Goal: Task Accomplishment & Management: Use online tool/utility

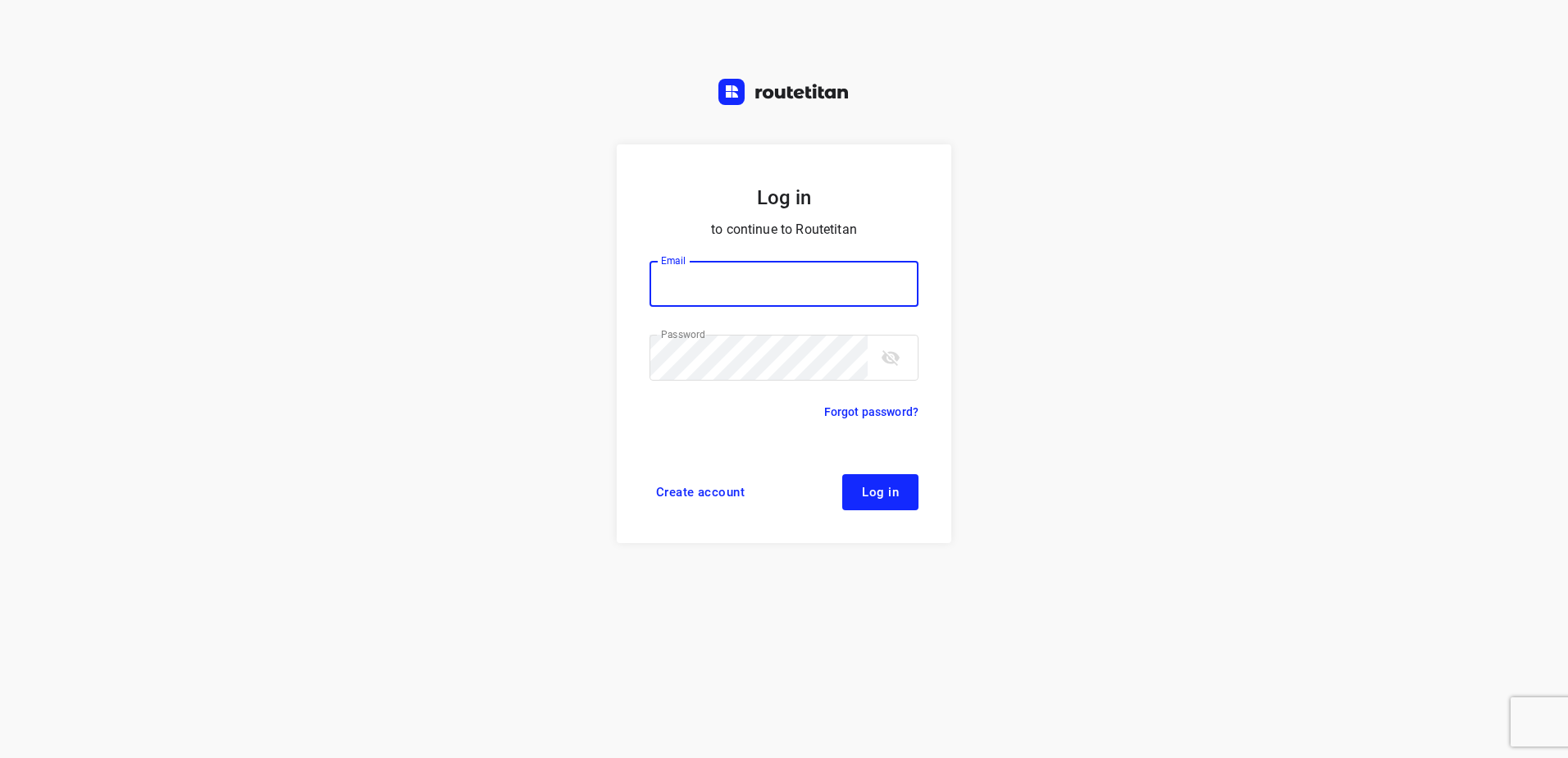
type input "[EMAIL_ADDRESS][DOMAIN_NAME]"
click at [908, 502] on button "Log in" at bounding box center [880, 492] width 76 height 36
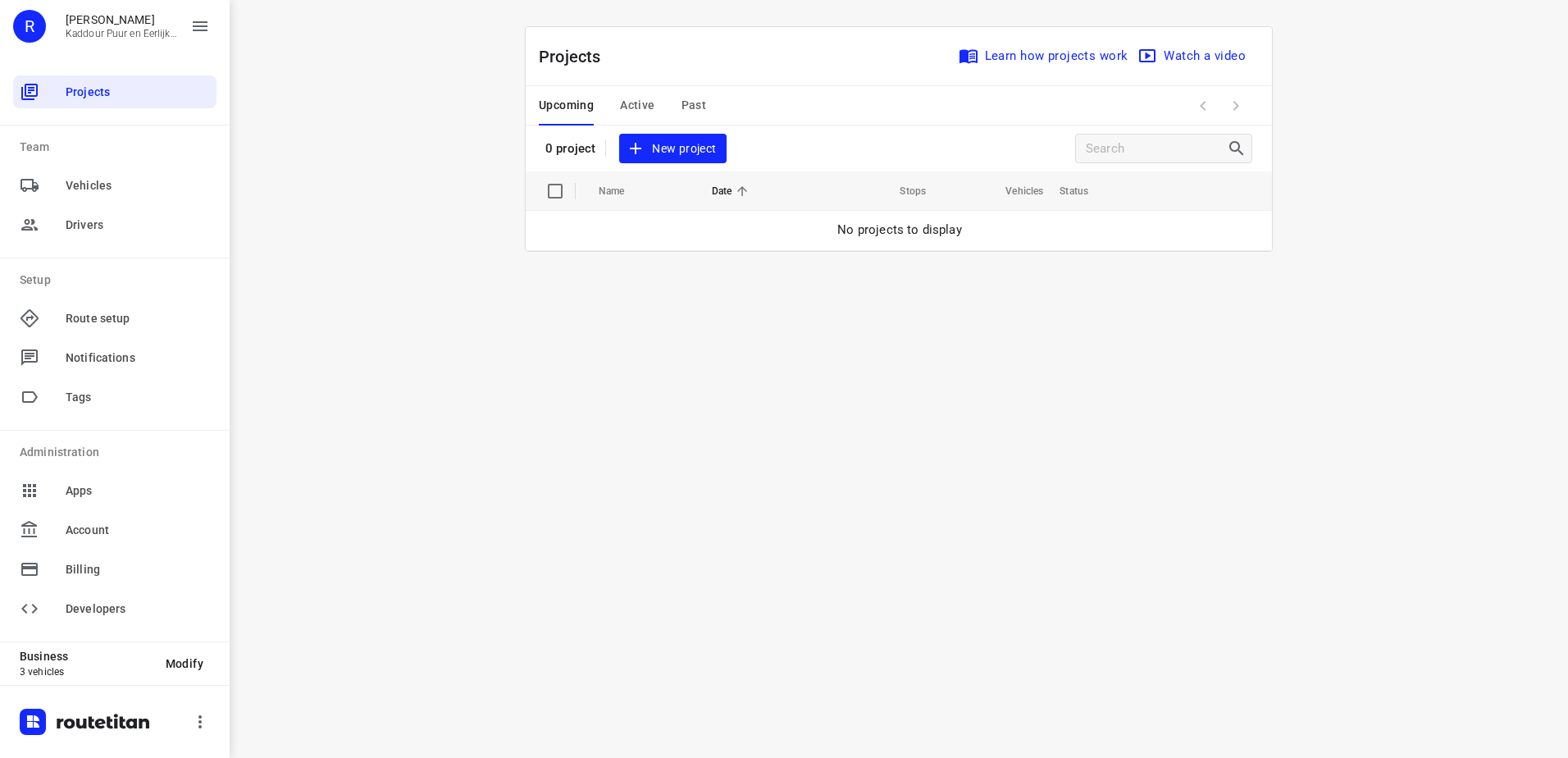
click at [674, 150] on span "New project" at bounding box center [672, 149] width 87 height 21
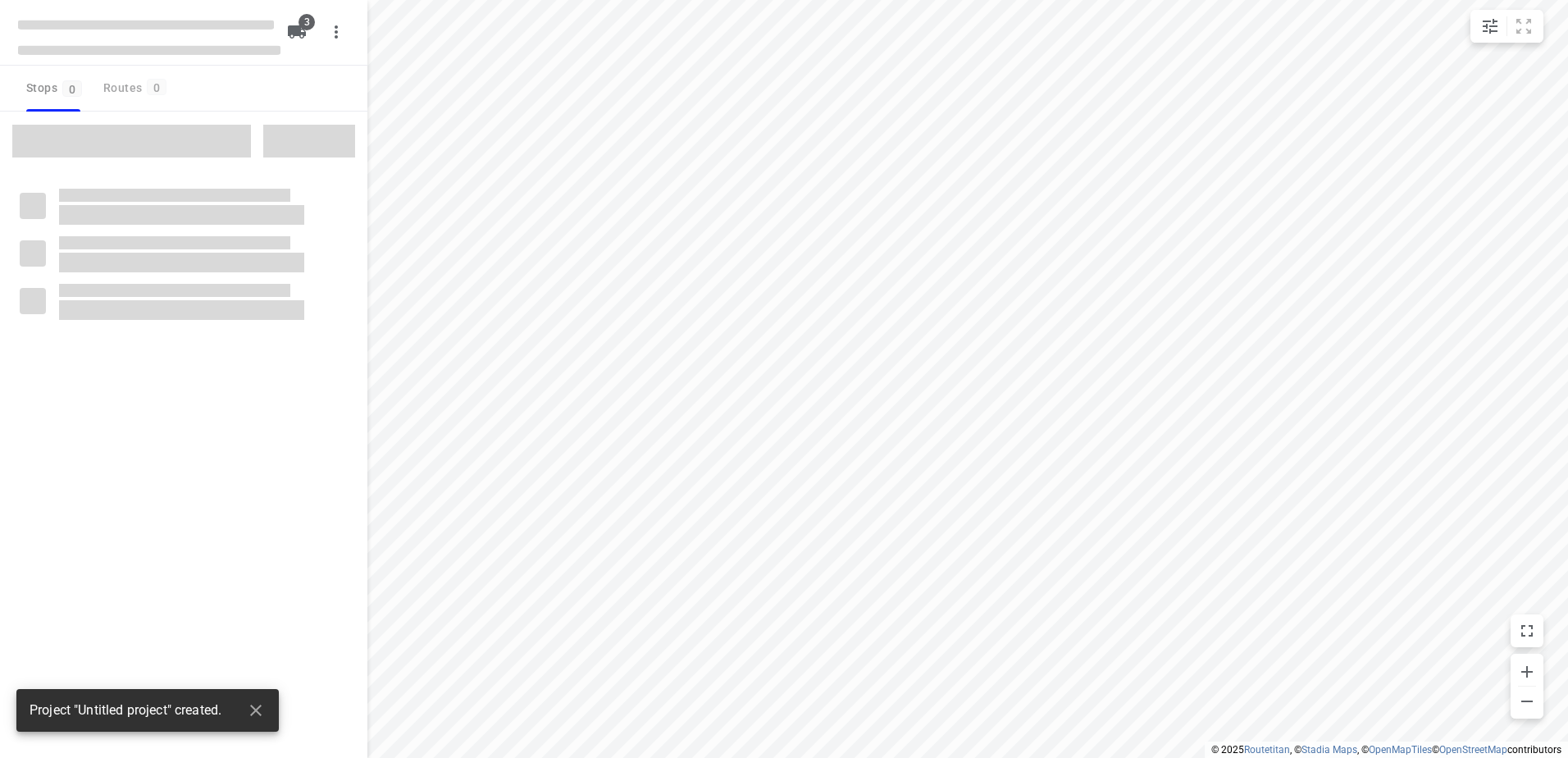
type input "distance"
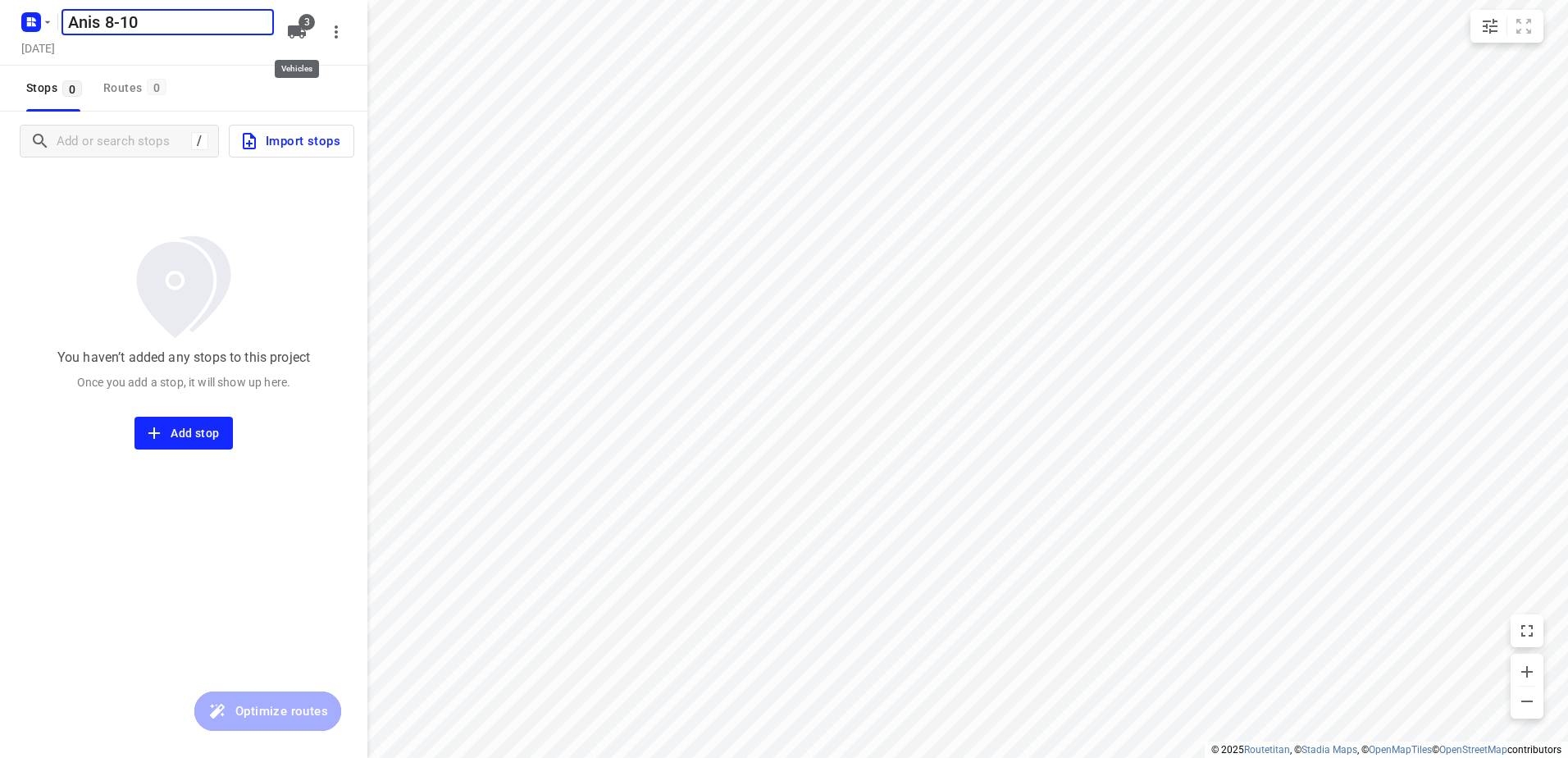
type input "Anis 8-10"
click at [298, 30] on icon "button" at bounding box center [296, 31] width 18 height 13
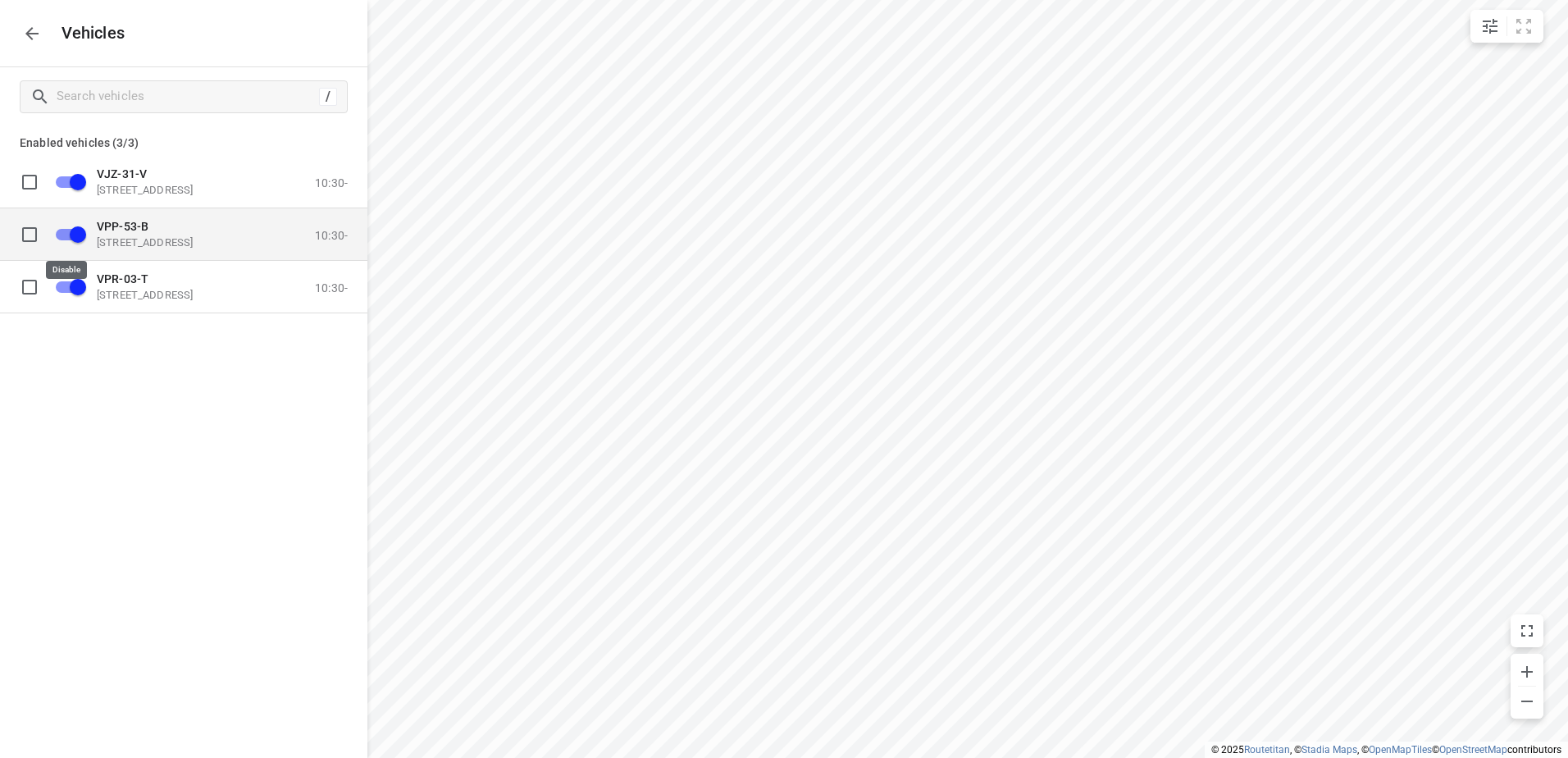
click at [73, 233] on input "grid" at bounding box center [78, 234] width 94 height 31
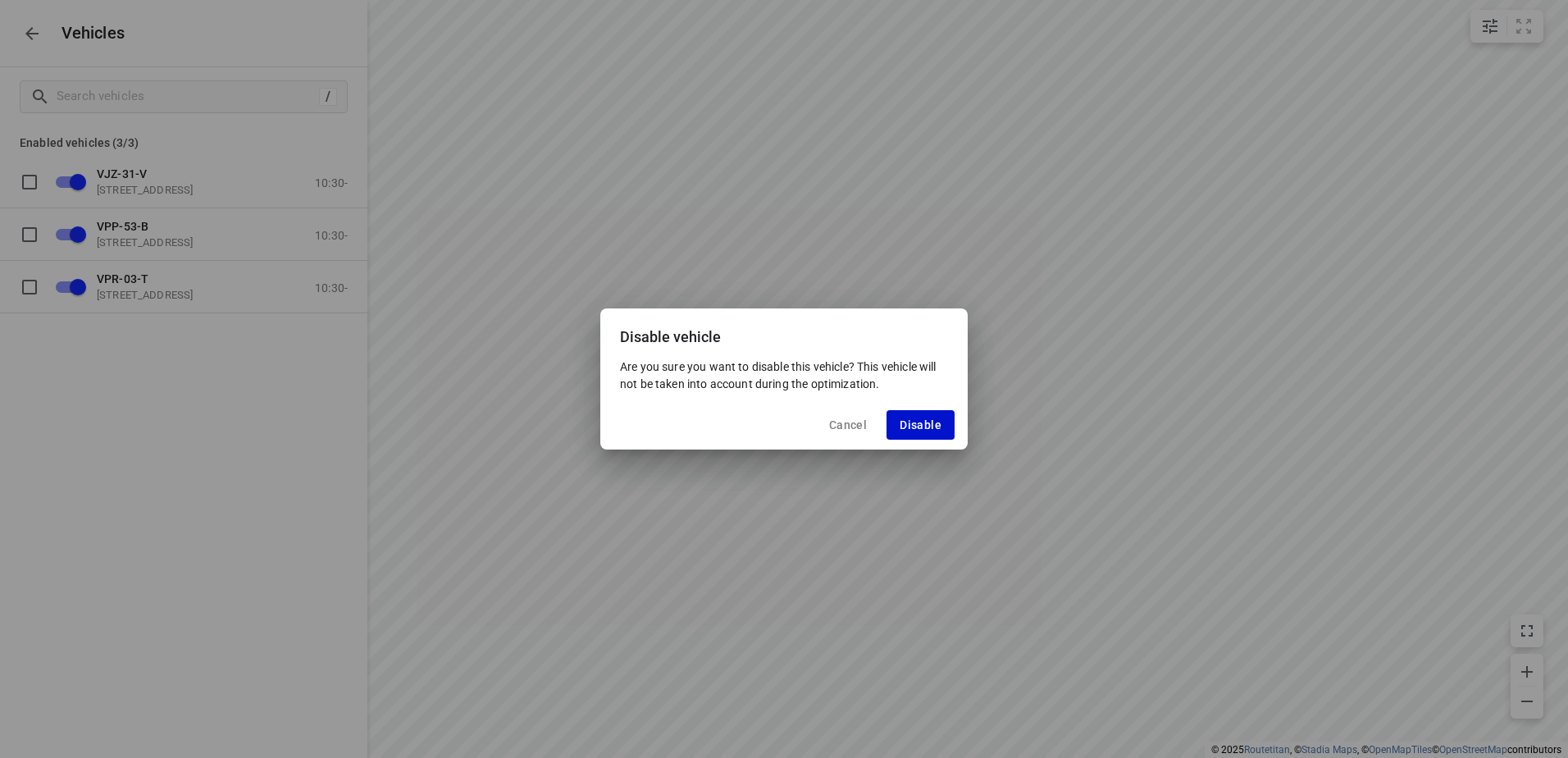
click at [937, 430] on span "Disable" at bounding box center [920, 424] width 42 height 13
checkbox input "false"
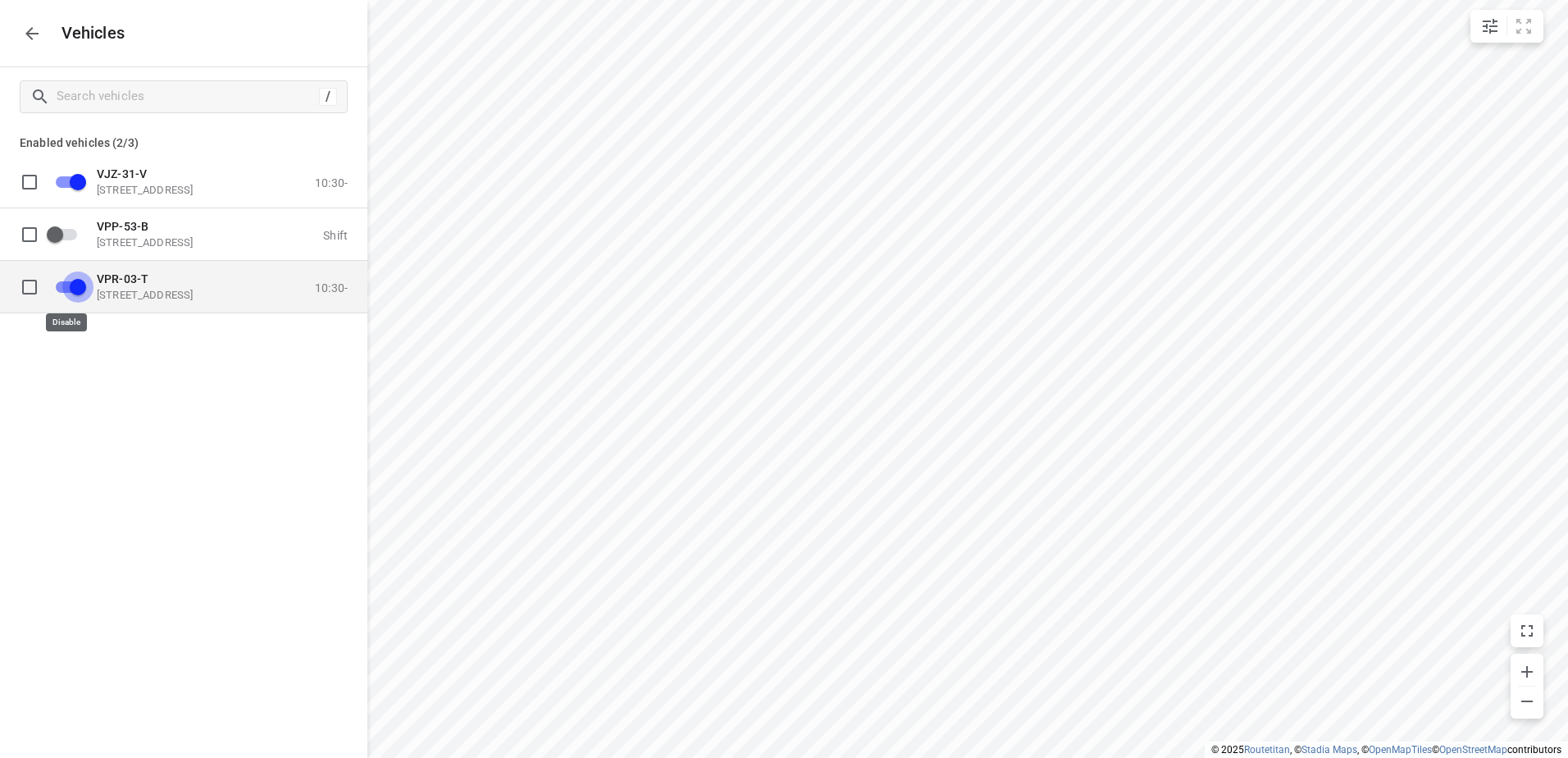
click at [76, 286] on input "grid" at bounding box center [78, 286] width 94 height 31
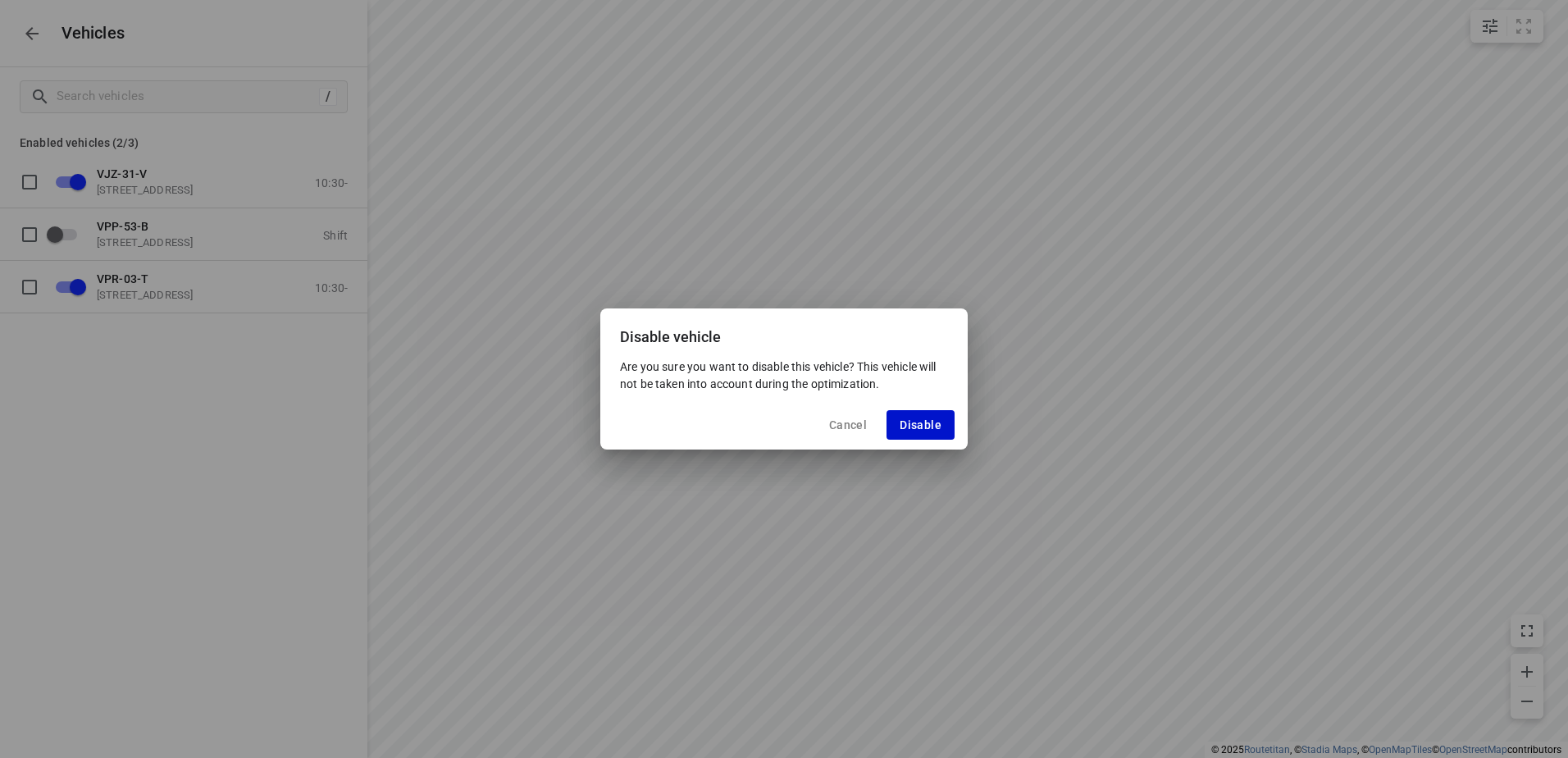
click at [915, 424] on span "Disable" at bounding box center [920, 424] width 42 height 13
checkbox input "false"
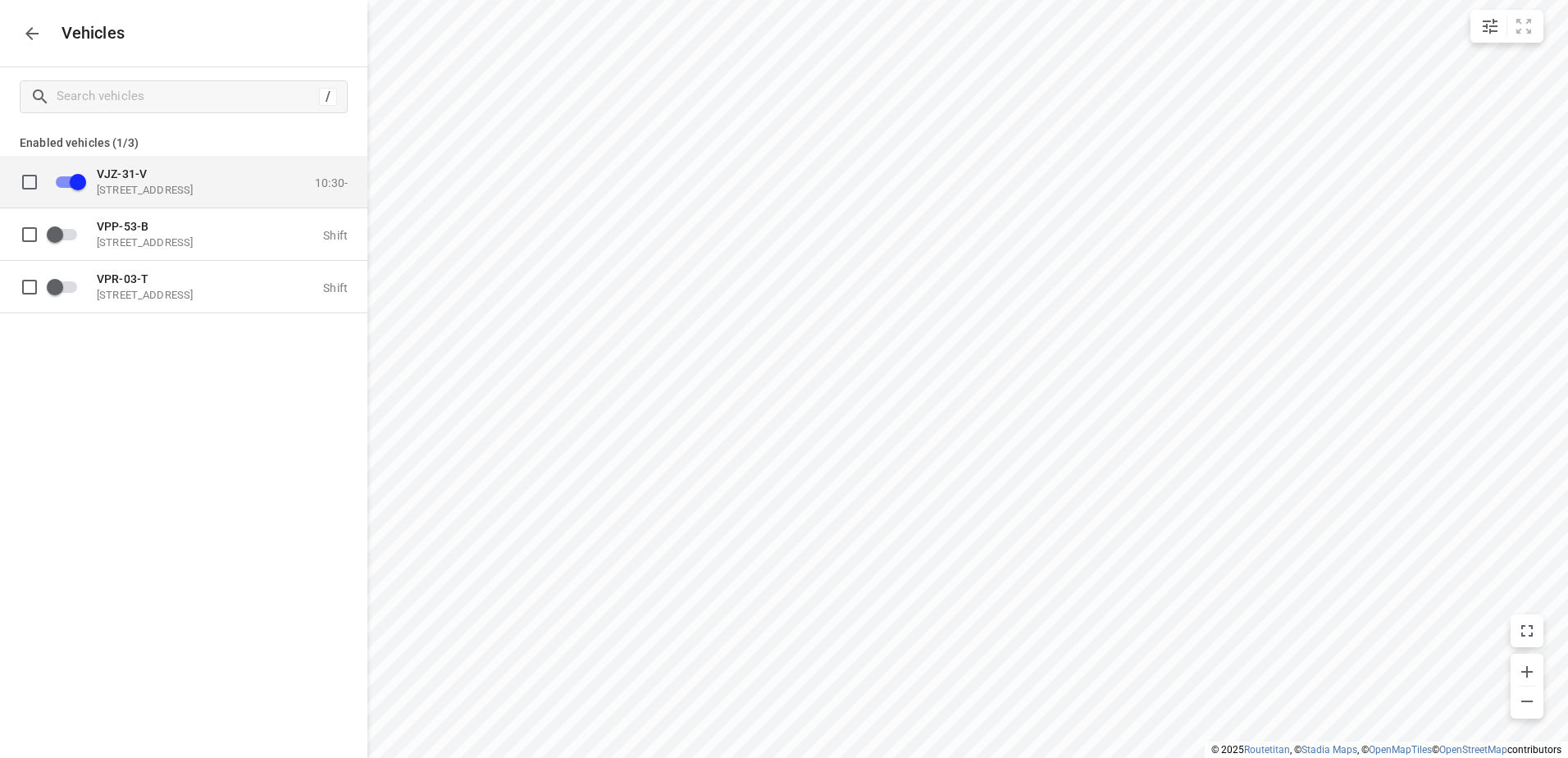
click at [152, 171] on p "VJZ-31-V" at bounding box center [179, 173] width 164 height 13
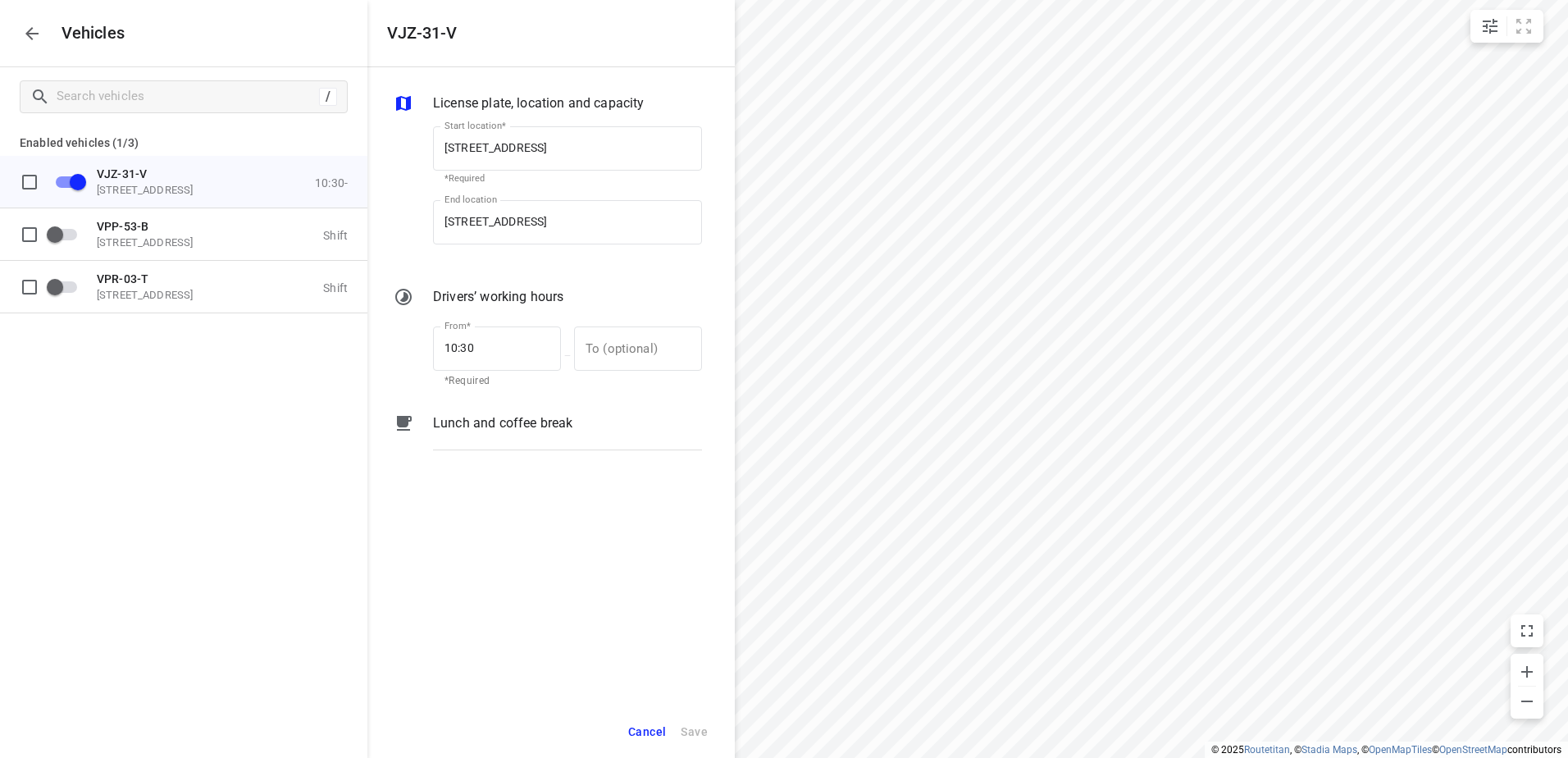
click at [508, 417] on p "Lunch and coffee break" at bounding box center [503, 423] width 140 height 20
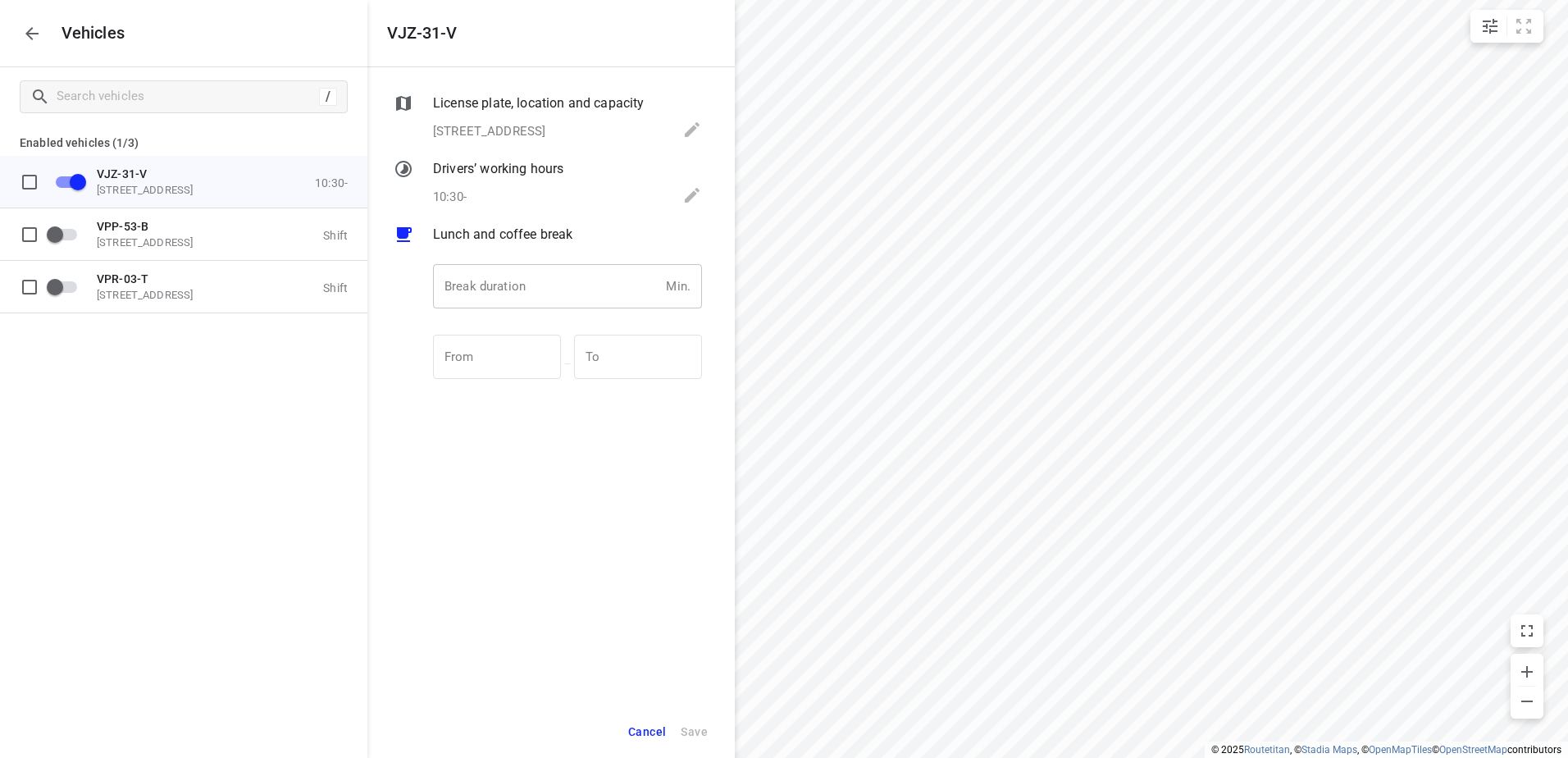
click at [545, 293] on input "number" at bounding box center [546, 287] width 227 height 44
type input "30"
click at [706, 731] on span "Save" at bounding box center [694, 732] width 27 height 21
click at [35, 38] on icon "button" at bounding box center [32, 34] width 20 height 20
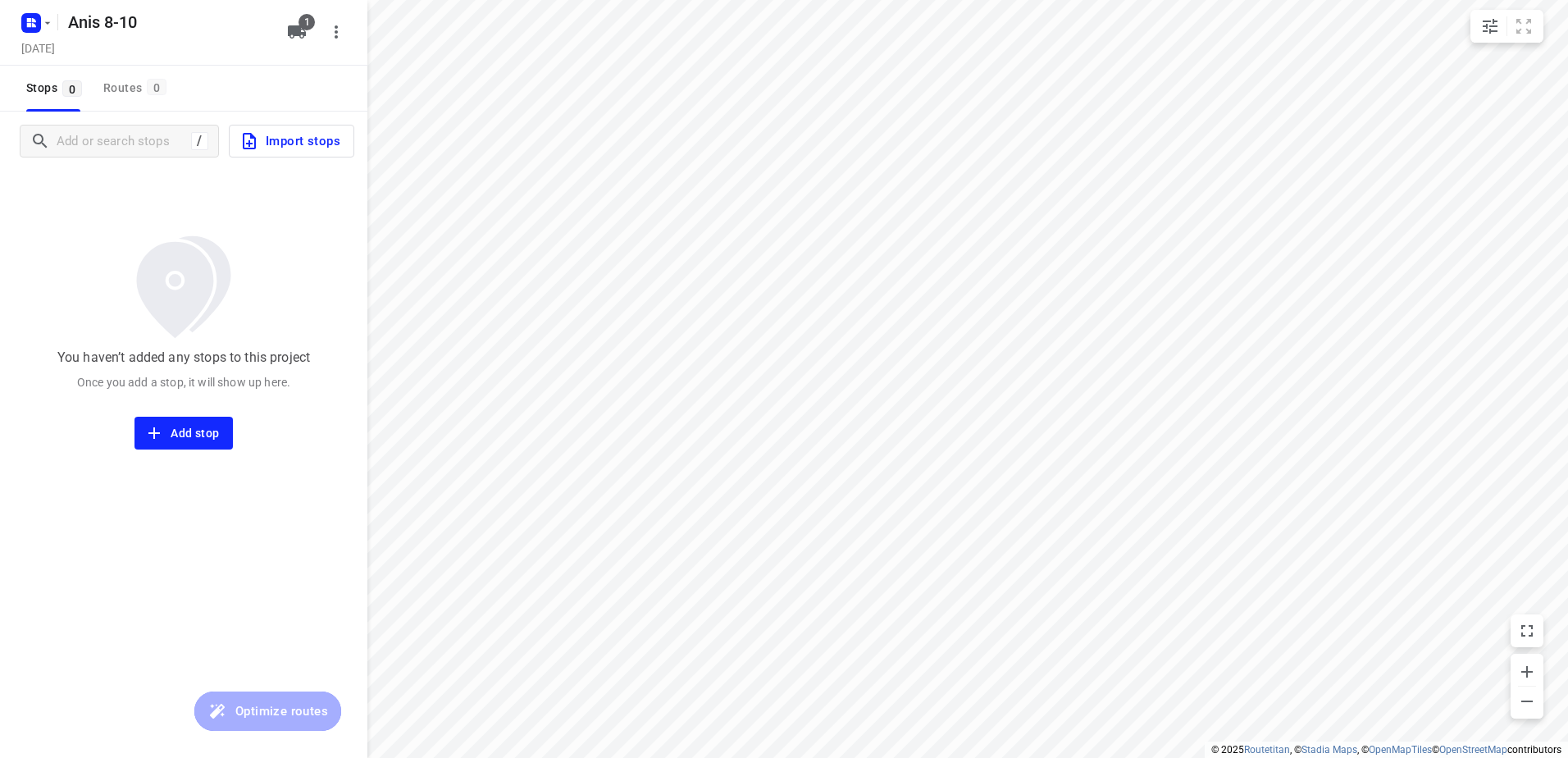
click at [318, 141] on span "Import stops" at bounding box center [289, 141] width 101 height 21
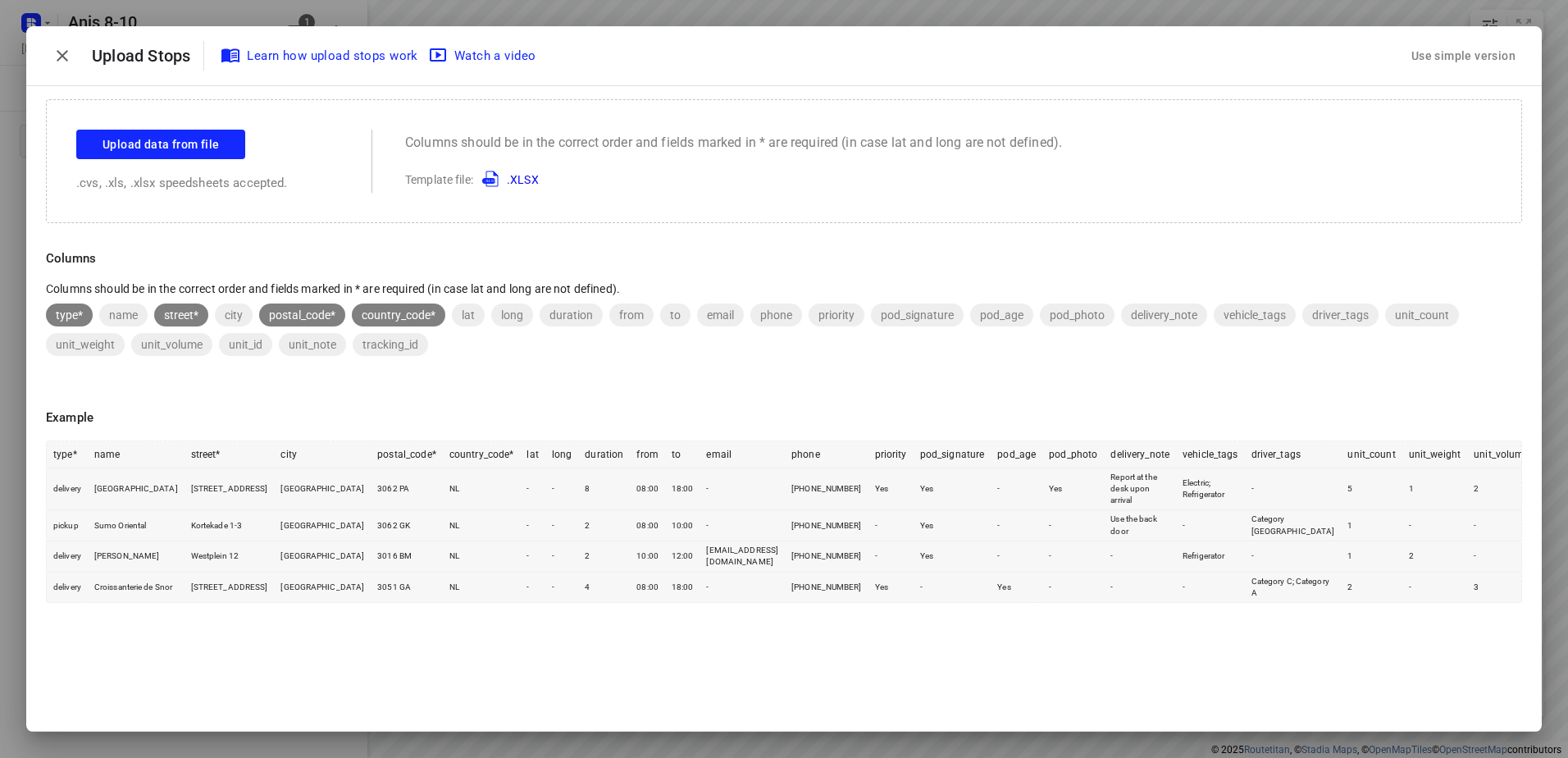
click at [1470, 55] on div "Use simple version" at bounding box center [1463, 56] width 111 height 27
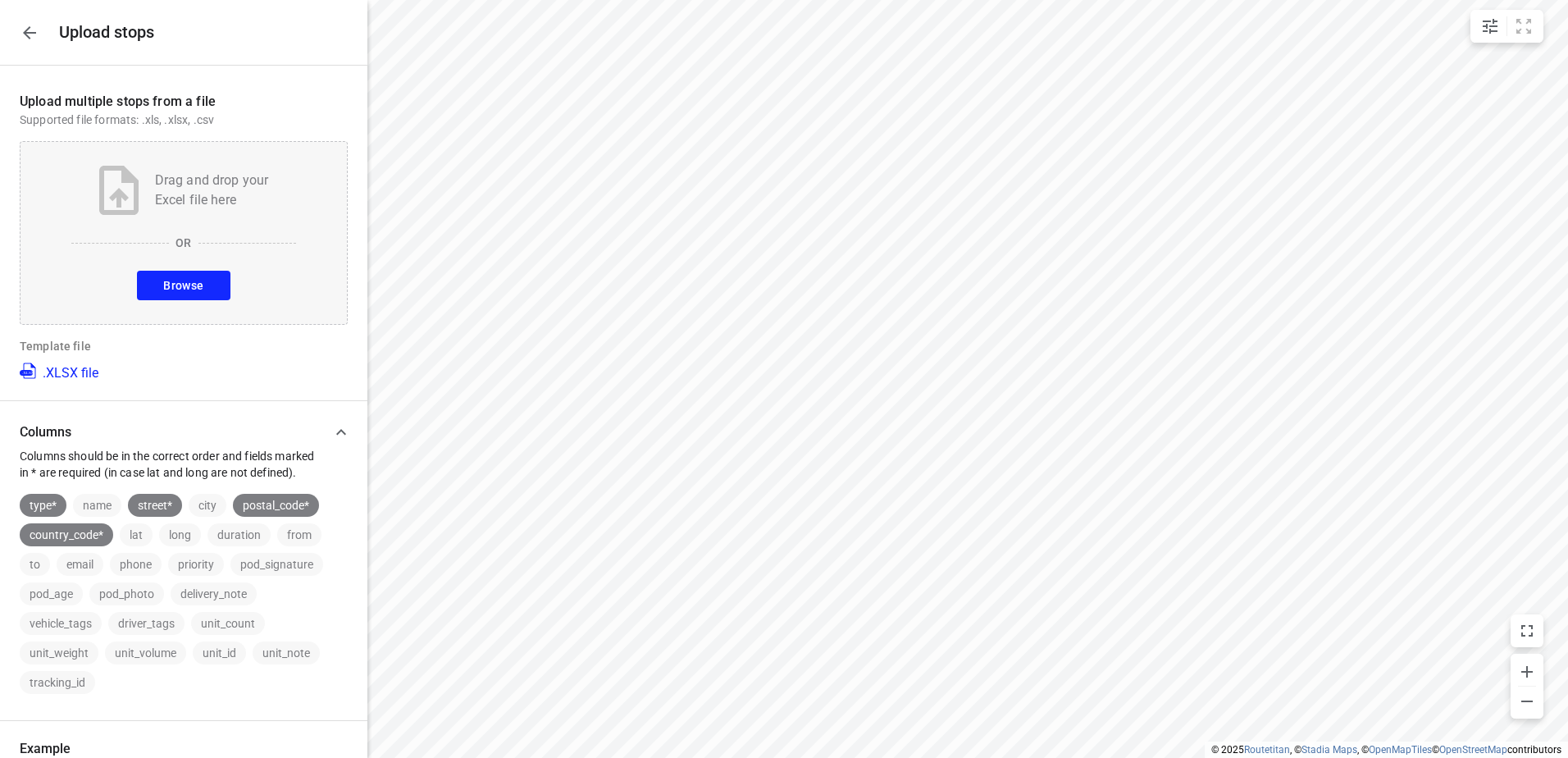
click at [177, 274] on button "Browse" at bounding box center [183, 286] width 93 height 30
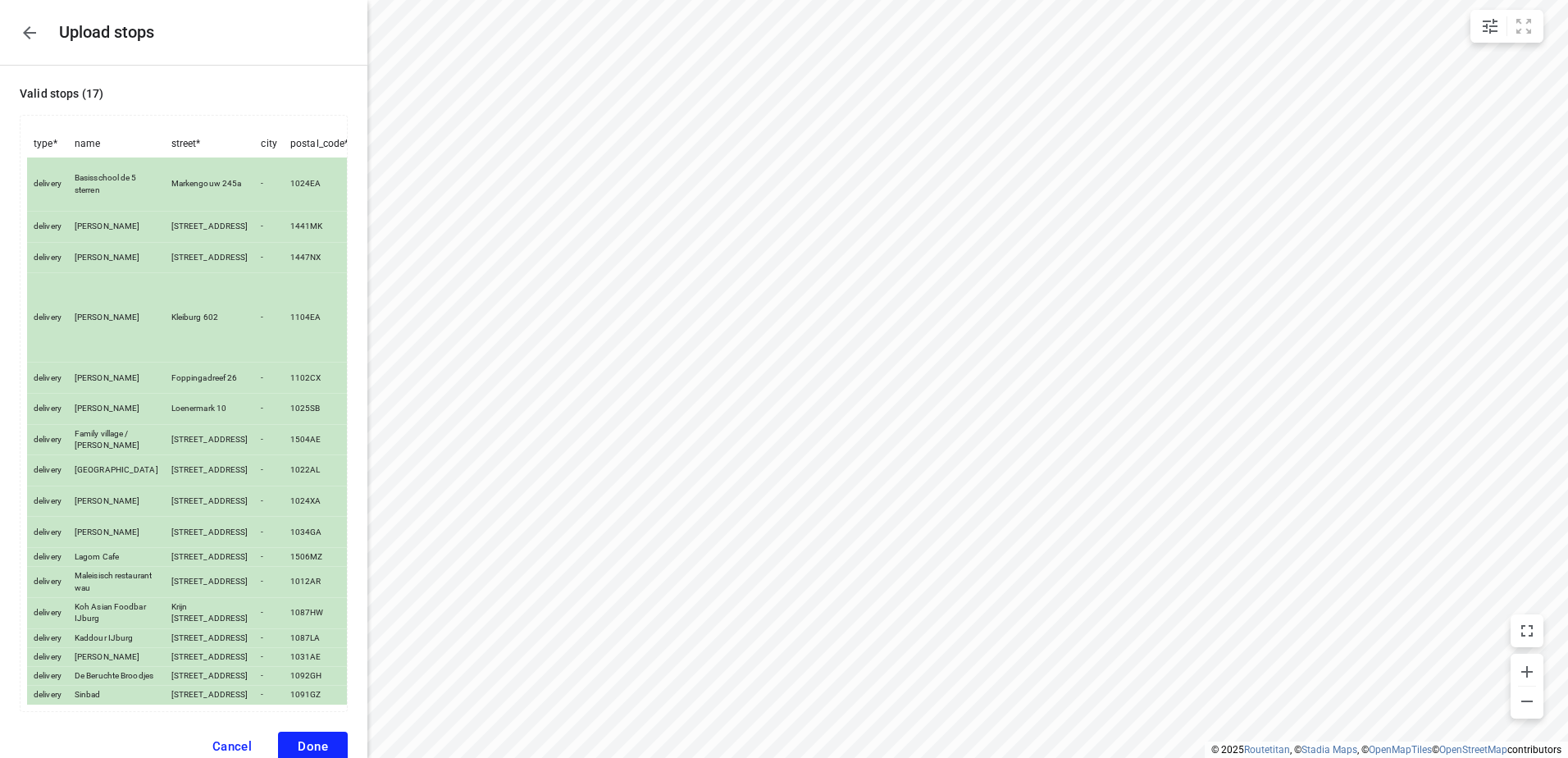
scroll to position [291, 0]
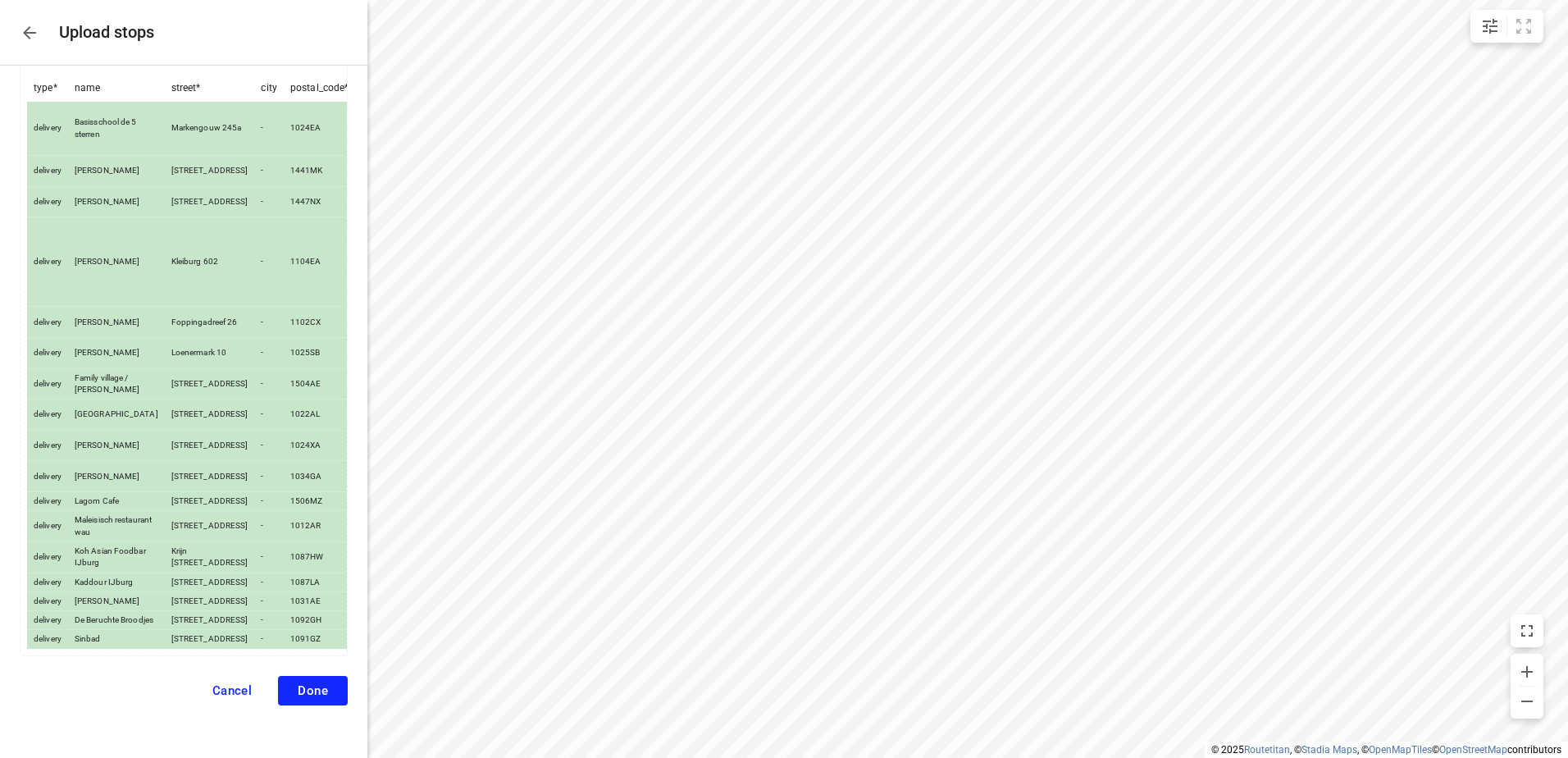
click at [300, 684] on span "Done" at bounding box center [312, 691] width 30 height 15
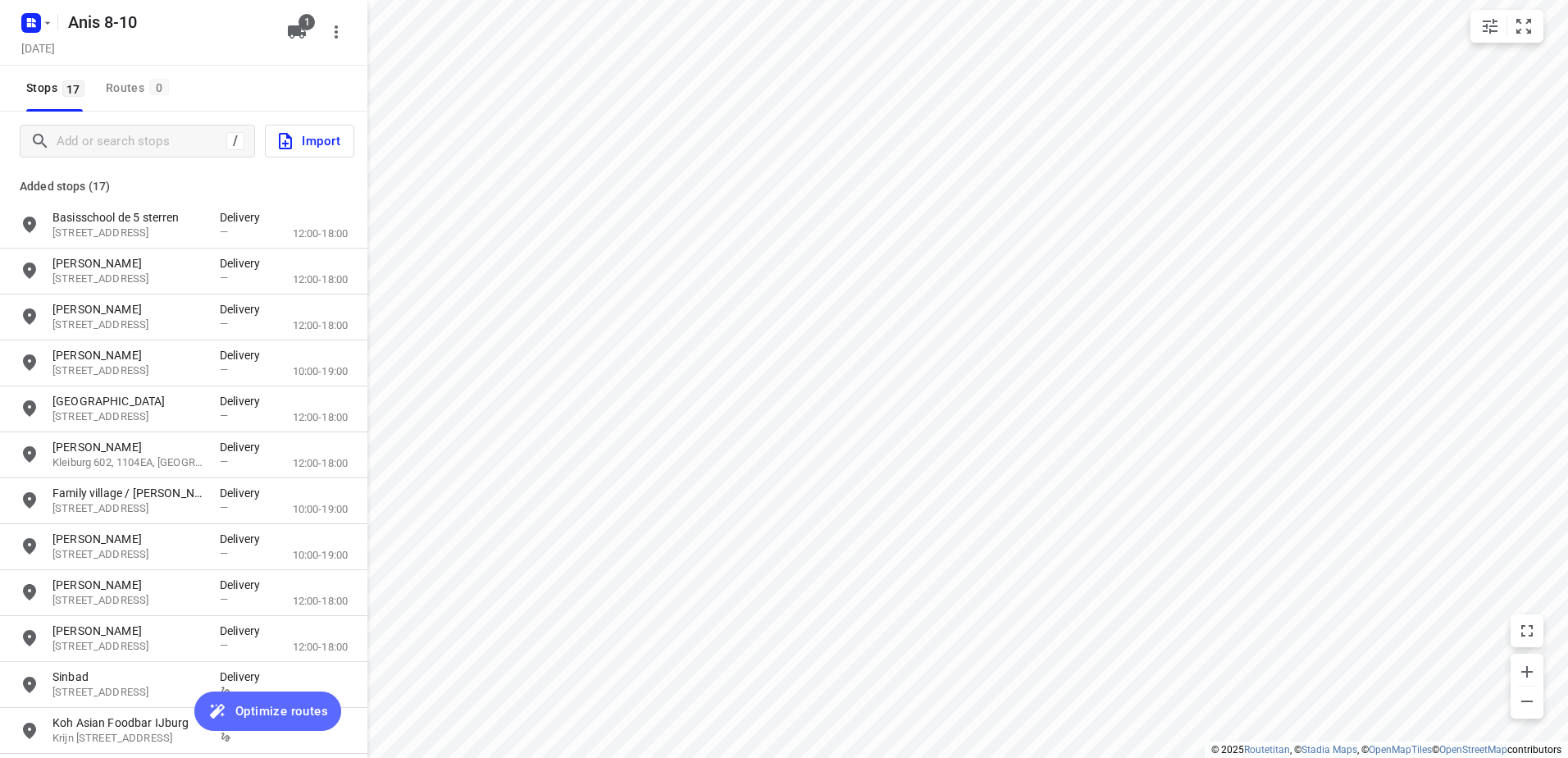
click at [284, 712] on span "Optimize routes" at bounding box center [281, 711] width 93 height 21
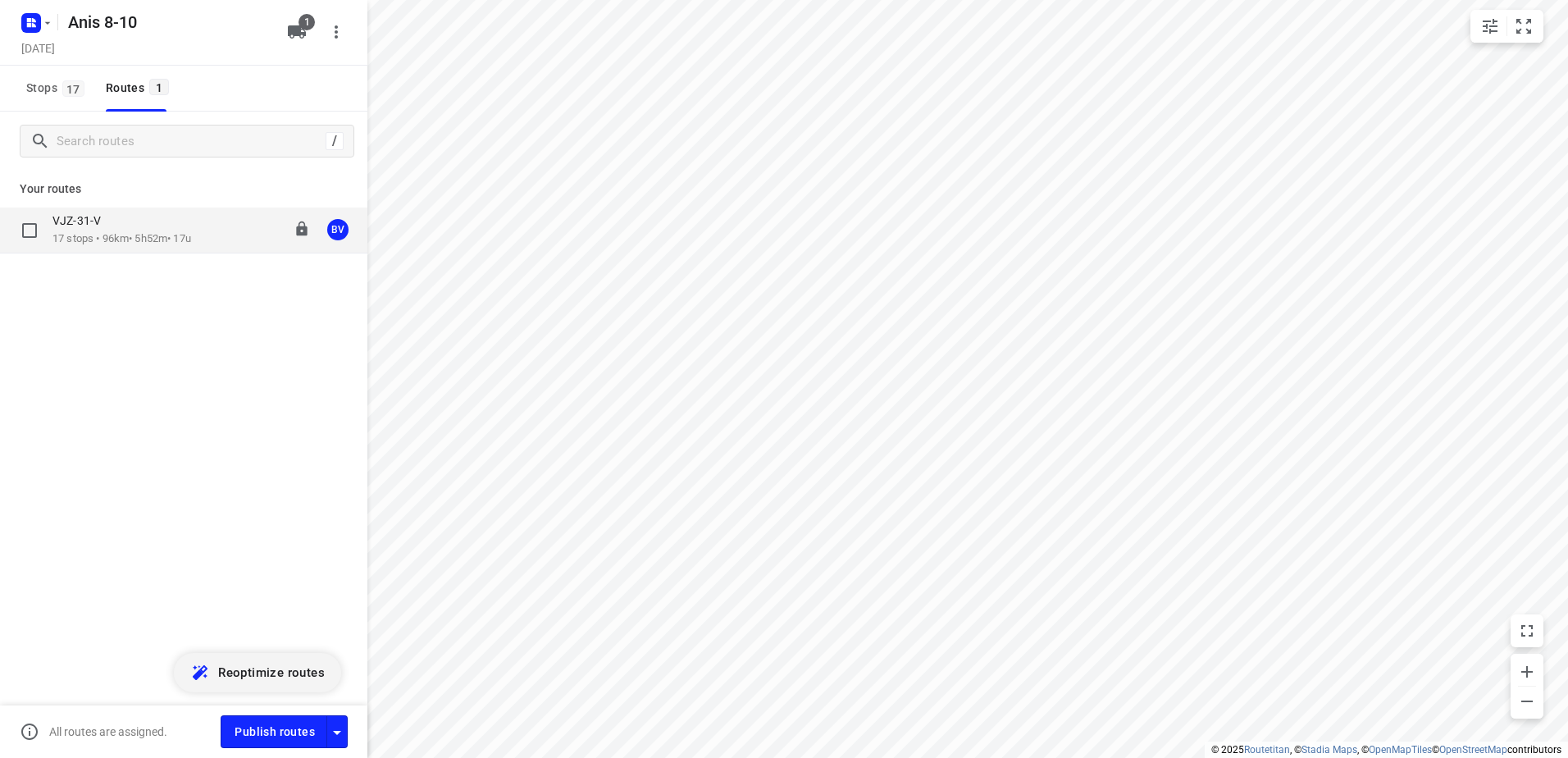
click at [146, 222] on div "VJZ-31-V" at bounding box center [122, 223] width 139 height 18
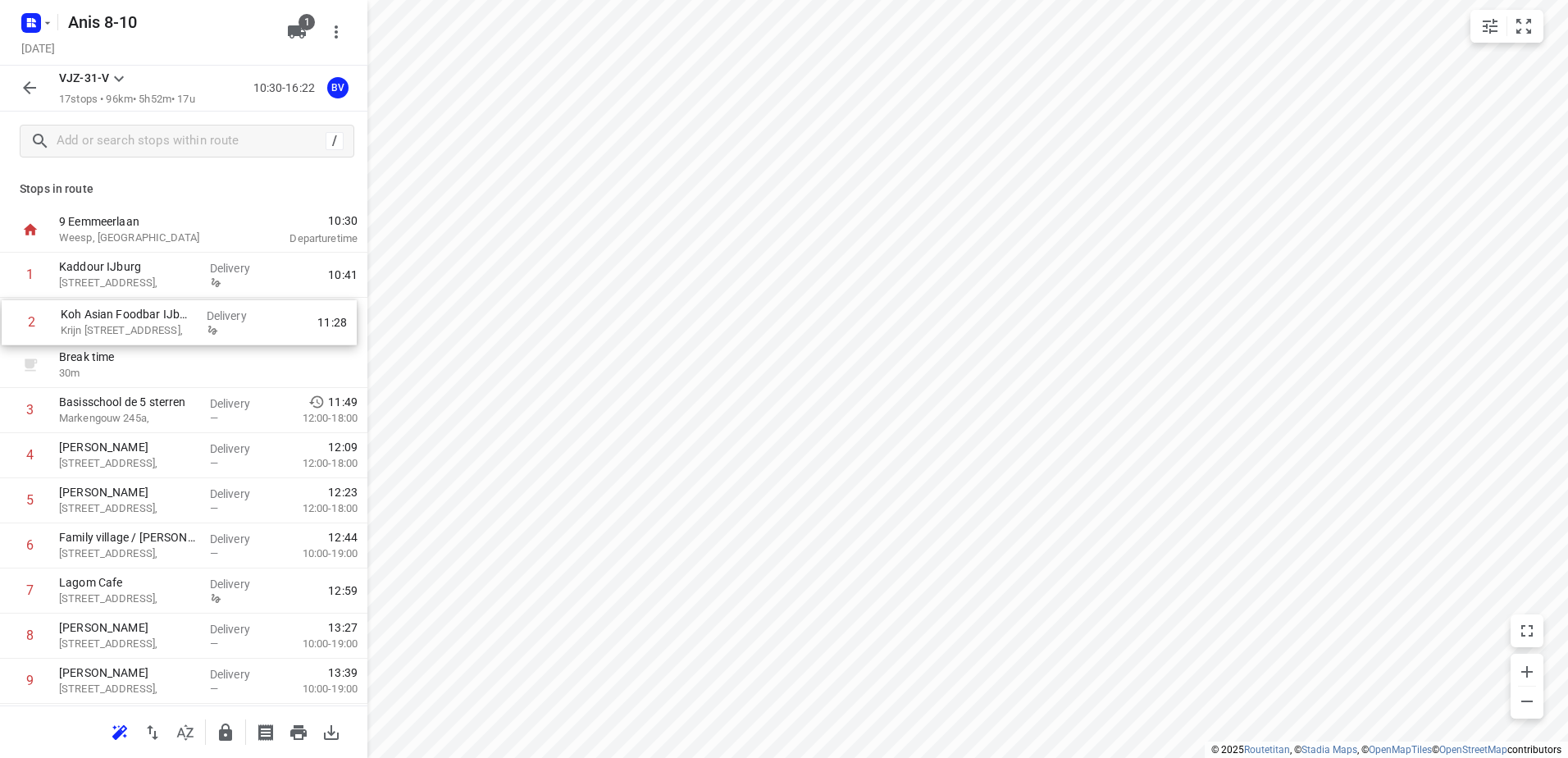
drag, startPoint x: 142, startPoint y: 377, endPoint x: 144, endPoint y: 330, distance: 47.0
click at [144, 330] on div "1 Kaddour IJburg Pampuslaan 22, Delivery 10:41 Break time 30 m 2 Koh Asian Food…" at bounding box center [184, 659] width 367 height 813
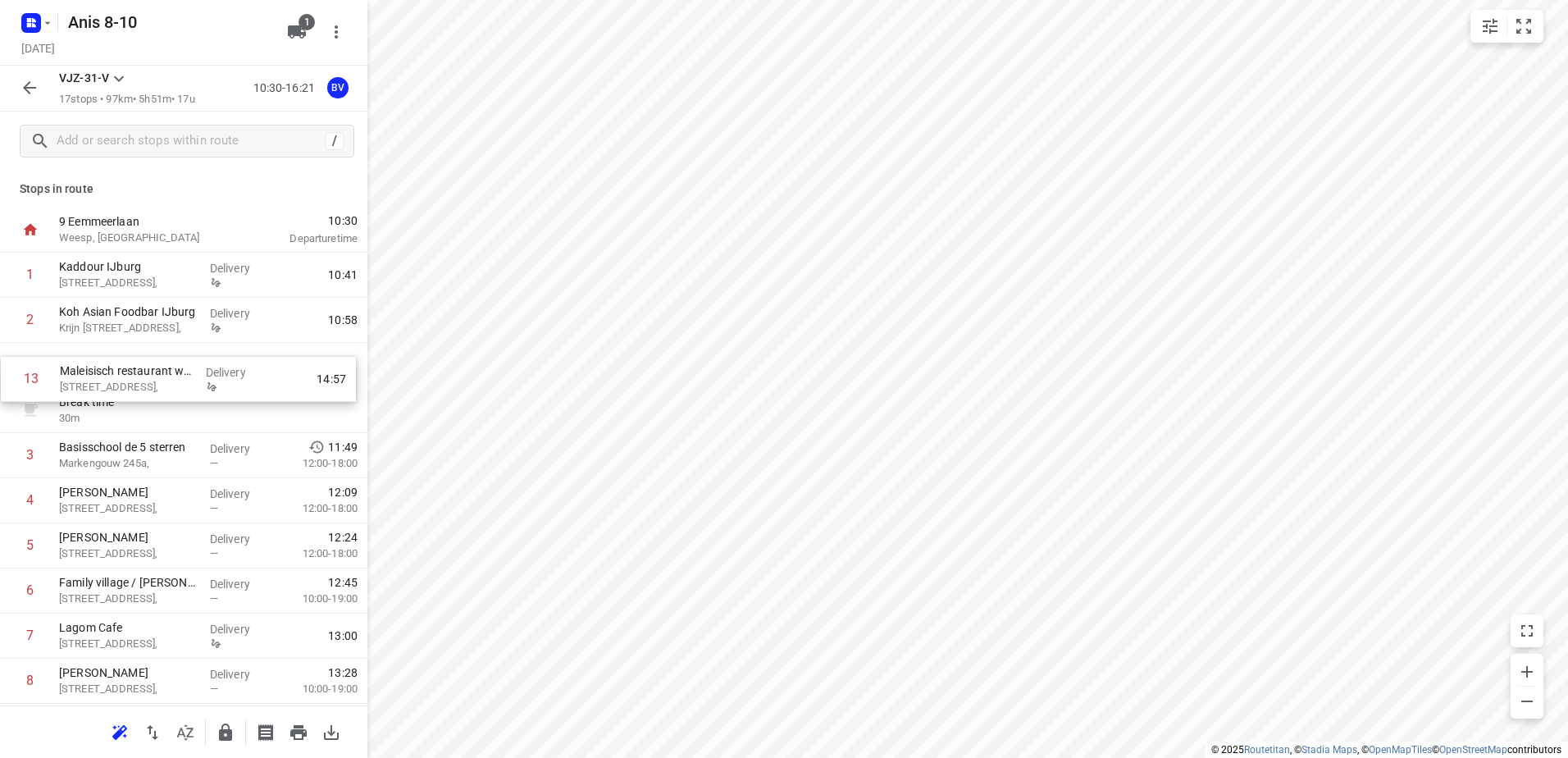
drag, startPoint x: 152, startPoint y: 536, endPoint x: 156, endPoint y: 371, distance: 165.0
click at [156, 371] on div "1 Kaddour IJburg Pampuslaan 22, Delivery 10:41 2 Koh Asian Foodbar IJburg Krijn…" at bounding box center [184, 659] width 367 height 813
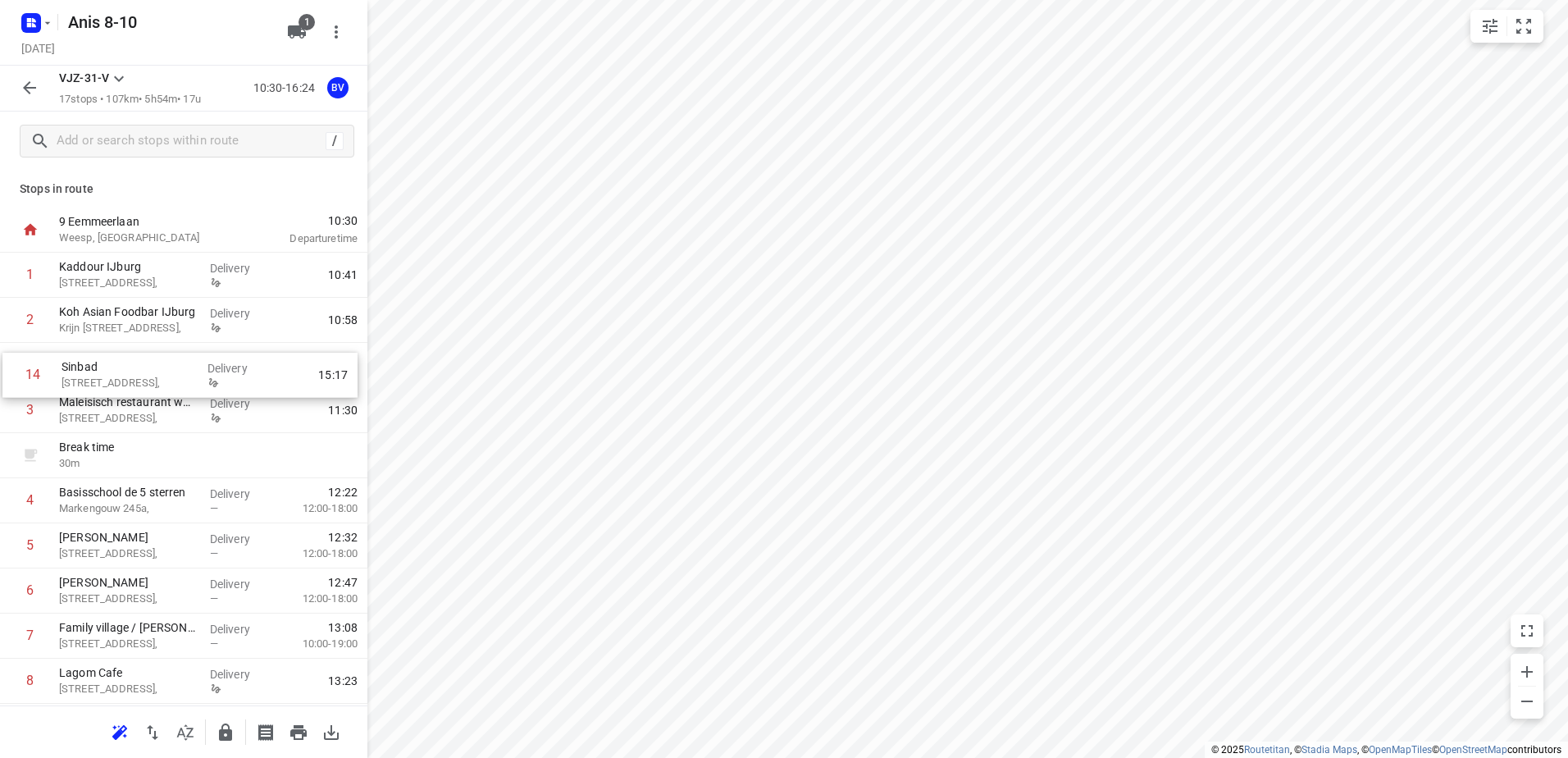
drag, startPoint x: 95, startPoint y: 508, endPoint x: 99, endPoint y: 375, distance: 133.1
click at [99, 375] on div "1 Kaddour IJburg Pampuslaan 22, Delivery 10:41 2 Koh Asian Foodbar IJburg Krijn…" at bounding box center [184, 659] width 367 height 813
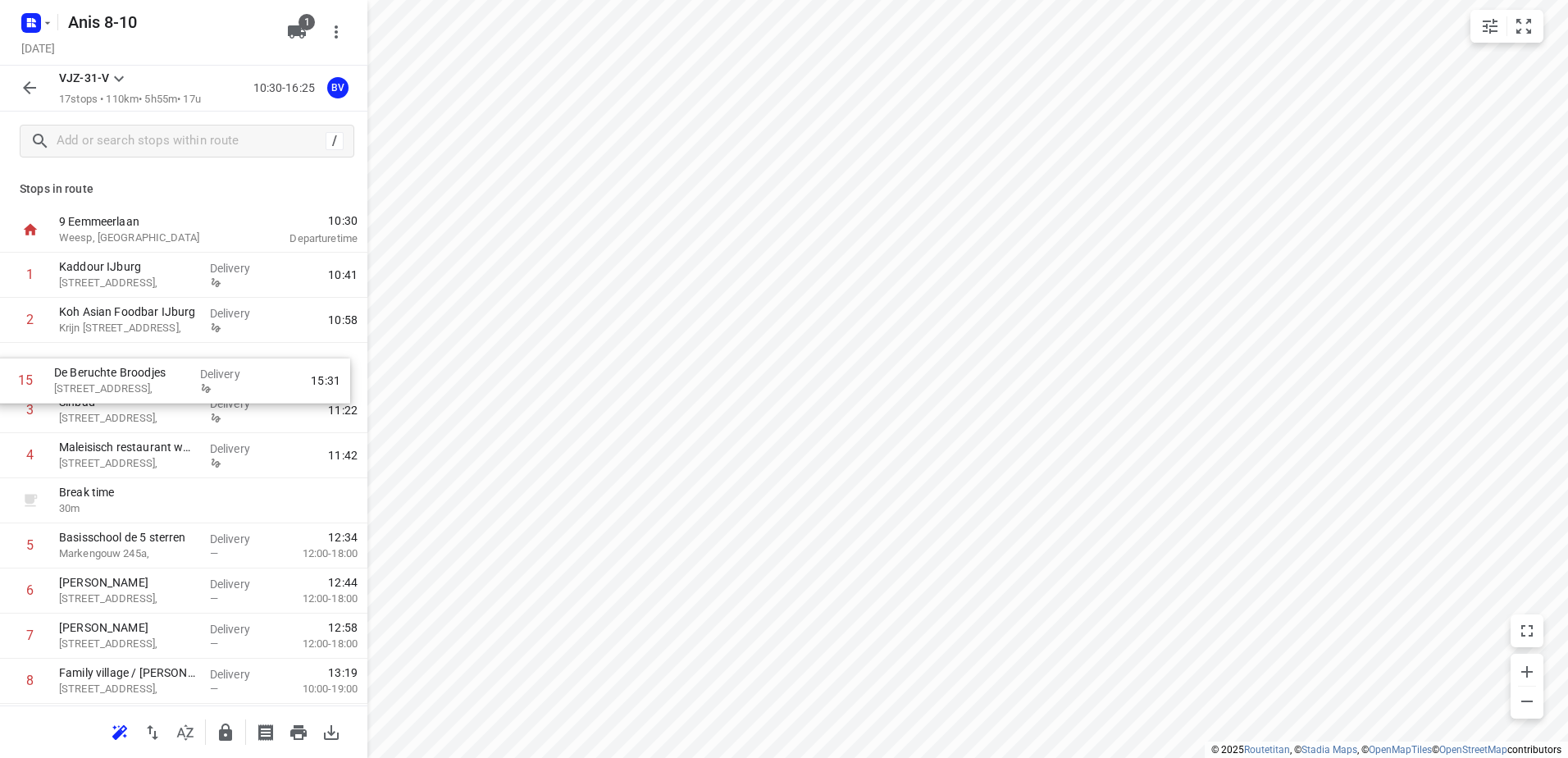
drag, startPoint x: 112, startPoint y: 556, endPoint x: 107, endPoint y: 381, distance: 175.1
click at [107, 381] on div "1 Kaddour IJburg Pampuslaan 22, Delivery 10:41 2 Koh Asian Foodbar IJburg Krijn…" at bounding box center [184, 659] width 367 height 813
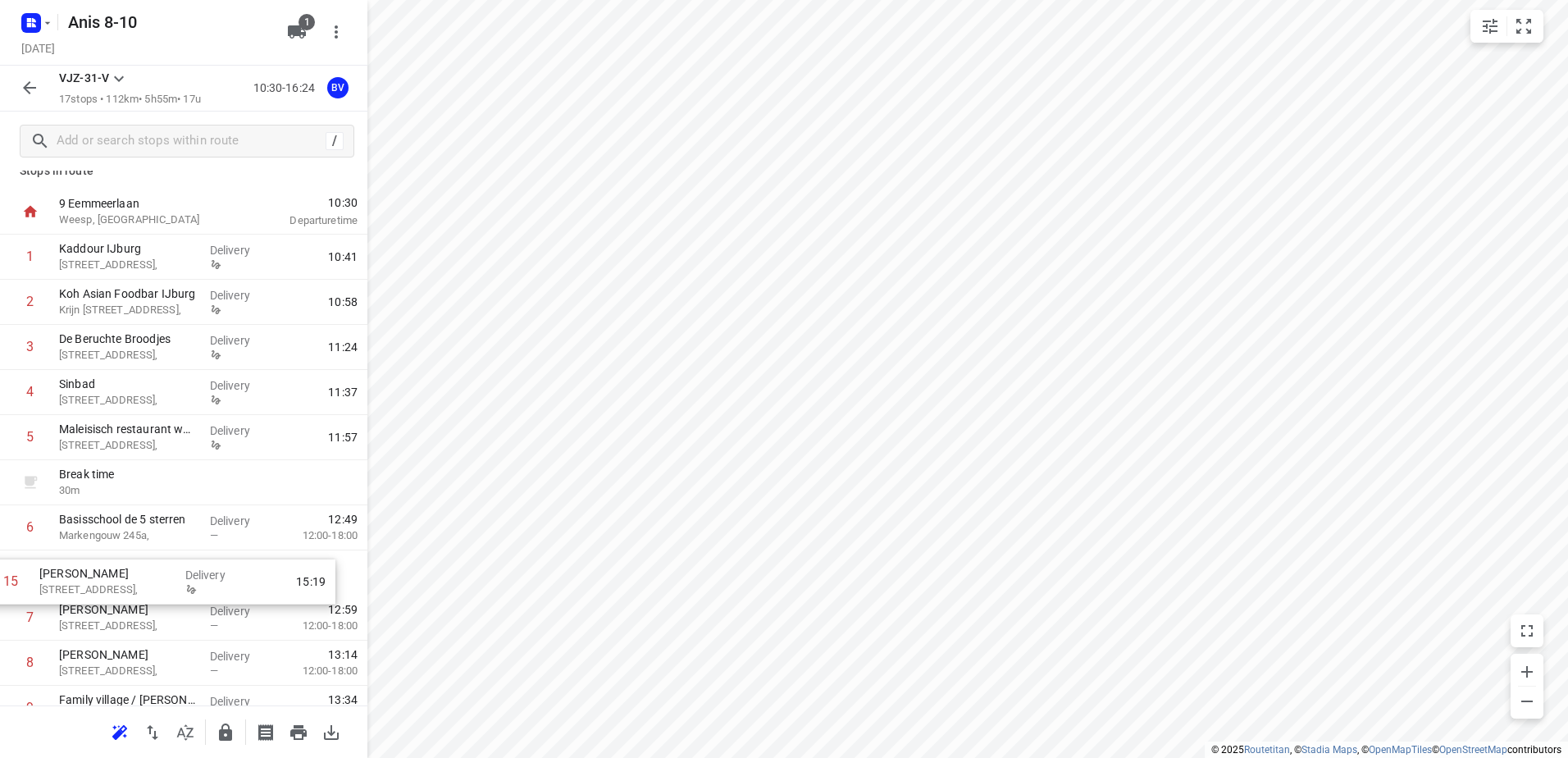
scroll to position [25, 0]
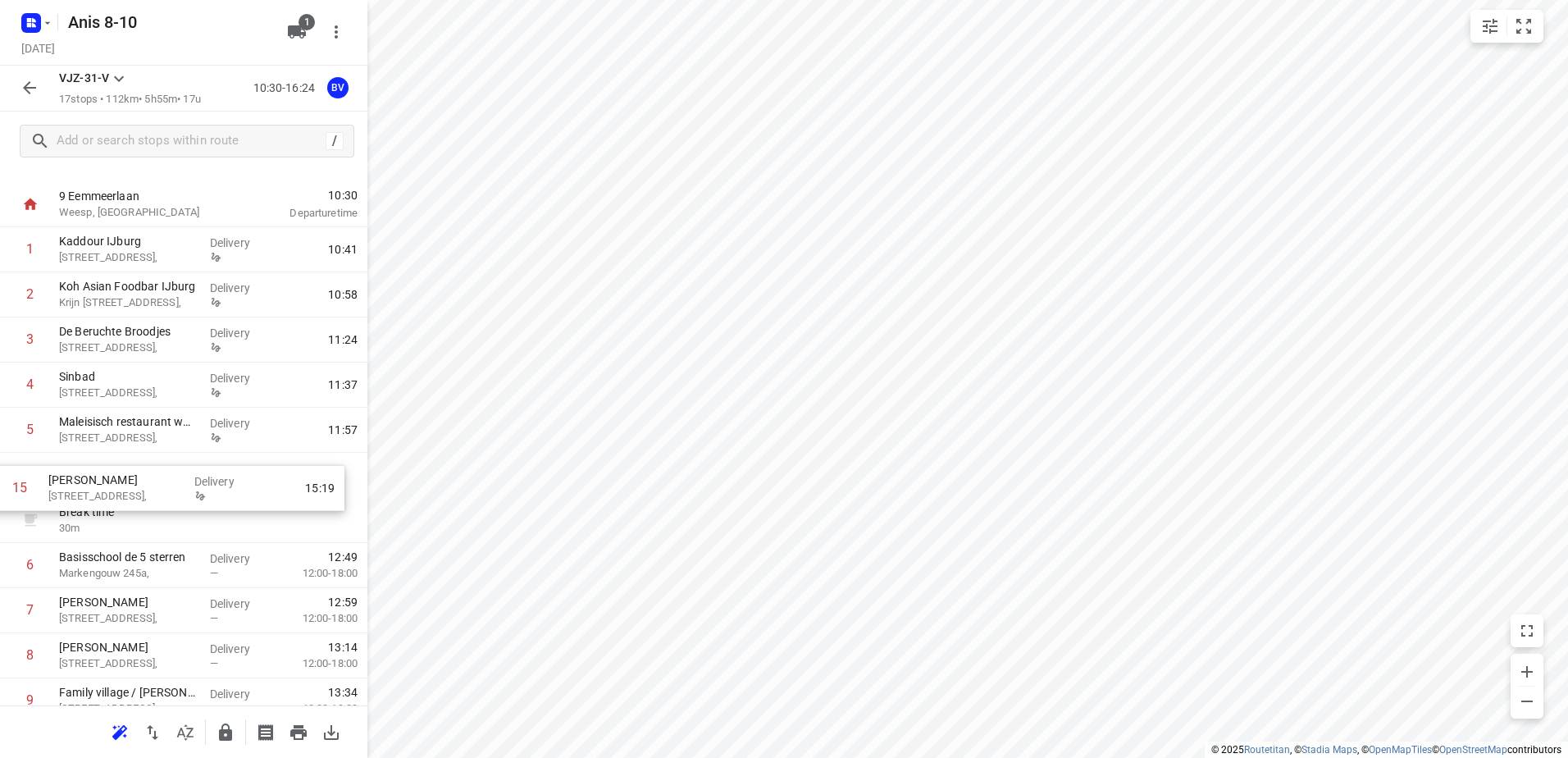
drag, startPoint x: 133, startPoint y: 554, endPoint x: 123, endPoint y: 490, distance: 64.8
click at [123, 490] on div "1 Kaddour IJburg Pampuslaan 22, Delivery 10:41 2 Koh Asian Foodbar IJburg Krijn…" at bounding box center [184, 634] width 367 height 813
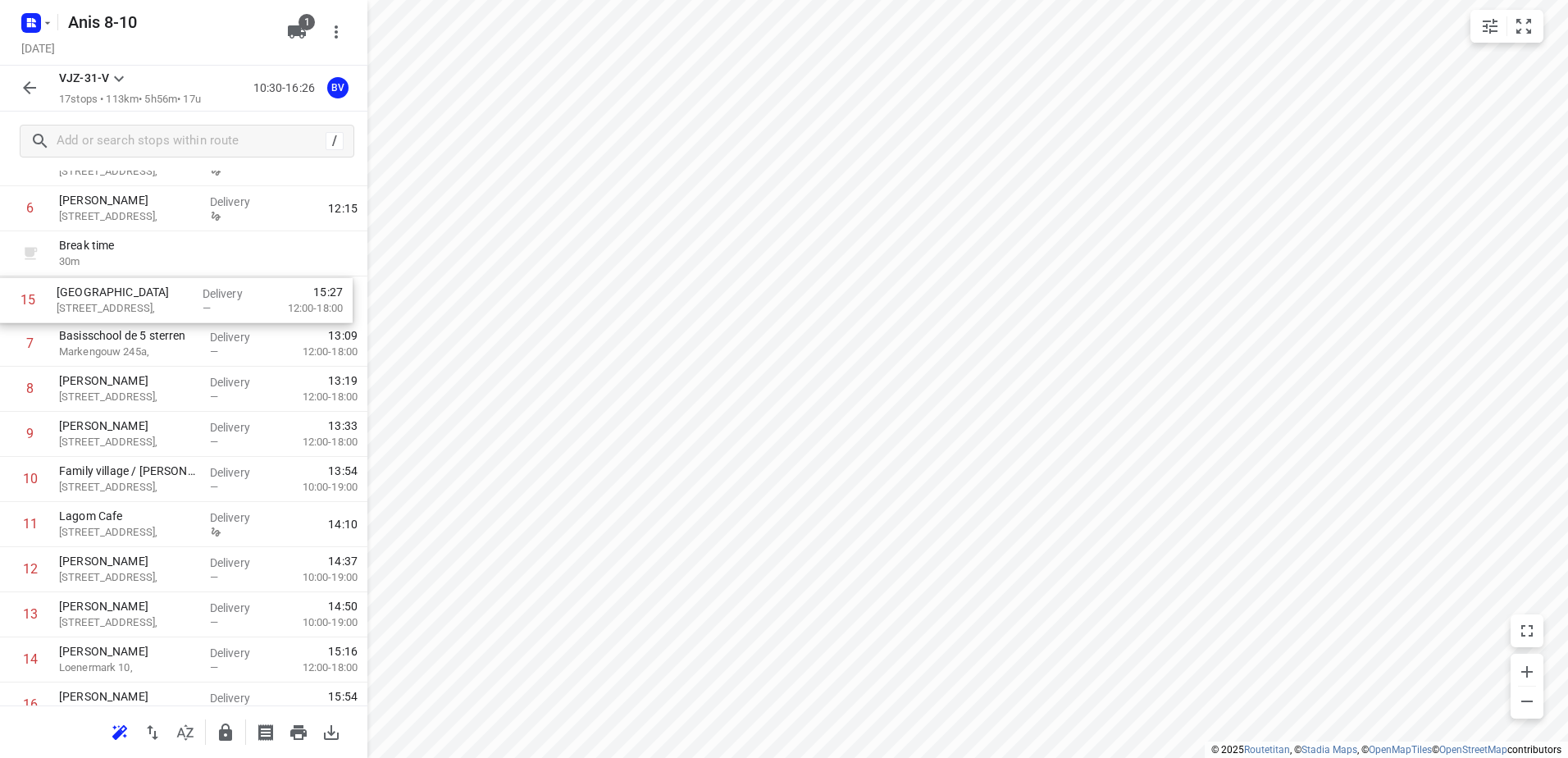
scroll to position [290, 0]
drag, startPoint x: 132, startPoint y: 600, endPoint x: 133, endPoint y: 319, distance: 281.0
click at [133, 319] on div "1 Kaddour IJburg Pampuslaan 22, Delivery 10:41 2 Koh Asian Foodbar IJburg Krijn…" at bounding box center [184, 370] width 367 height 813
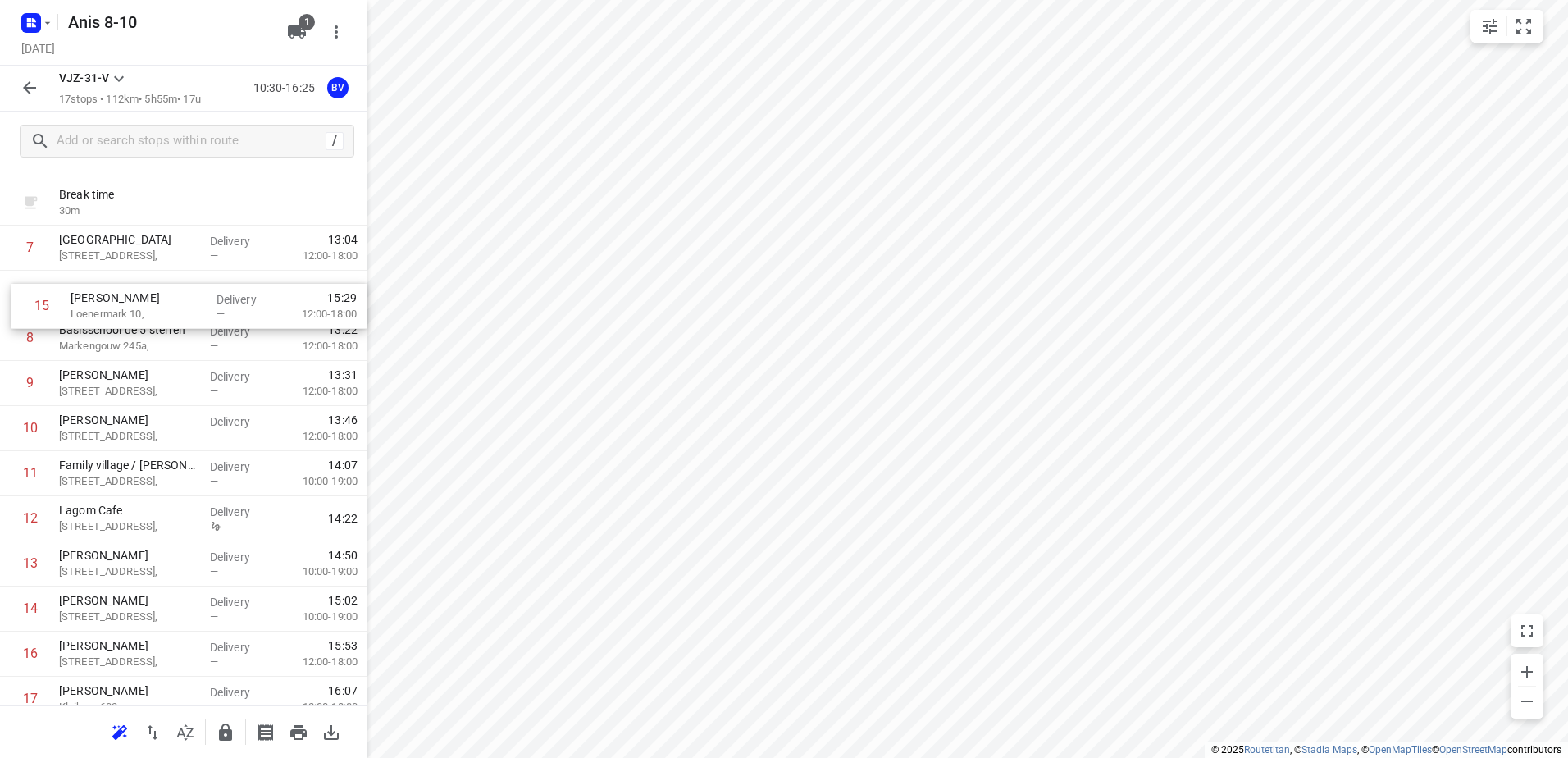
scroll to position [340, 0]
drag, startPoint x: 106, startPoint y: 550, endPoint x: 118, endPoint y: 309, distance: 241.3
click at [118, 309] on div "1 Kaddour IJburg Pampuslaan 22, Delivery 10:41 2 Koh Asian Foodbar IJburg Krijn…" at bounding box center [184, 320] width 367 height 813
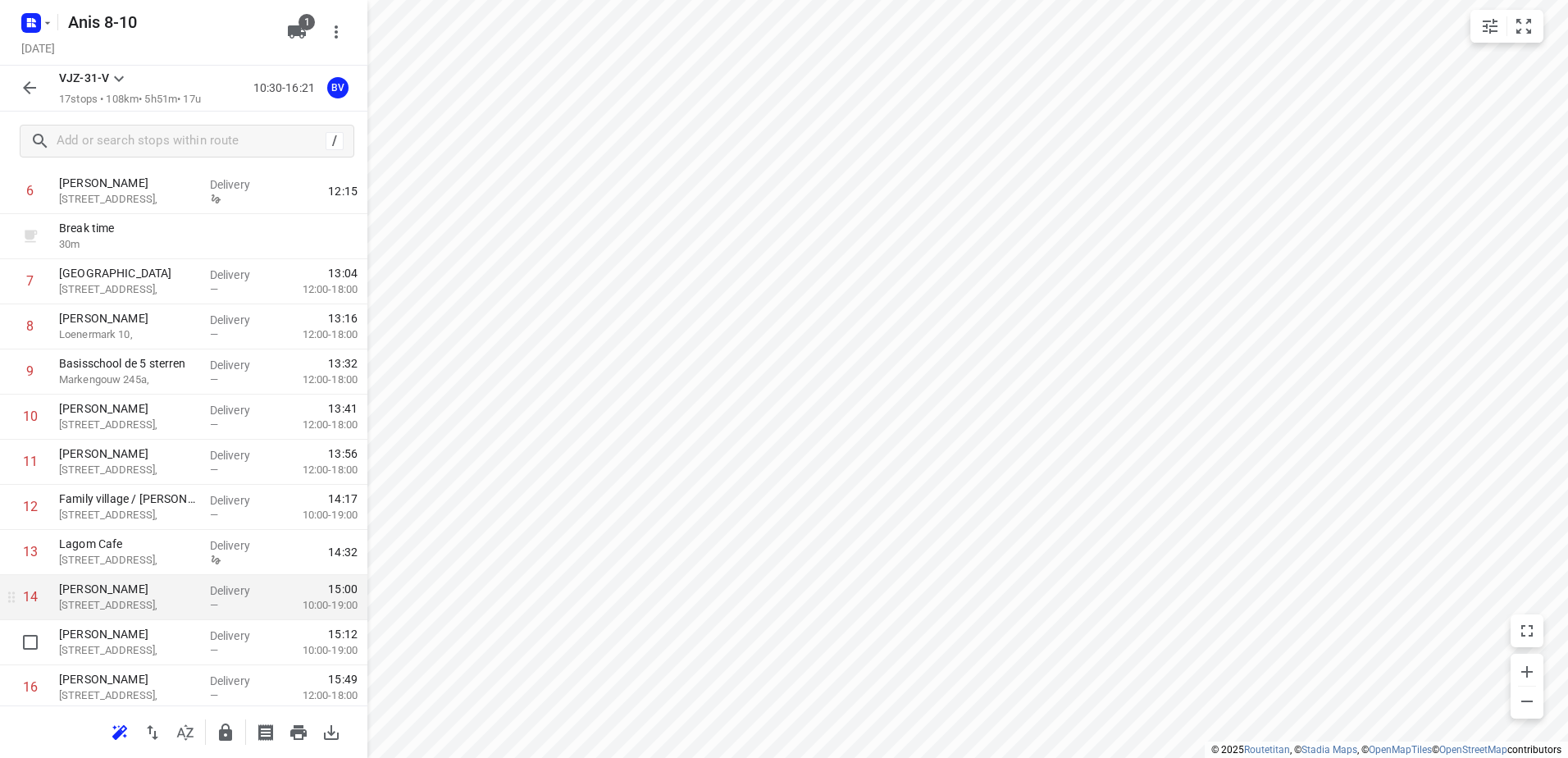
scroll to position [241, 0]
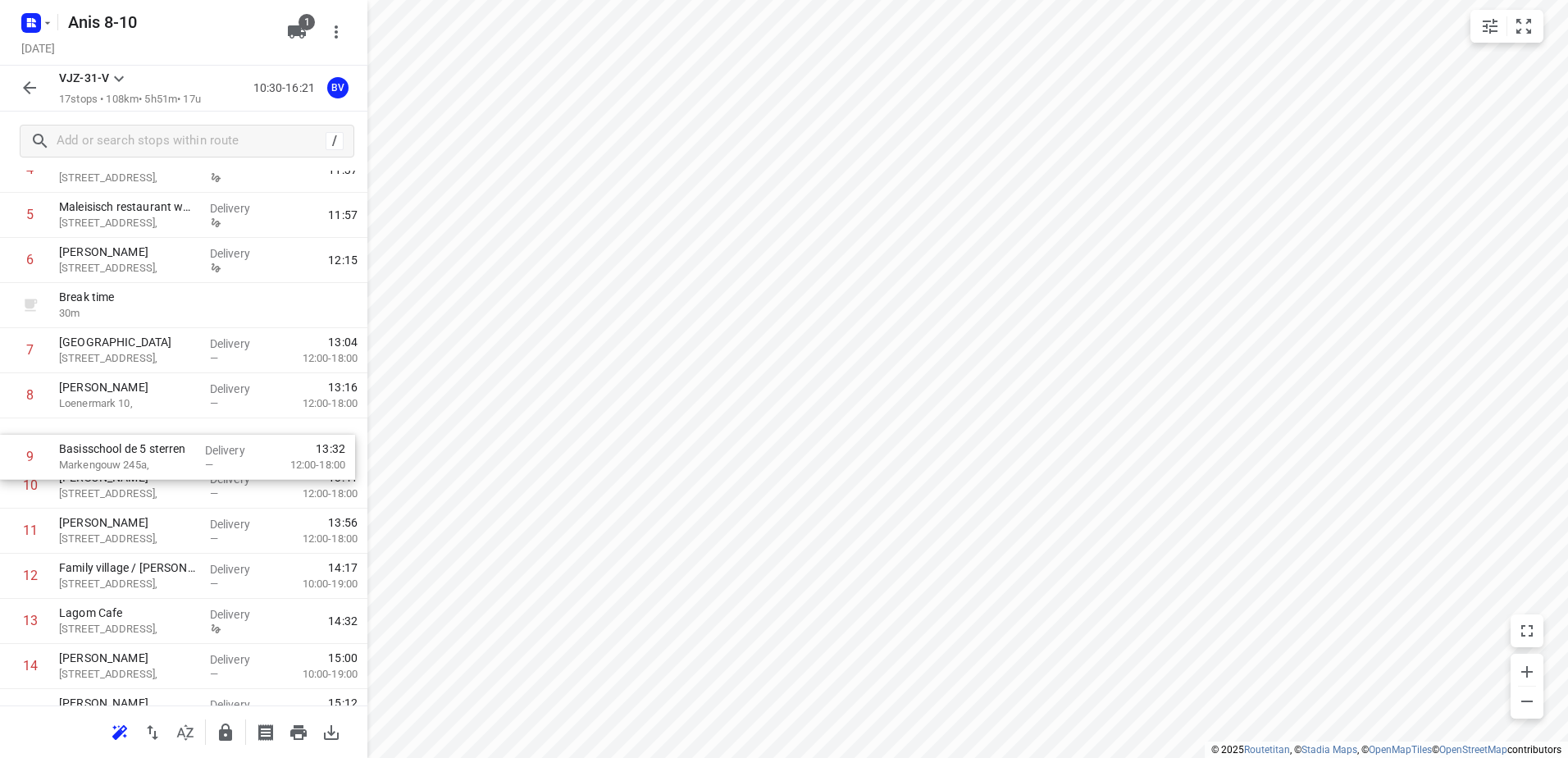
drag, startPoint x: 99, startPoint y: 444, endPoint x: 99, endPoint y: 472, distance: 28.0
click at [99, 472] on div "1 Kaddour IJburg Pampuslaan 22, Delivery 10:41 2 Koh Asian Foodbar IJburg Krijn…" at bounding box center [184, 418] width 367 height 813
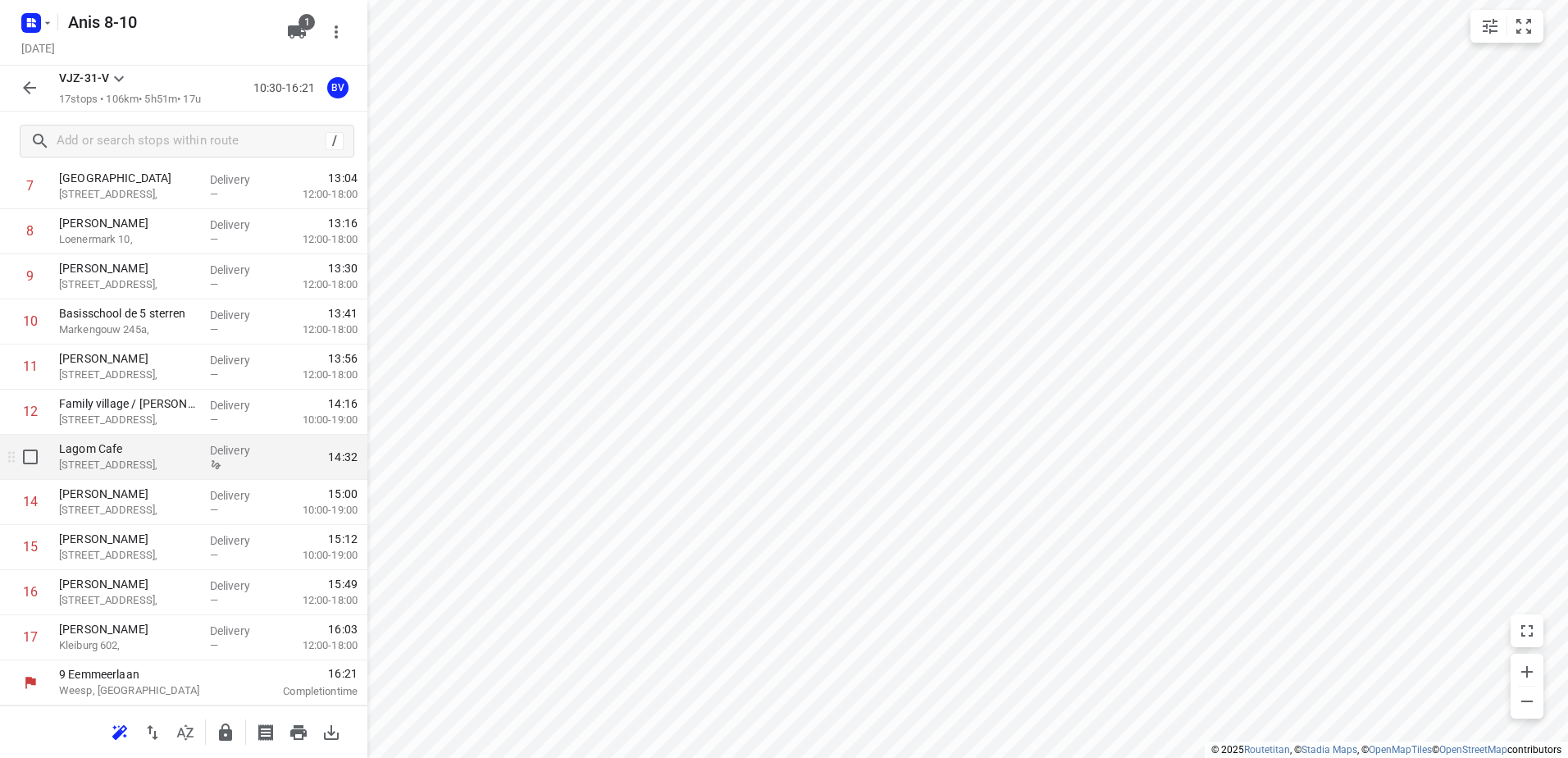
scroll to position [323, 0]
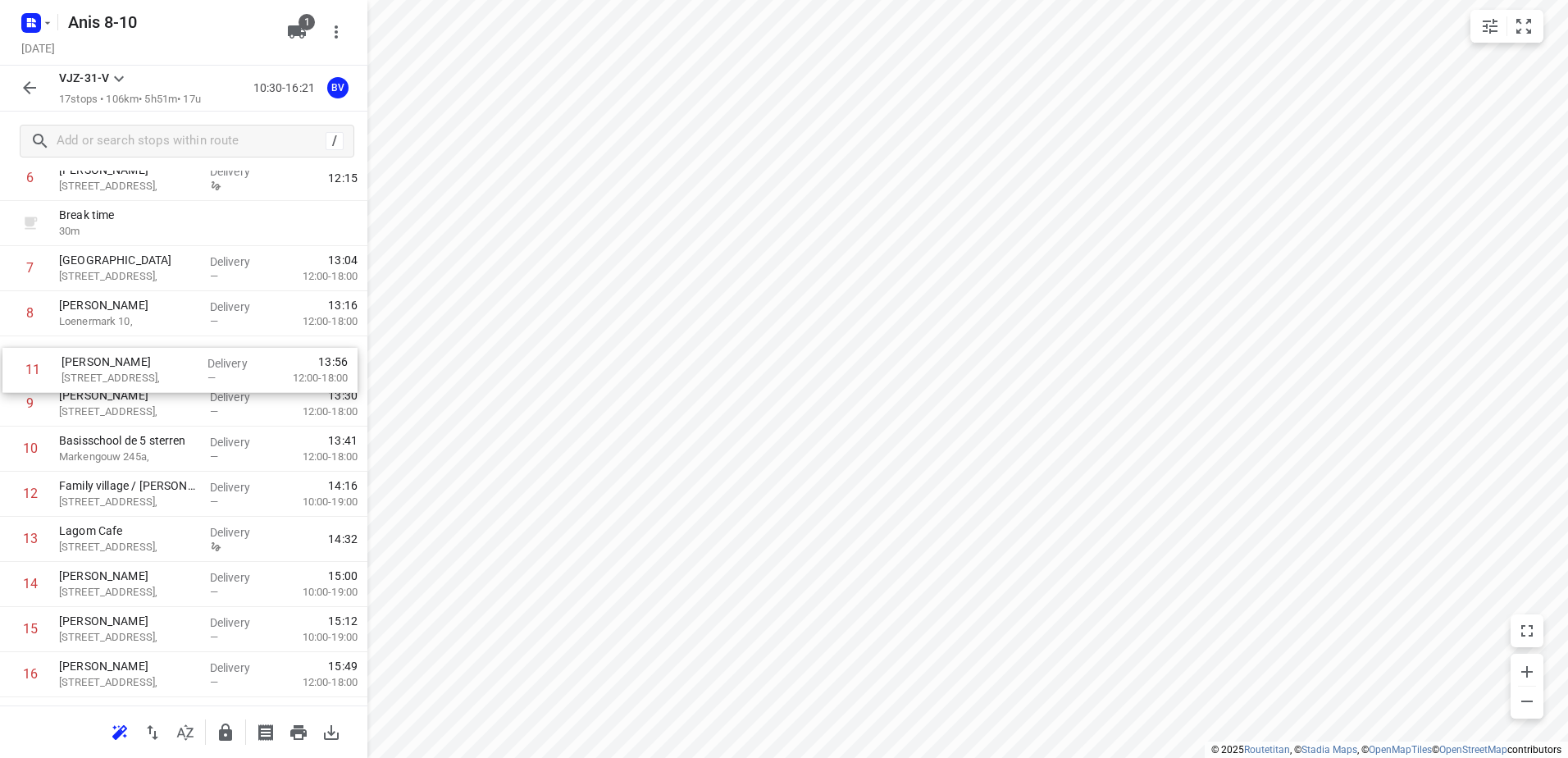
drag, startPoint x: 145, startPoint y: 454, endPoint x: 148, endPoint y: 371, distance: 83.1
click at [147, 371] on div "1 Kaddour IJburg Pampuslaan 22, Delivery 10:41 2 Koh Asian Foodbar IJburg Krijn…" at bounding box center [184, 337] width 367 height 813
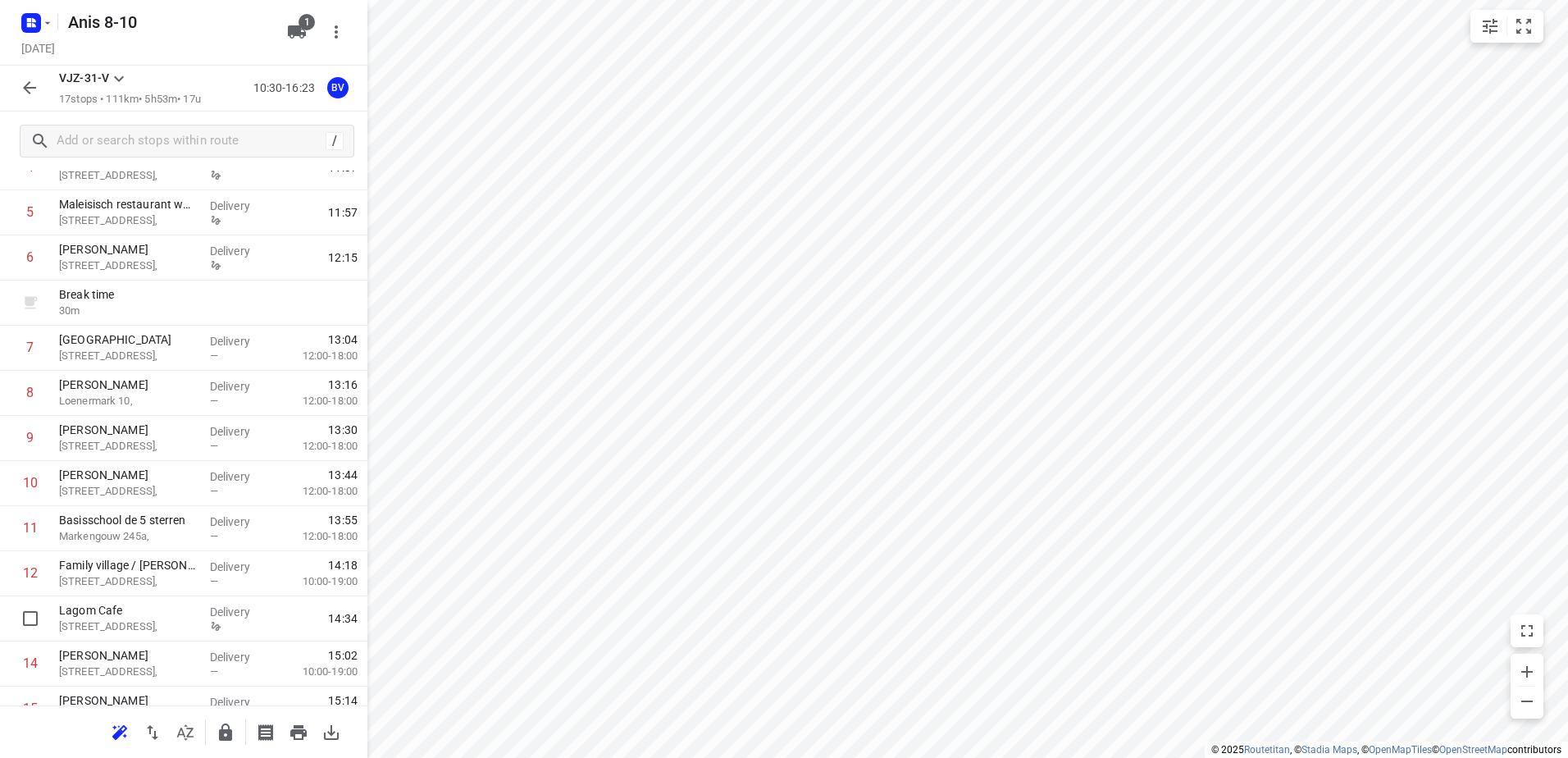
scroll to position [159, 0]
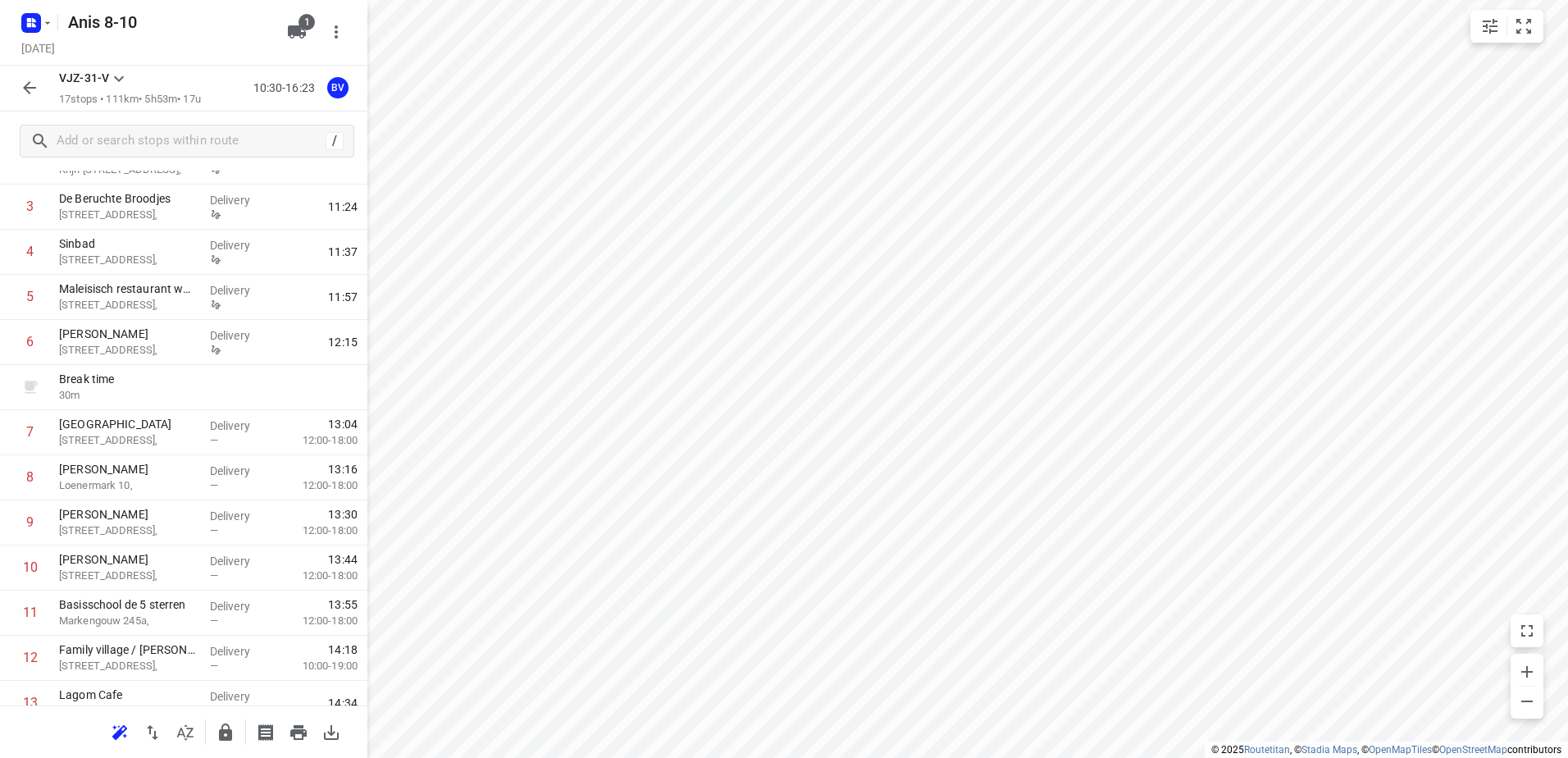
click at [25, 90] on icon "button" at bounding box center [29, 87] width 13 height 13
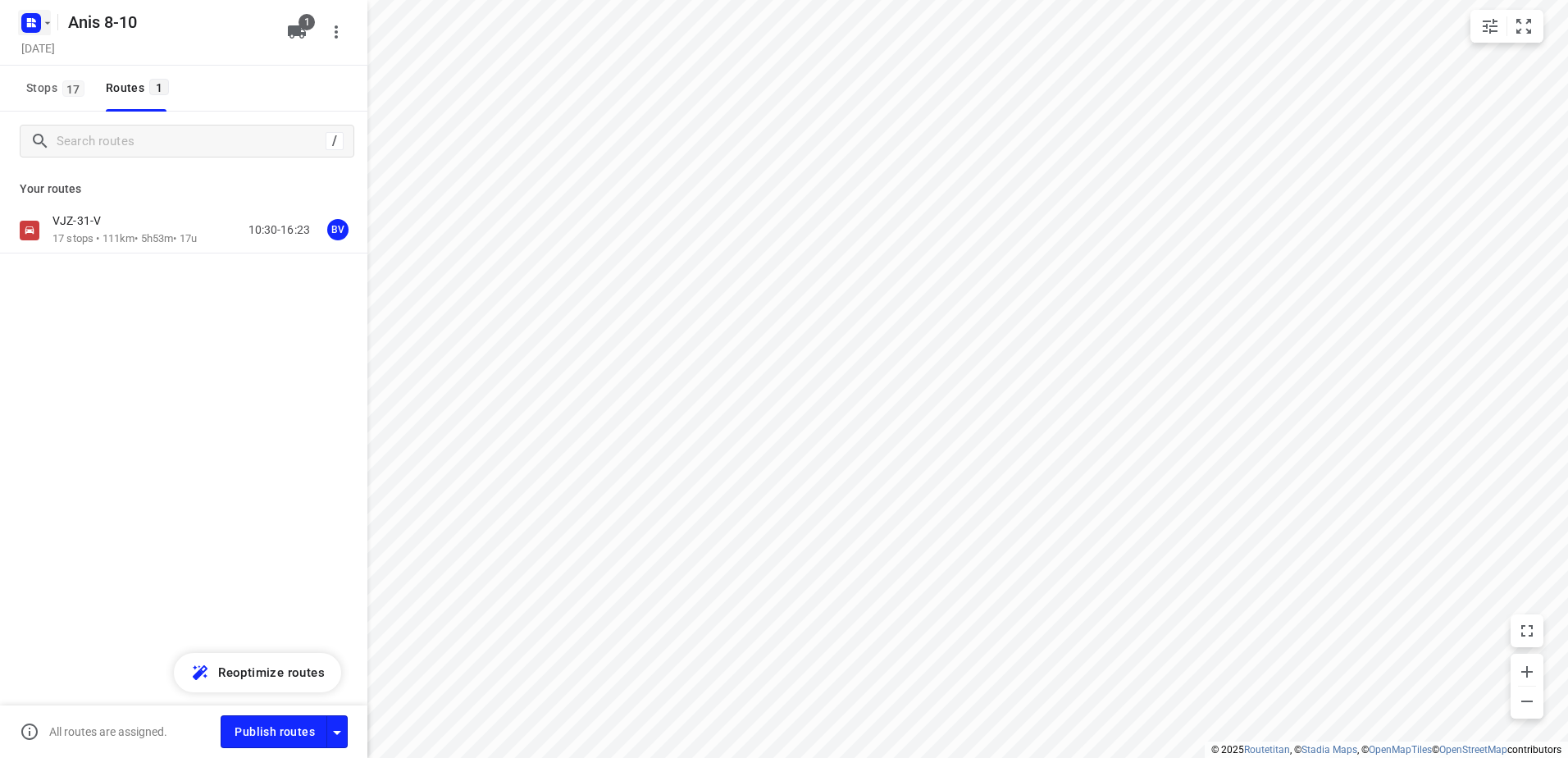
click at [48, 21] on icon "button" at bounding box center [47, 22] width 13 height 13
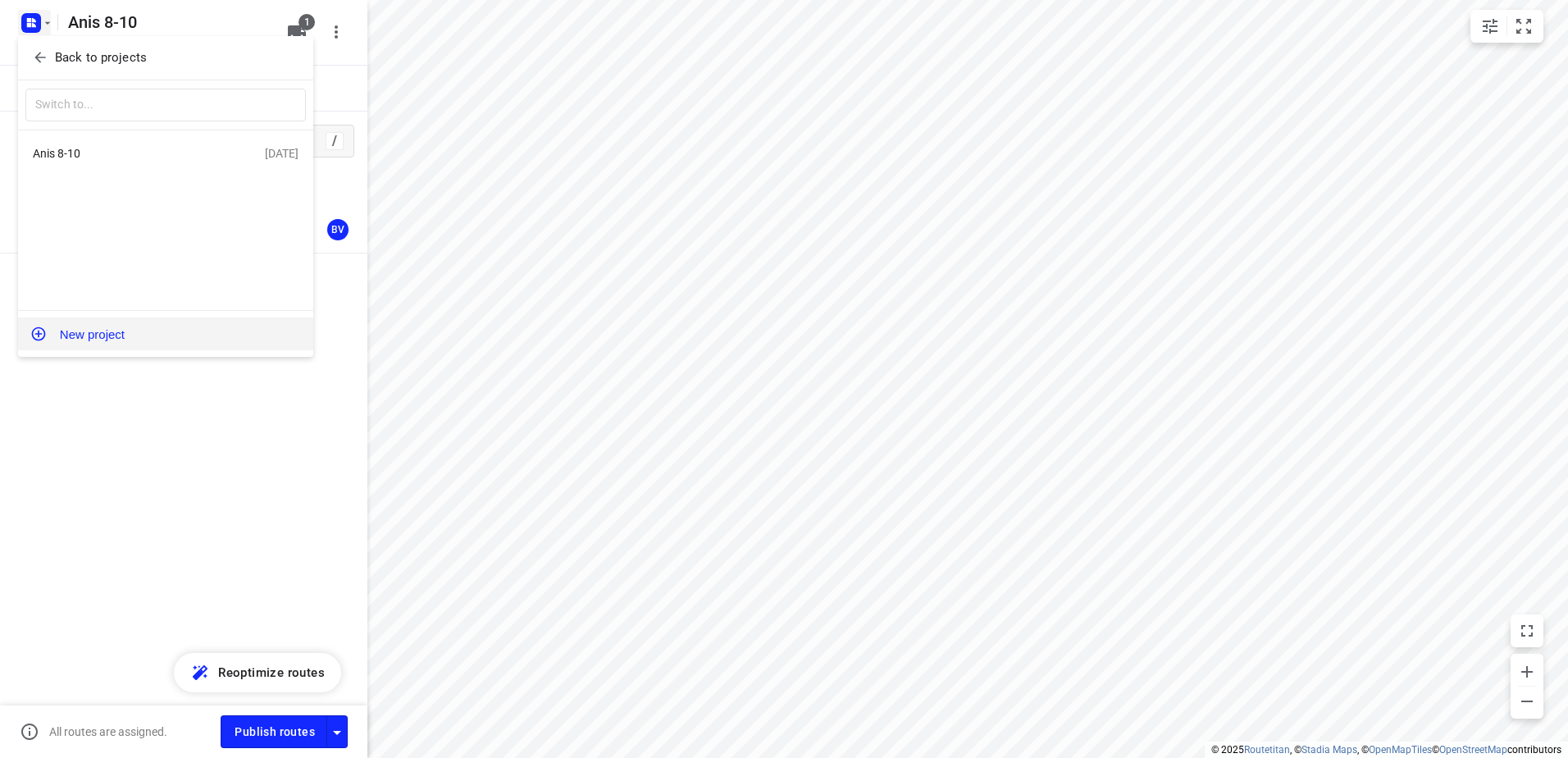
click at [94, 334] on button "New project" at bounding box center [166, 334] width 295 height 33
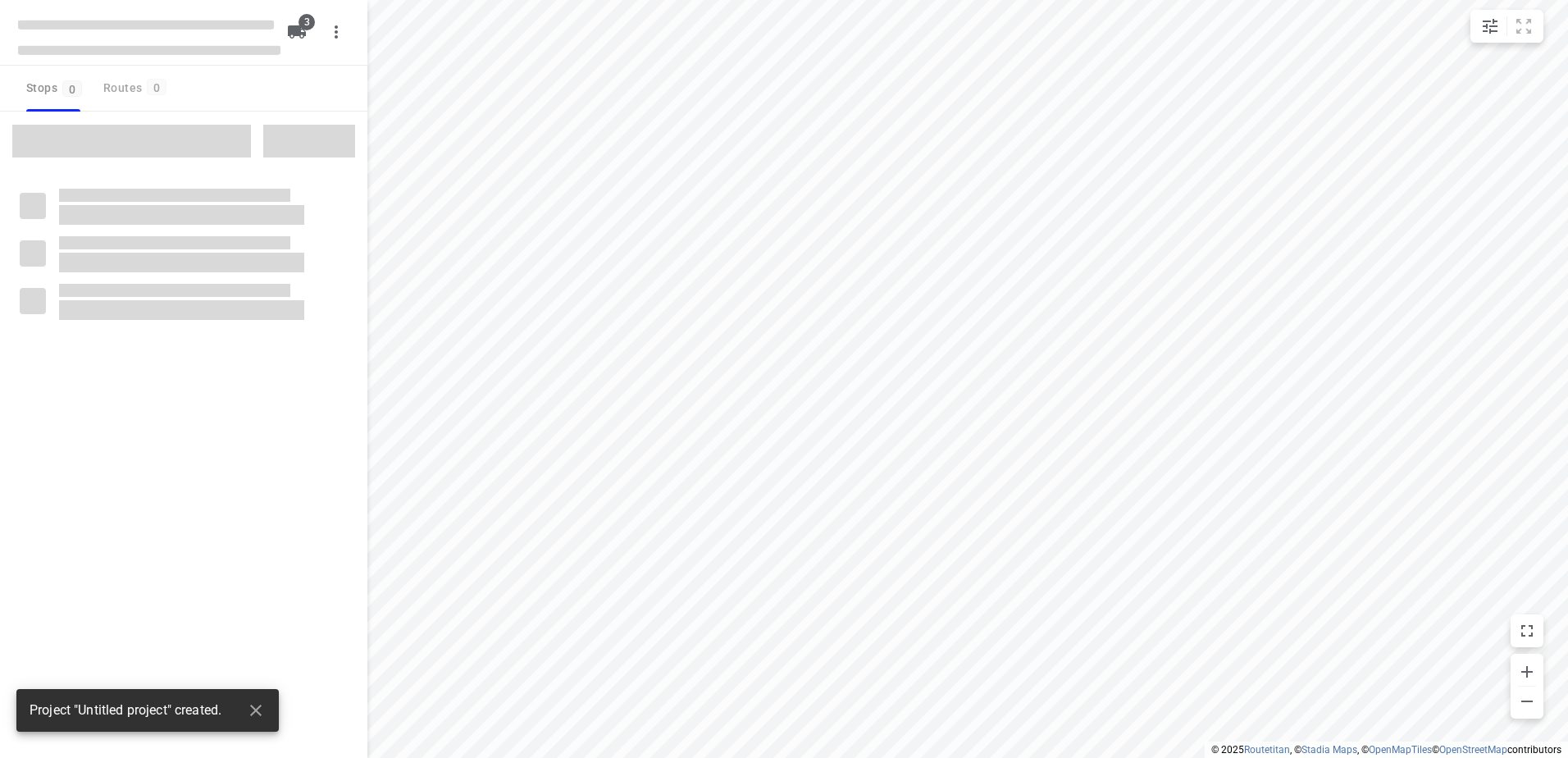
type input "distance"
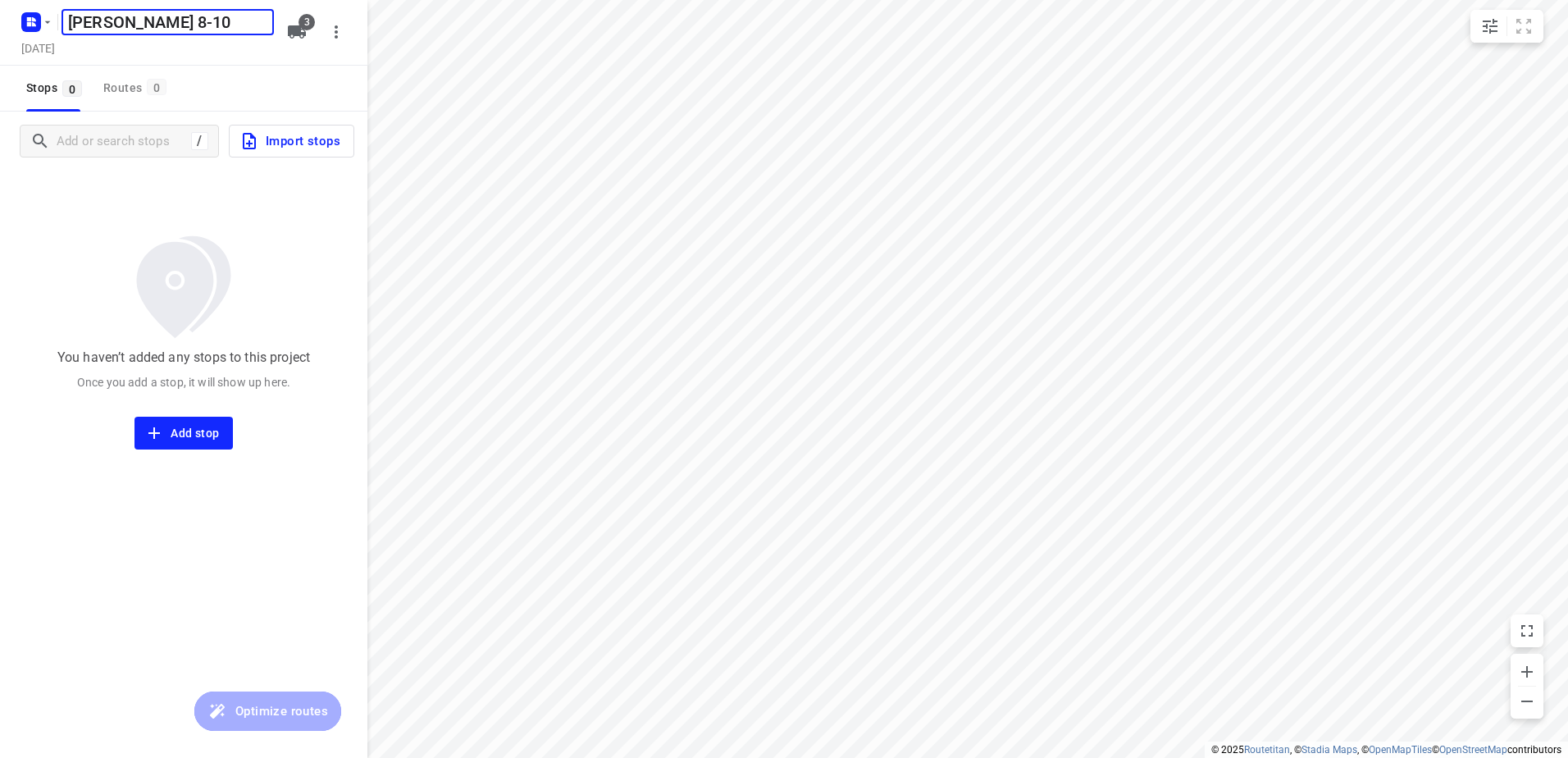
type input "Jeffrey 8-10"
click at [296, 29] on icon "button" at bounding box center [296, 31] width 18 height 13
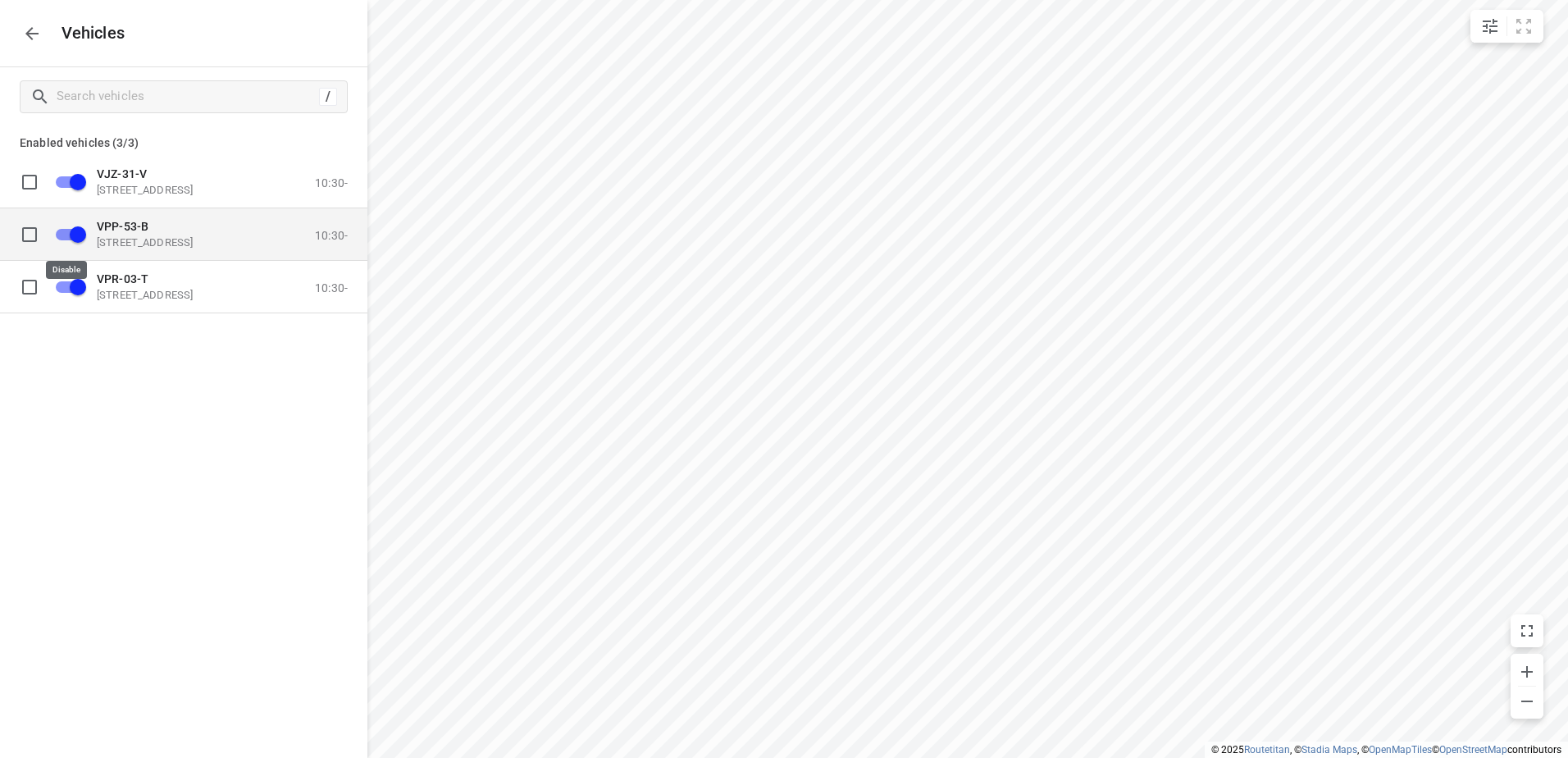
click at [64, 230] on input "grid" at bounding box center [78, 234] width 94 height 31
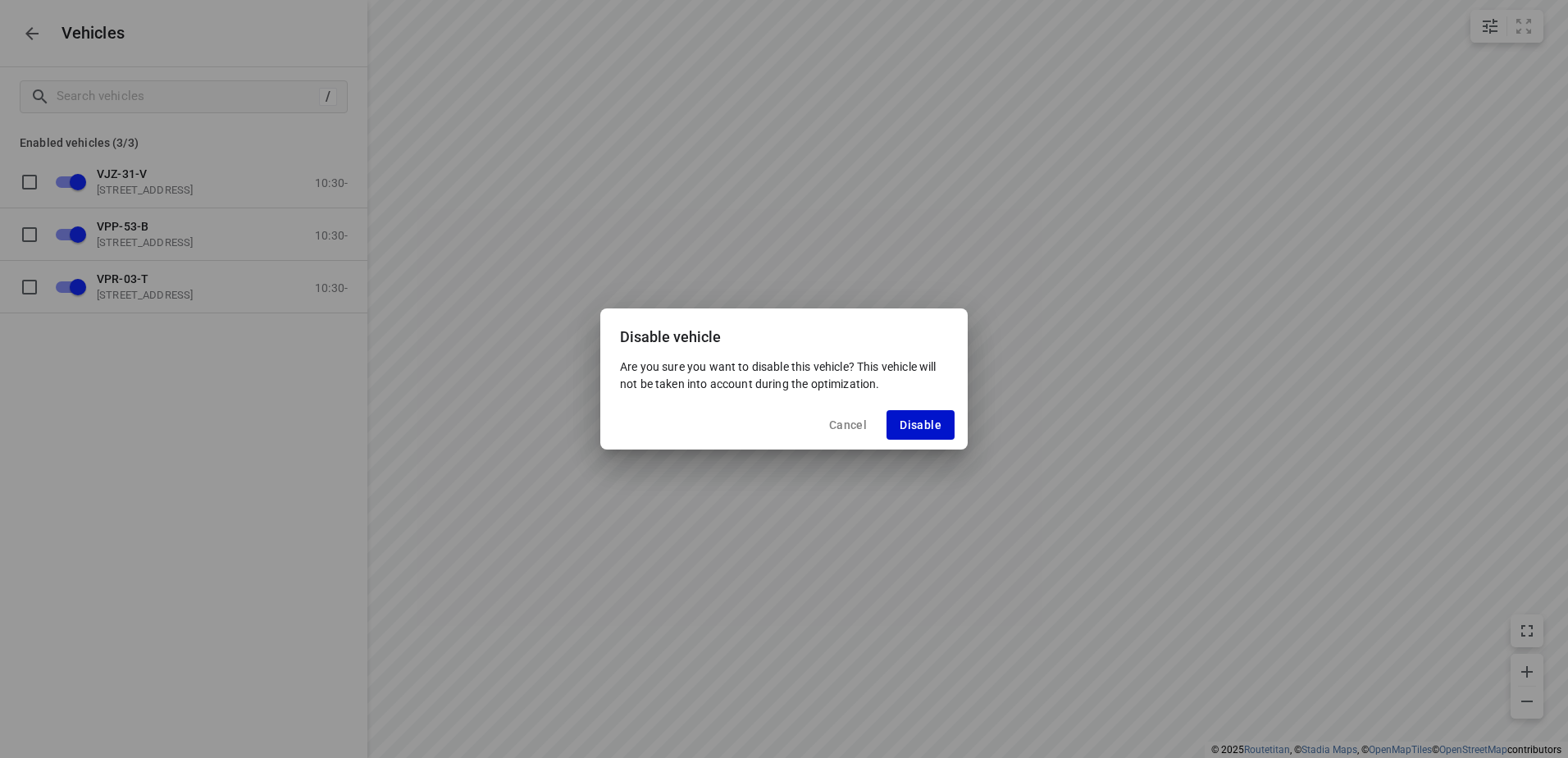
click at [898, 421] on button "Disable" at bounding box center [920, 425] width 68 height 30
checkbox input "false"
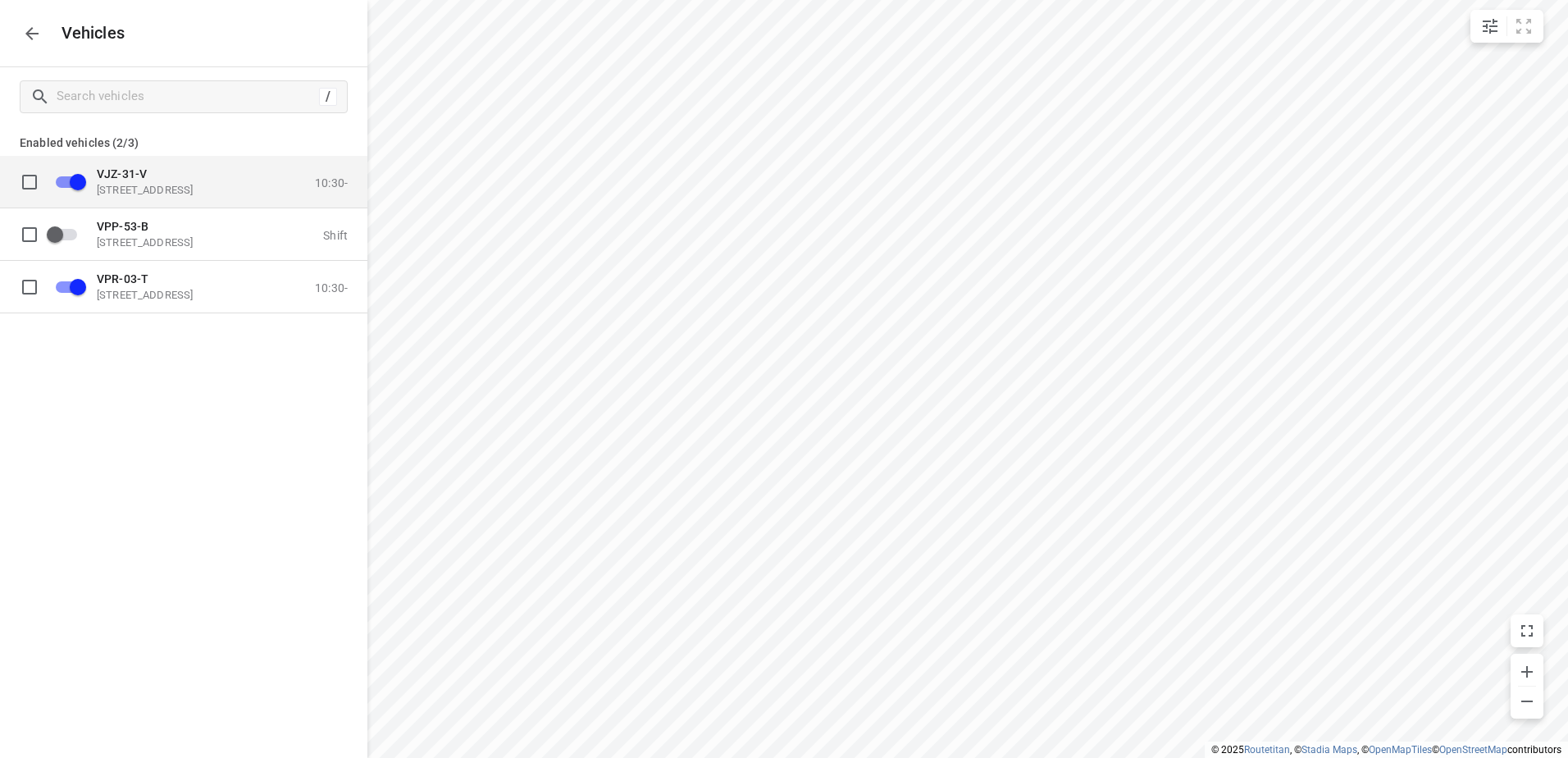
click at [62, 175] on input "grid" at bounding box center [78, 181] width 94 height 31
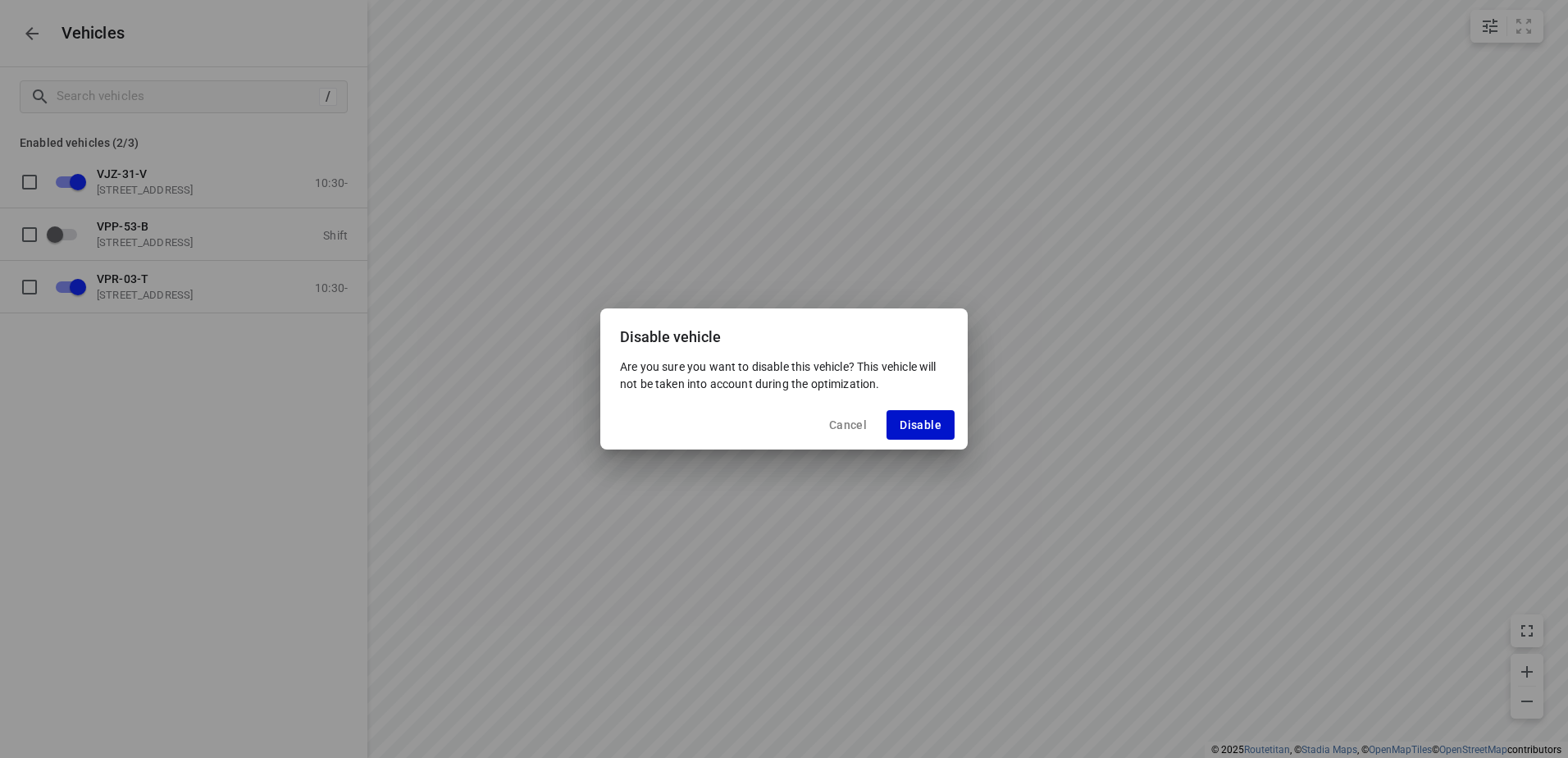
click at [929, 418] on span "Disable" at bounding box center [920, 424] width 42 height 13
checkbox input "false"
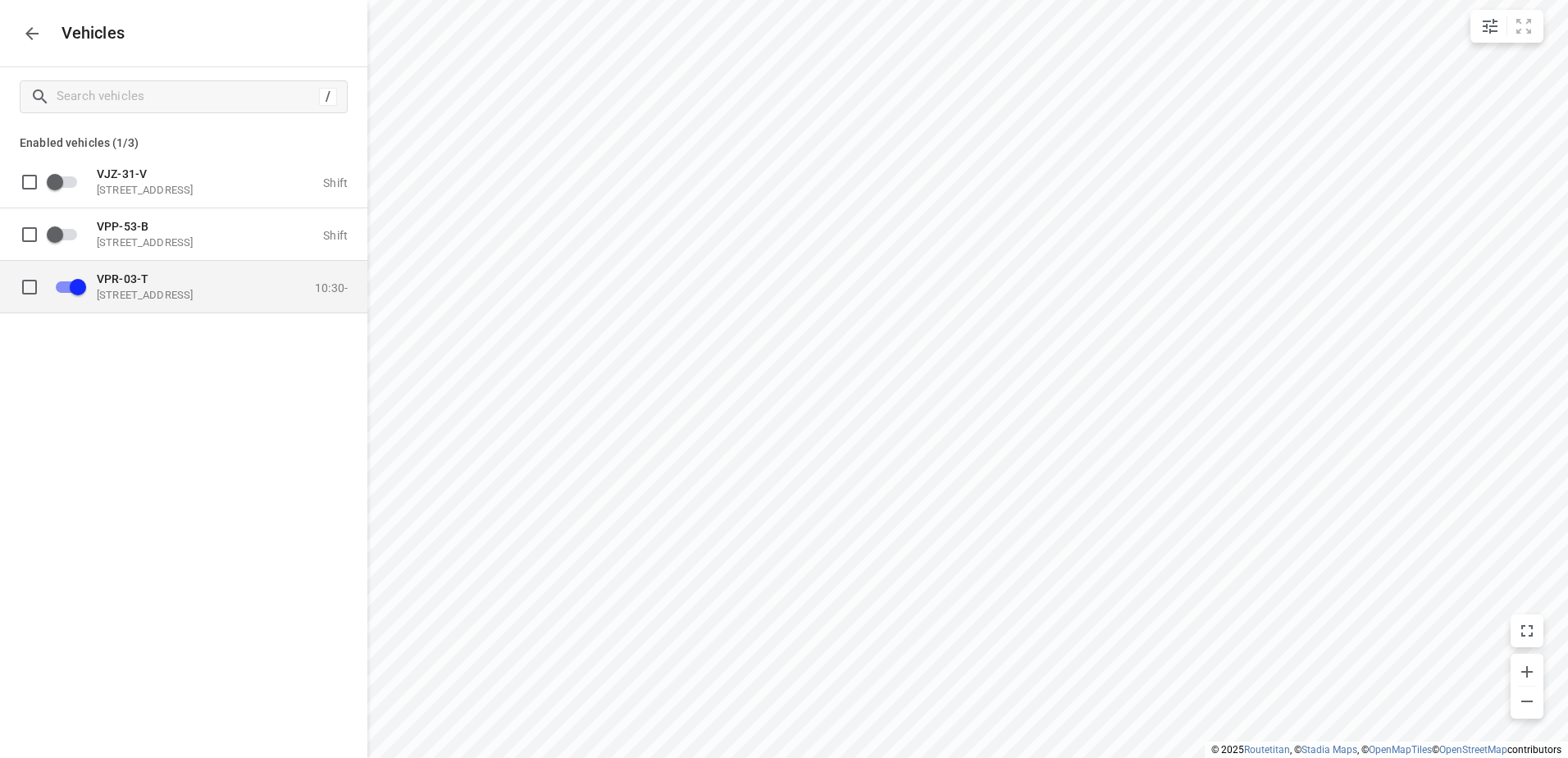
click at [144, 283] on span "VPR-03-T" at bounding box center [123, 278] width 52 height 13
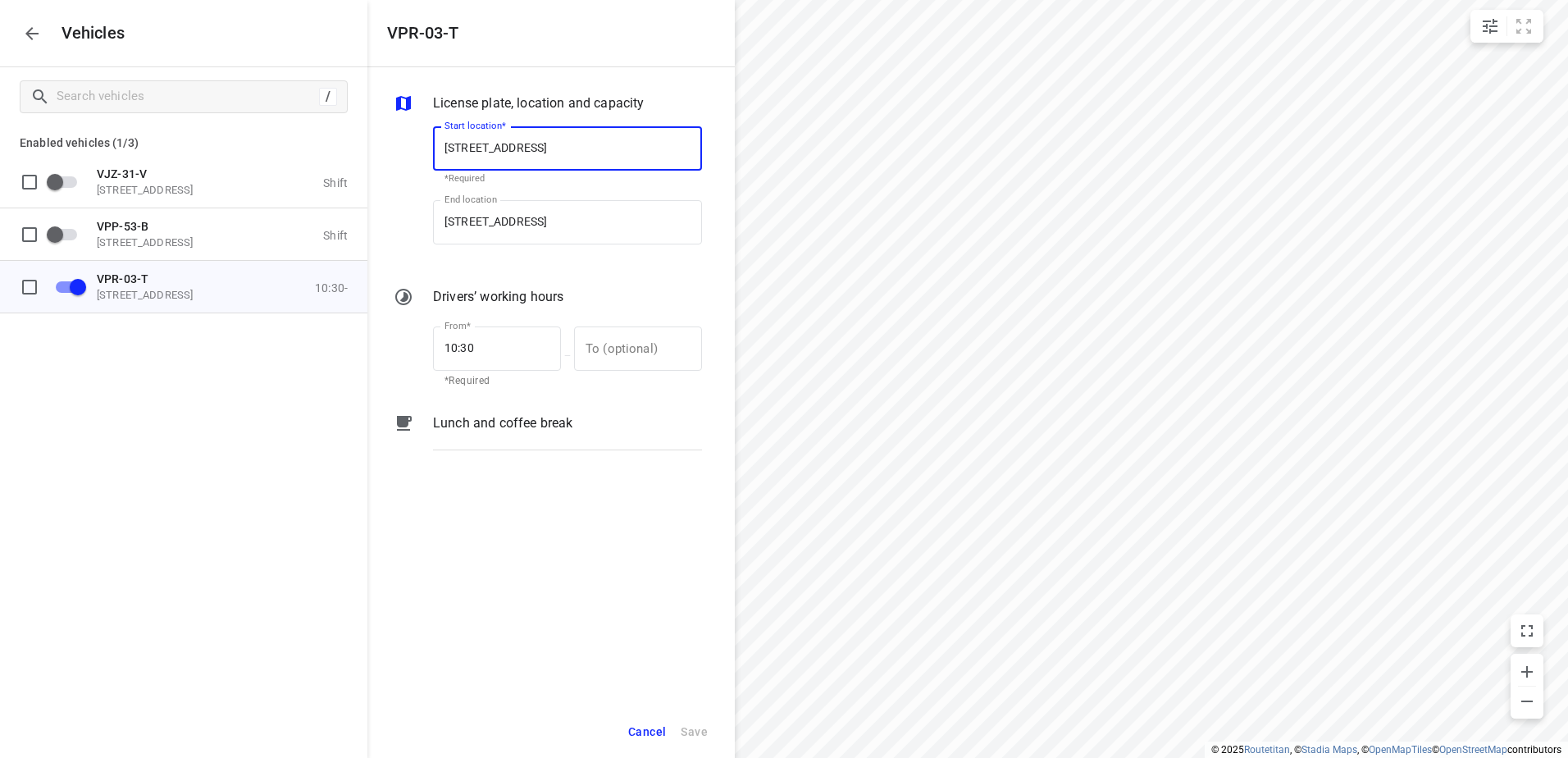
click at [495, 426] on p "Lunch and coffee break" at bounding box center [503, 423] width 140 height 20
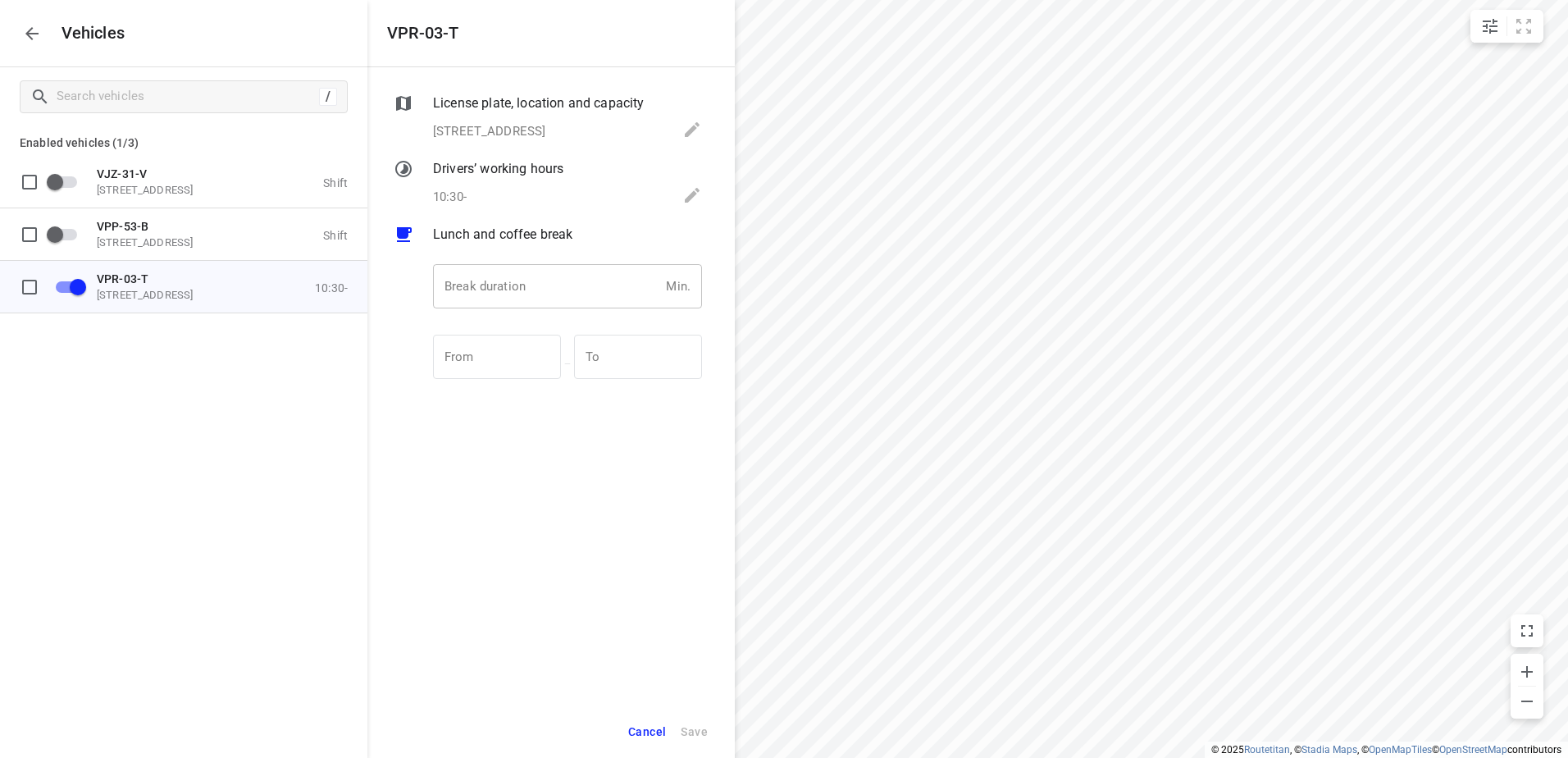
click at [518, 287] on input "number" at bounding box center [546, 287] width 227 height 44
type input "30"
click at [699, 728] on span "Save" at bounding box center [694, 732] width 27 height 21
click at [29, 30] on icon "button" at bounding box center [31, 33] width 13 height 13
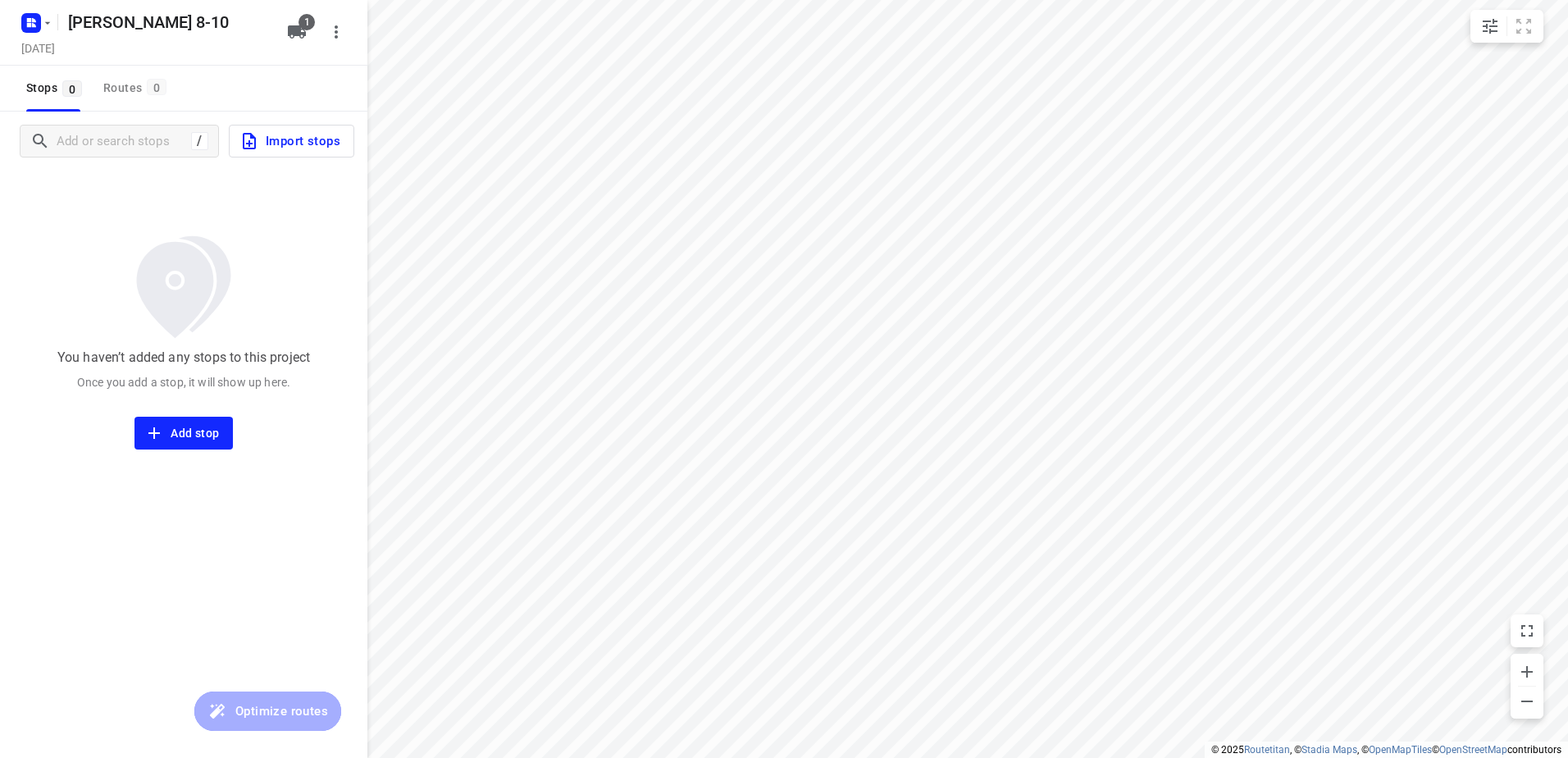
click at [292, 139] on span "Import stops" at bounding box center [289, 141] width 101 height 21
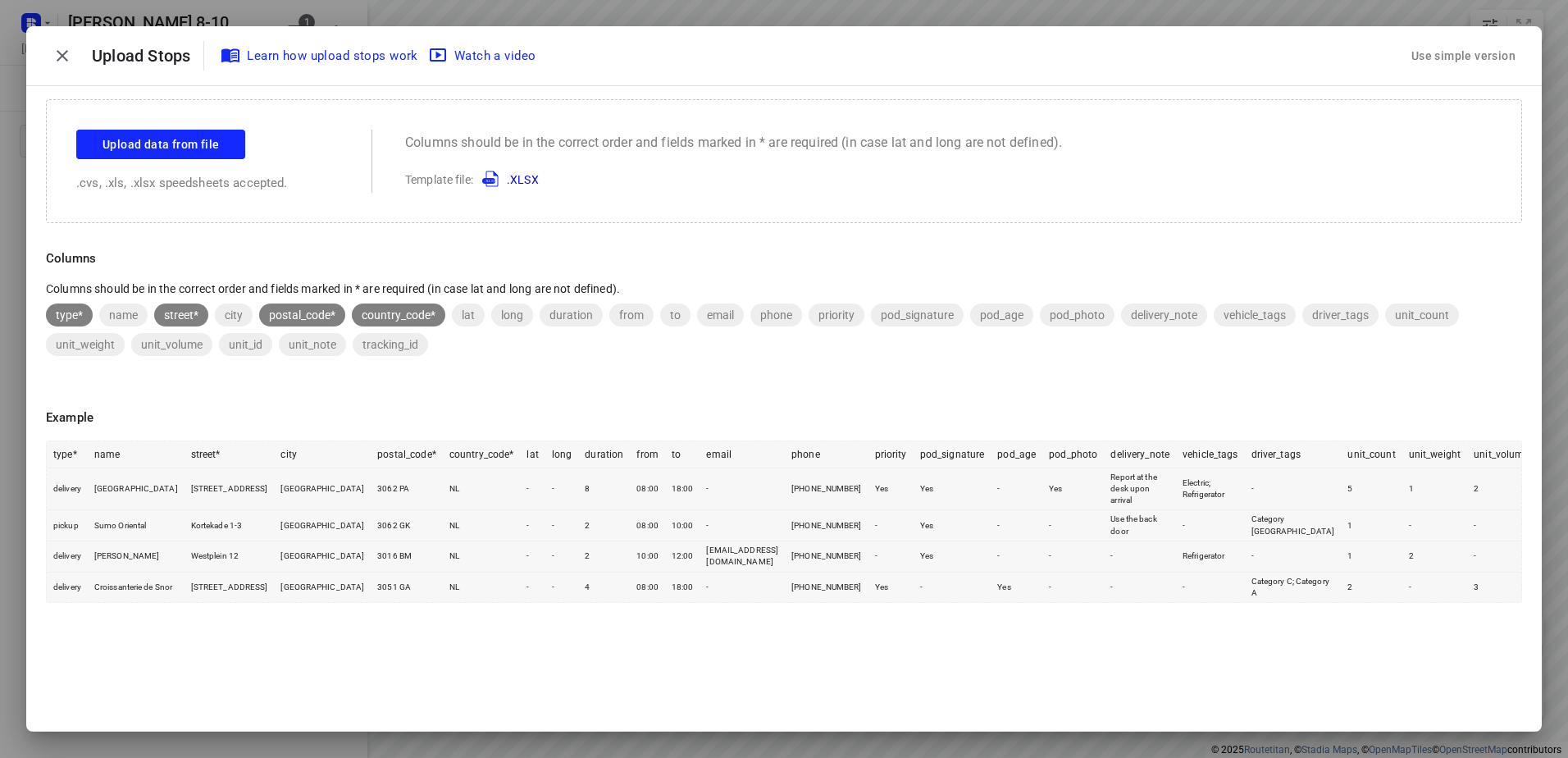
click at [1488, 48] on div "Use simple version" at bounding box center [1463, 56] width 111 height 27
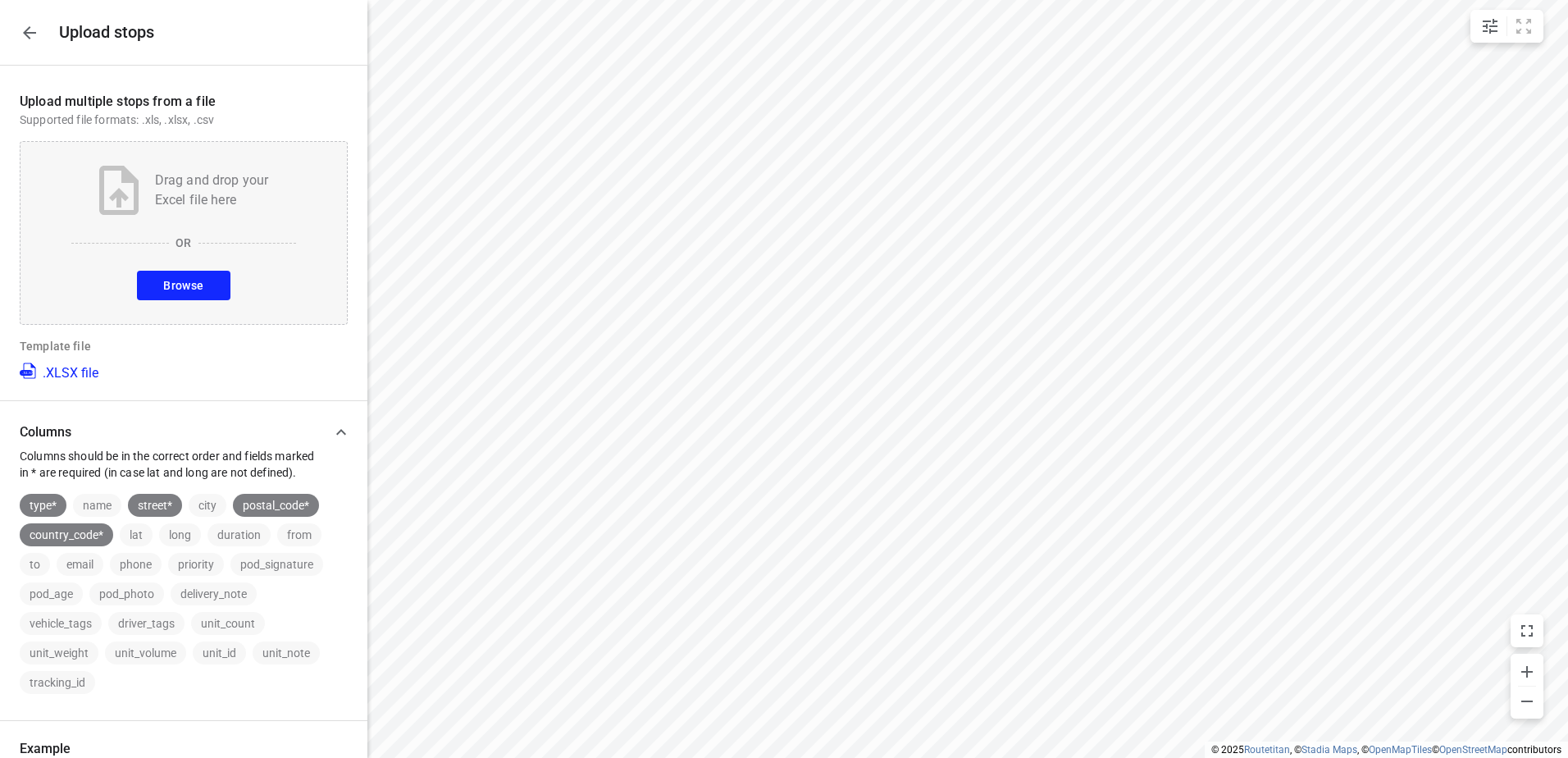
click at [164, 282] on span "Browse" at bounding box center [184, 286] width 40 height 21
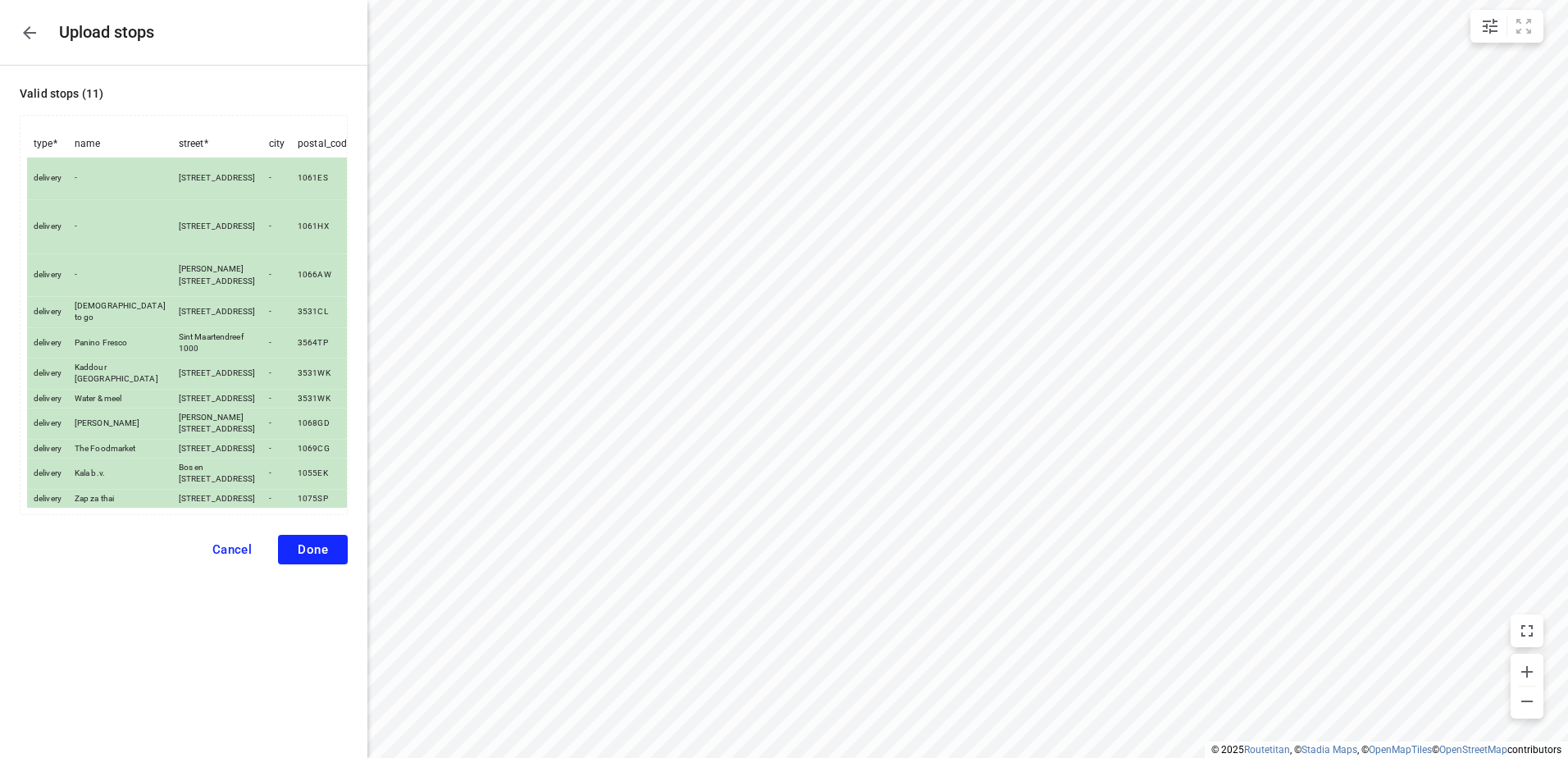
click at [319, 557] on span "Done" at bounding box center [312, 549] width 30 height 15
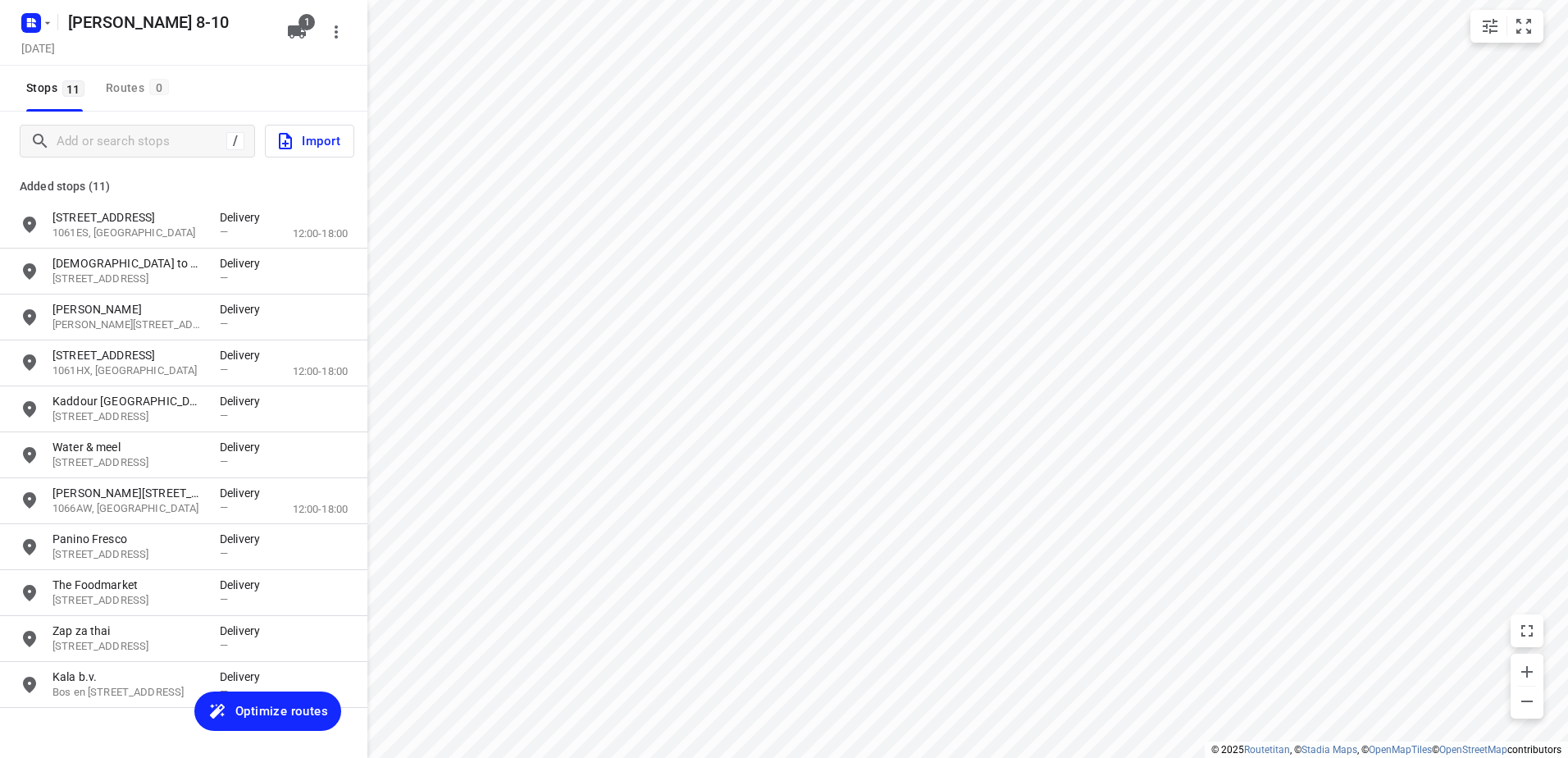
click at [291, 718] on span "Optimize routes" at bounding box center [281, 711] width 93 height 21
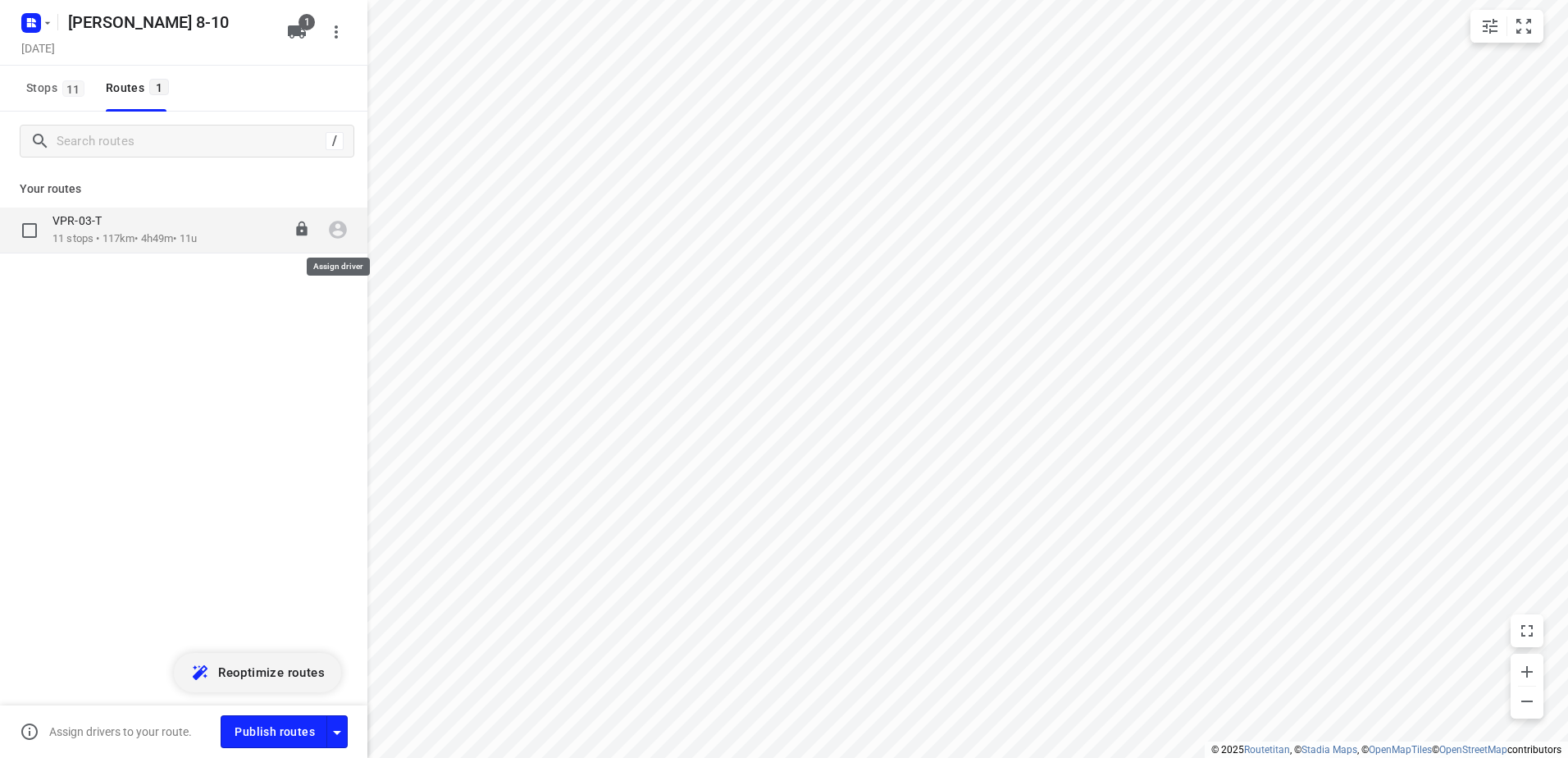
click at [337, 225] on icon "button" at bounding box center [337, 229] width 21 height 21
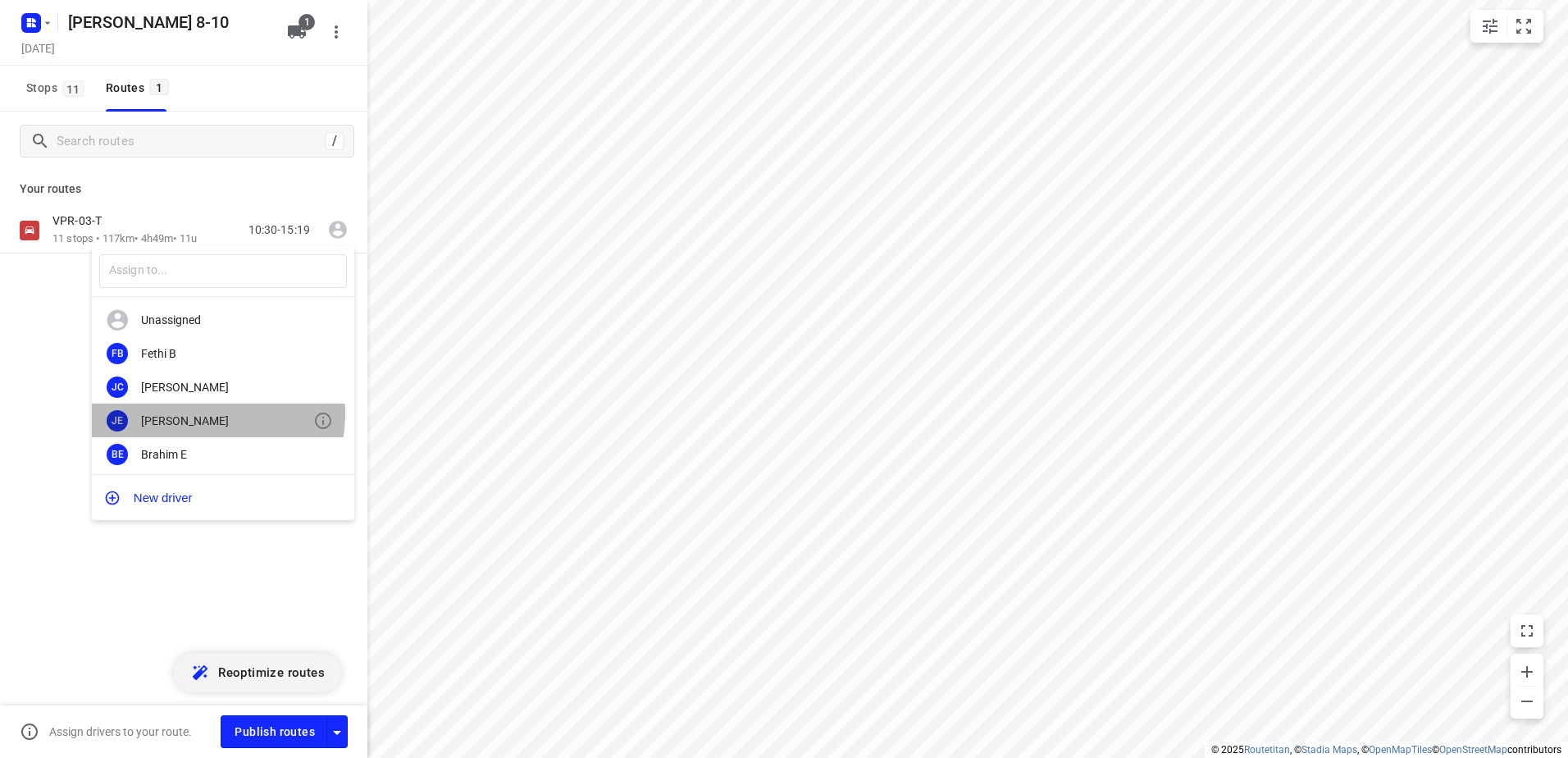
click at [198, 414] on div "Jeffrey E" at bounding box center [227, 420] width 173 height 13
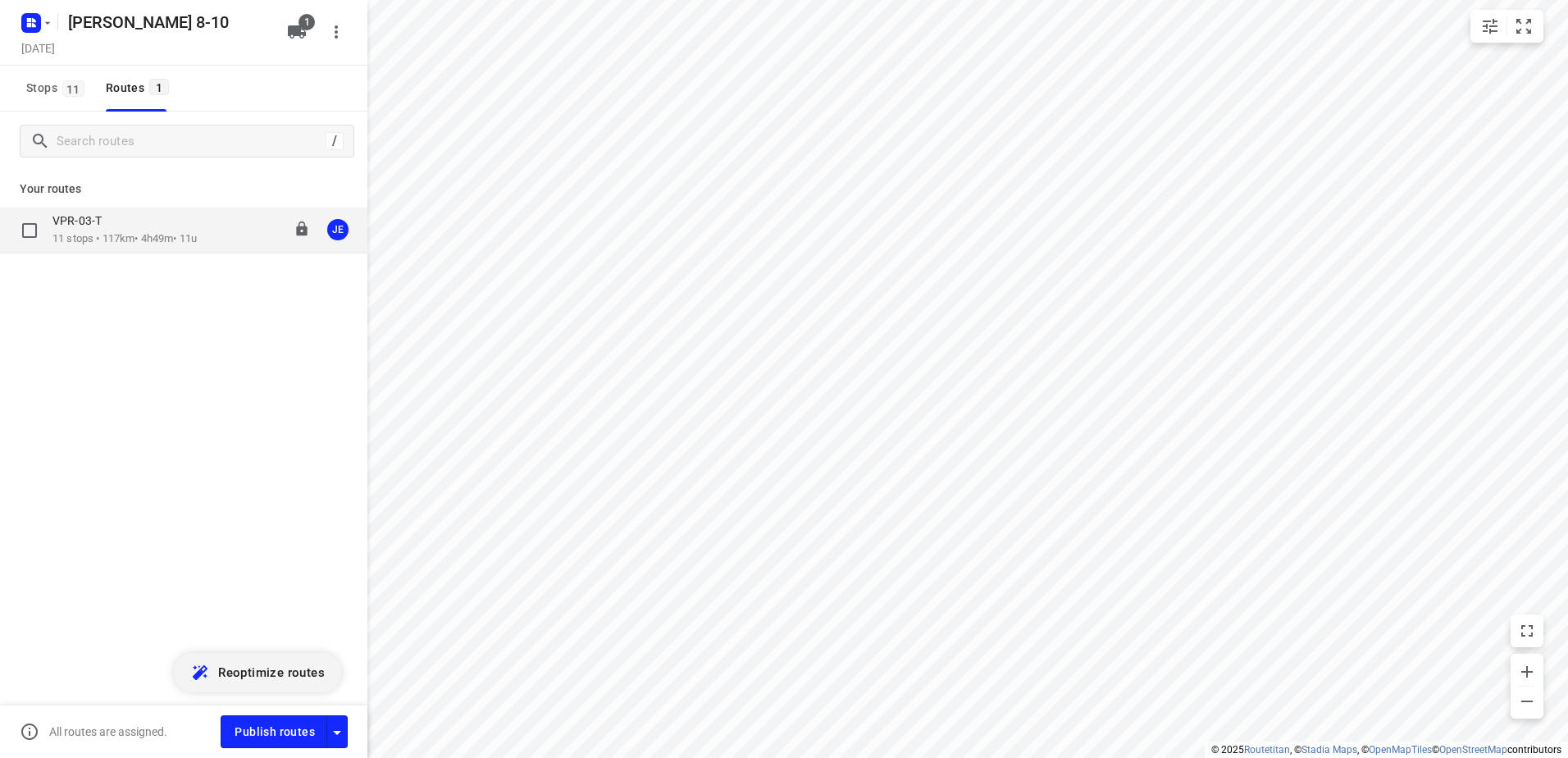
click at [119, 231] on div "VPR-03-T" at bounding box center [125, 223] width 145 height 18
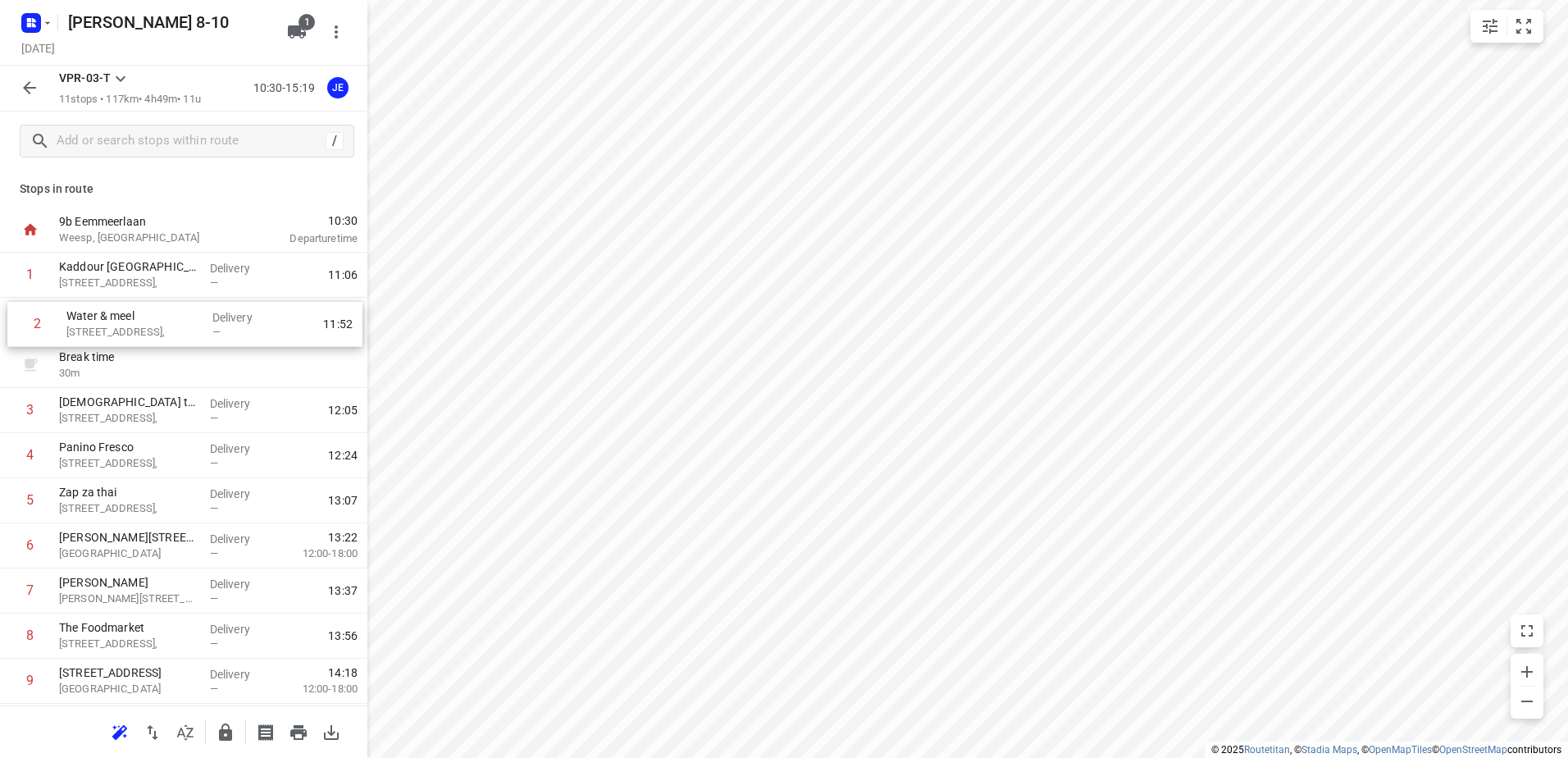
drag, startPoint x: 128, startPoint y: 377, endPoint x: 138, endPoint y: 329, distance: 49.0
click at [137, 329] on div "1 Kaddour Utrecht Haroekoeplein 111, Delivery — 11:06 Break time 30 m 2 Water &…" at bounding box center [184, 523] width 367 height 541
drag, startPoint x: 118, startPoint y: 417, endPoint x: 122, endPoint y: 367, distance: 50.2
click at [122, 367] on div "1 Kaddour Utrecht Haroekoeplein 111, Delivery — 11:06 2 Water & meel Haroekoepl…" at bounding box center [184, 523] width 367 height 541
drag, startPoint x: 112, startPoint y: 465, endPoint x: 114, endPoint y: 412, distance: 53.0
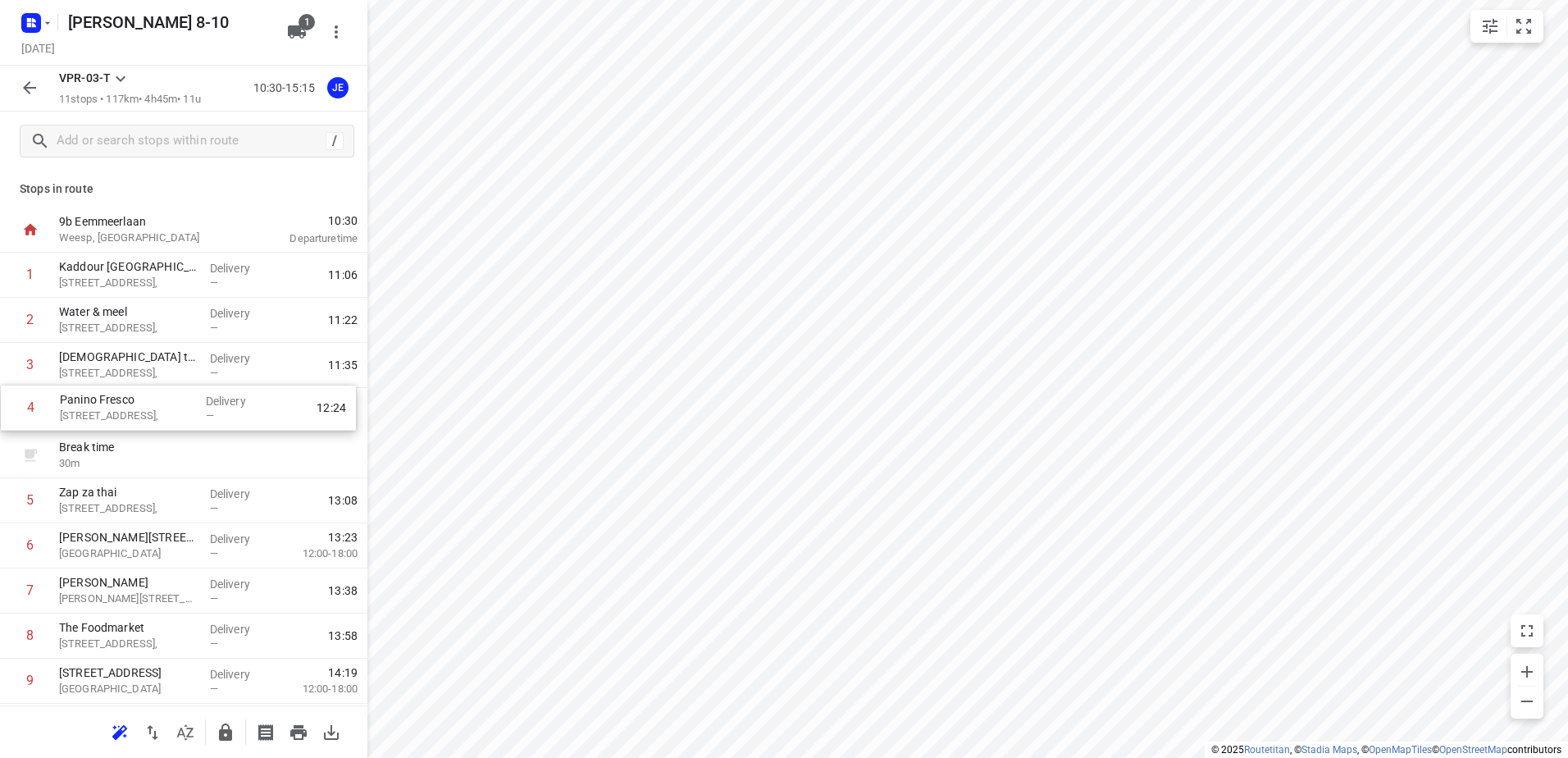
click at [114, 412] on div "1 Kaddour Utrecht Haroekoeplein 111, Delivery — 11:06 2 Water & meel Haroekoepl…" at bounding box center [184, 523] width 367 height 541
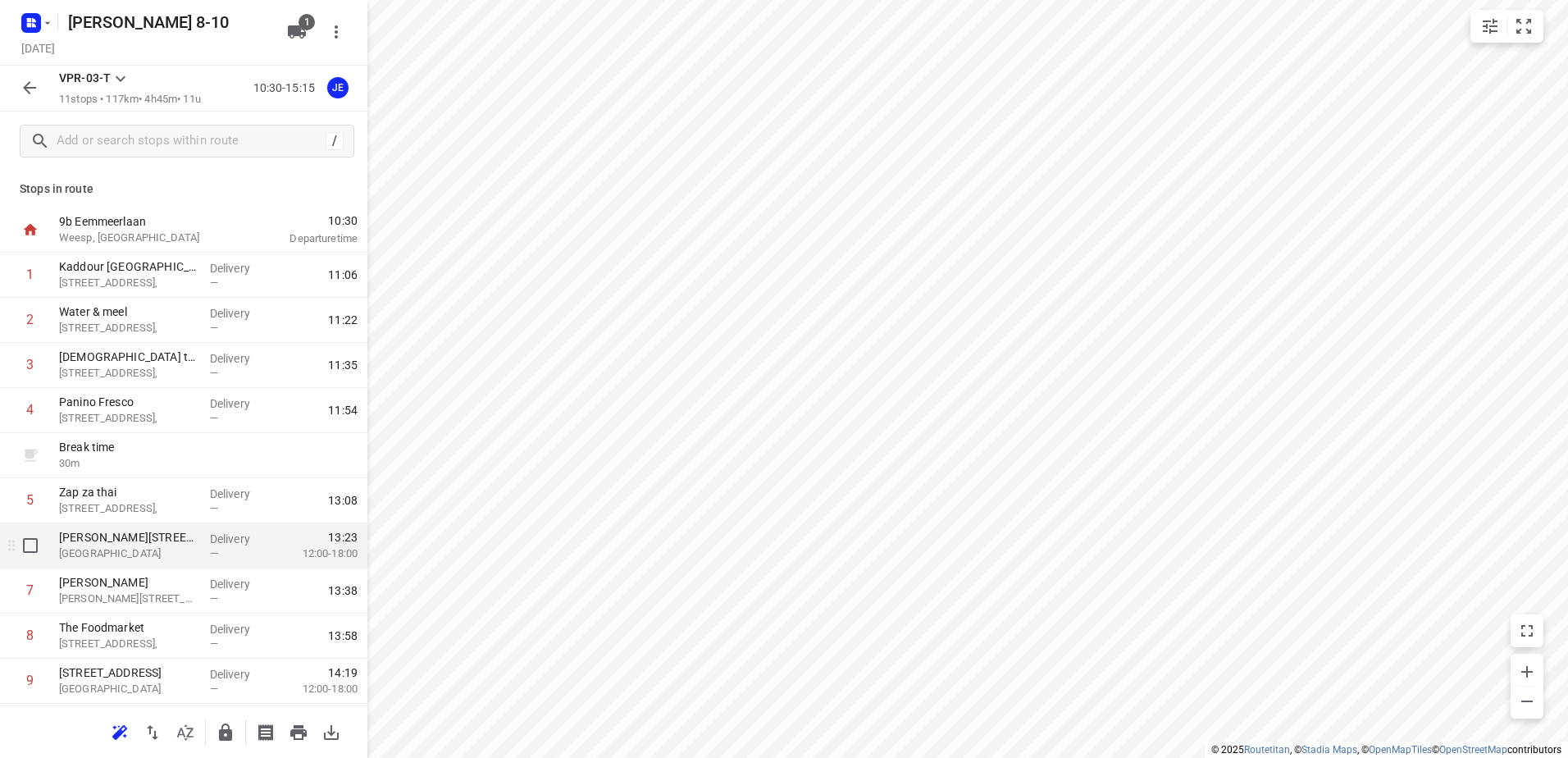
scroll to position [82, 0]
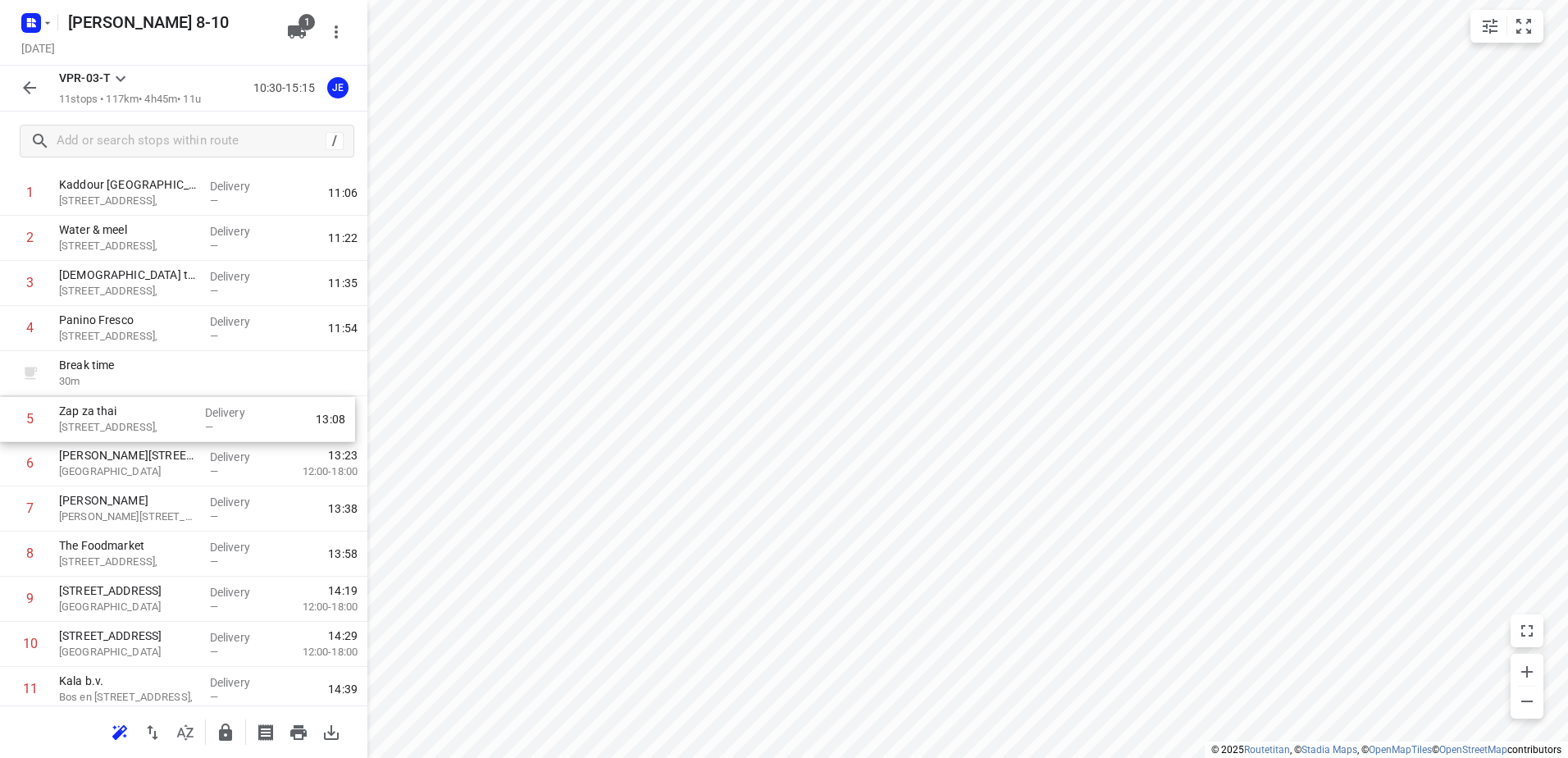
click at [121, 416] on div "1 Kaddour Utrecht Haroekoeplein 111, Delivery — 11:06 2 Water & meel Haroekoepl…" at bounding box center [184, 441] width 367 height 541
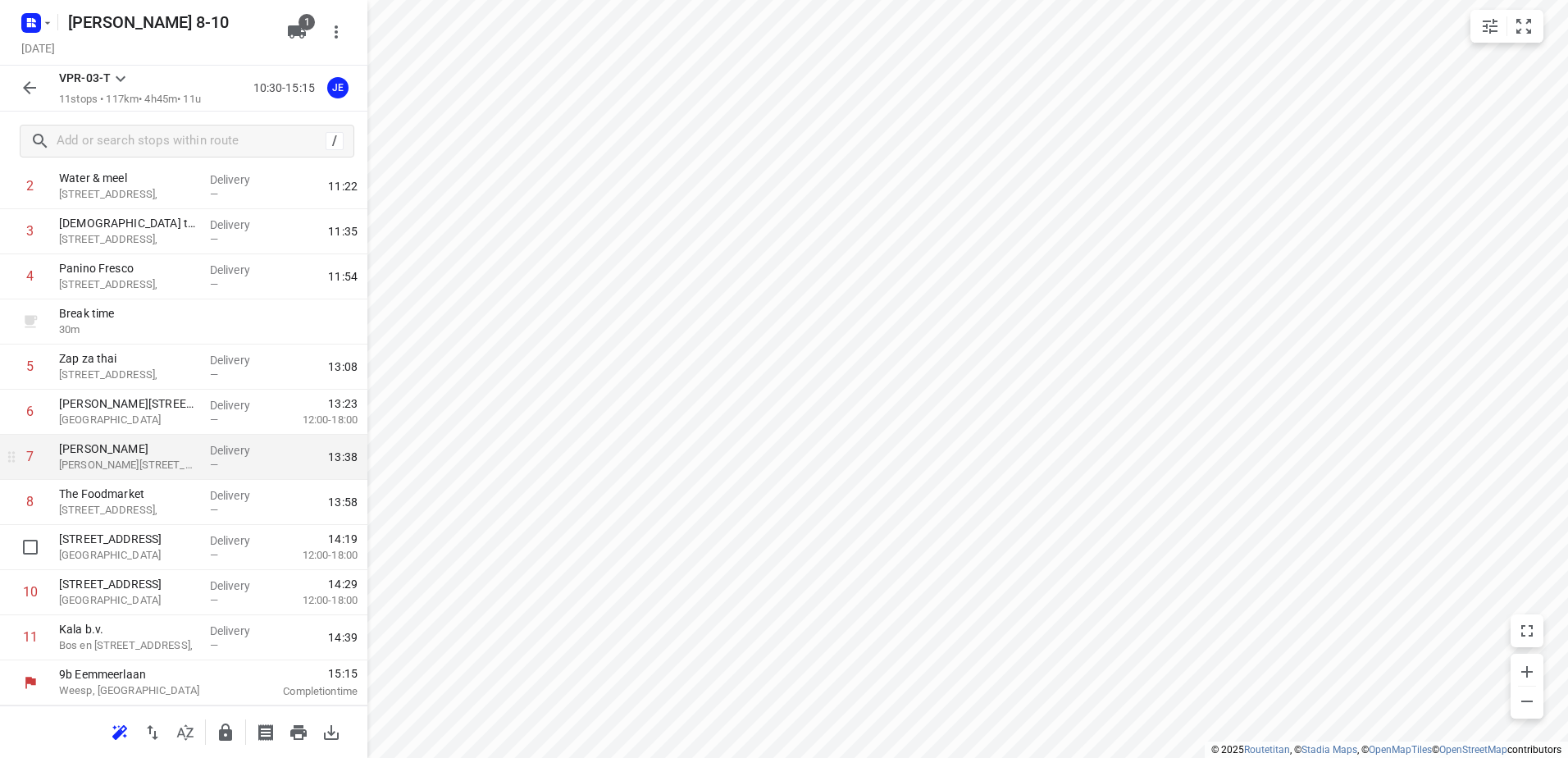
scroll to position [52, 0]
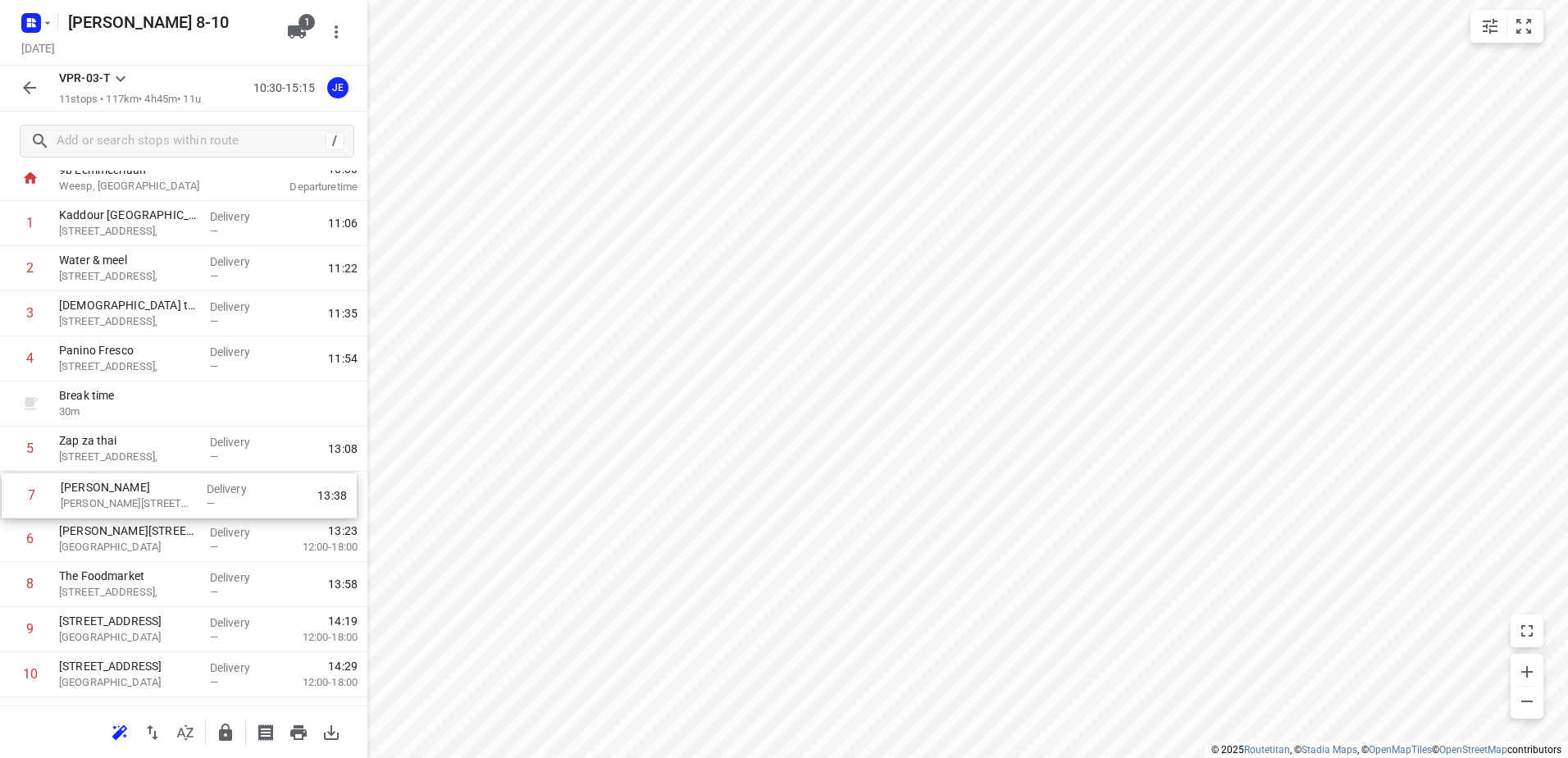
drag, startPoint x: 127, startPoint y: 544, endPoint x: 129, endPoint y: 494, distance: 50.0
click at [129, 494] on div "1 Kaddour Utrecht Haroekoeplein 111, Delivery — 11:06 2 Water & meel Haroekoepl…" at bounding box center [184, 471] width 367 height 541
drag, startPoint x: 140, startPoint y: 497, endPoint x: 145, endPoint y: 453, distance: 44.3
click at [145, 453] on div "1 Kaddour Utrecht Haroekoeplein 111, Delivery — 11:06 2 Water & meel Haroekoepl…" at bounding box center [184, 471] width 367 height 541
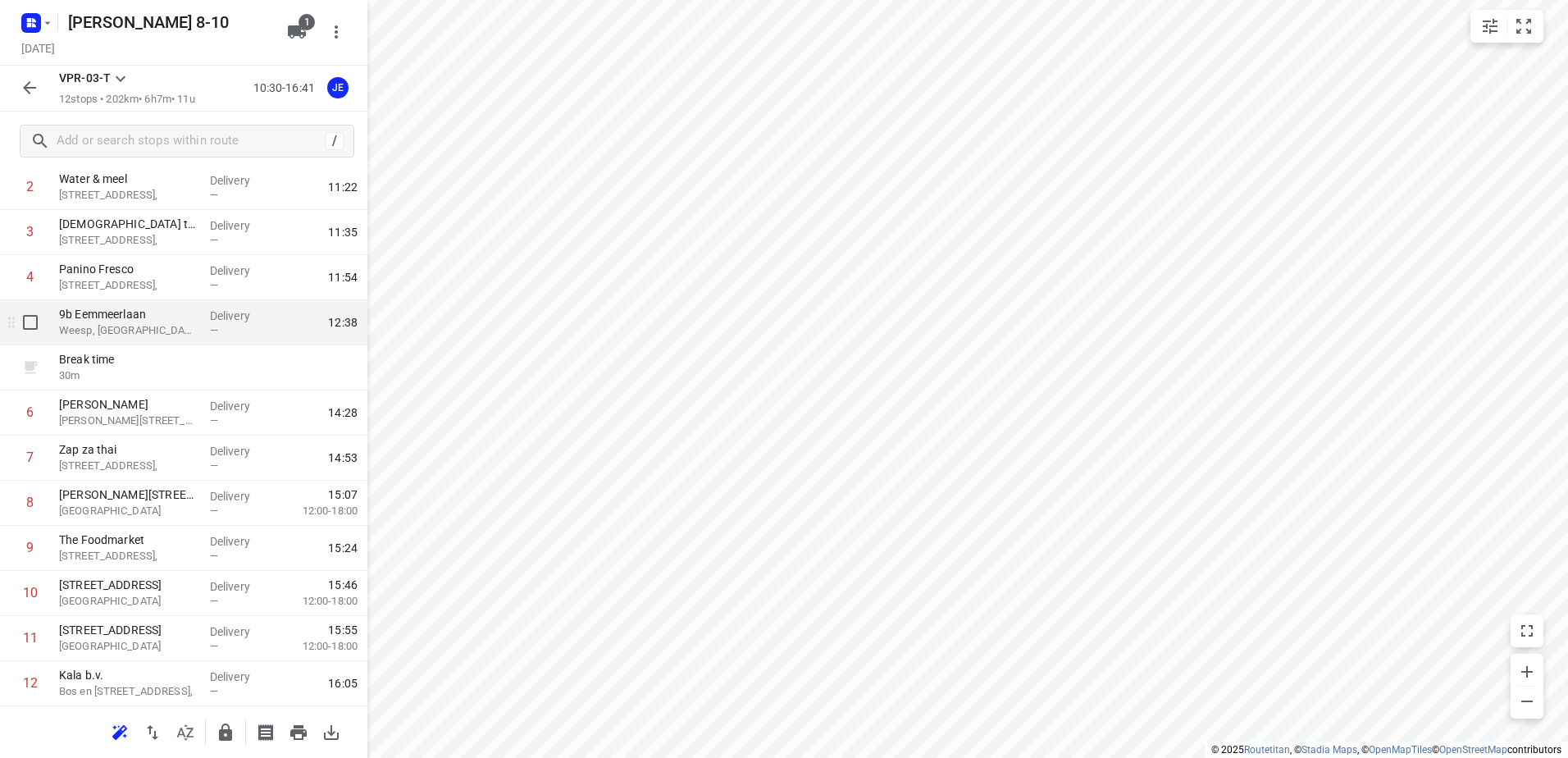
scroll to position [134, 0]
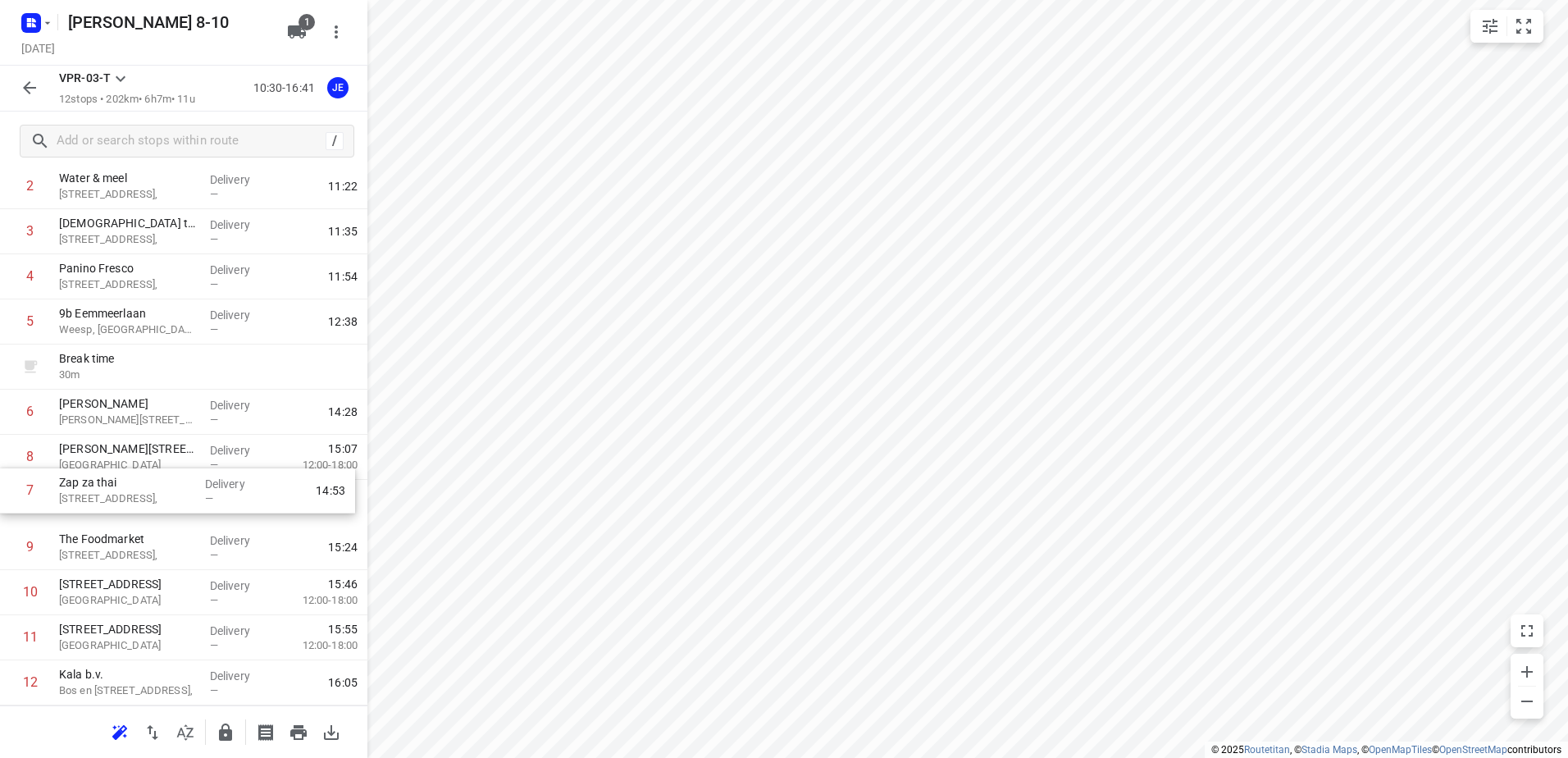
drag, startPoint x: 137, startPoint y: 459, endPoint x: 137, endPoint y: 504, distance: 45.0
click at [137, 504] on div "1 Kaddour Utrecht Haroekoeplein 111, Delivery — 11:06 2 Water & meel Haroekoepl…" at bounding box center [184, 412] width 367 height 587
drag, startPoint x: 127, startPoint y: 554, endPoint x: 128, endPoint y: 470, distance: 84.0
click at [128, 470] on div "1 Kaddour Utrecht Haroekoeplein 111, Delivery — 11:06 2 Water & meel Haroekoepl…" at bounding box center [184, 412] width 367 height 587
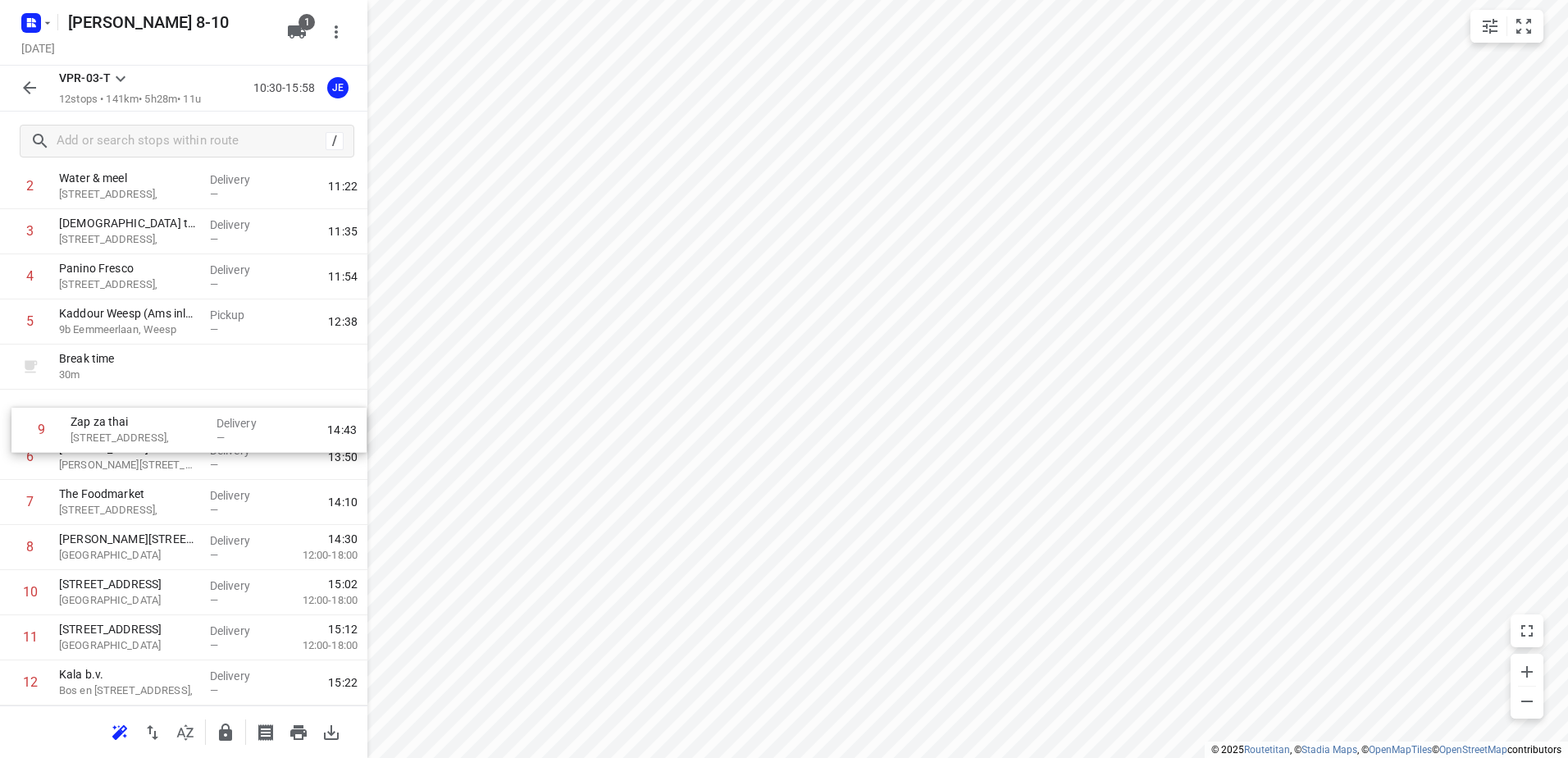
drag, startPoint x: 134, startPoint y: 550, endPoint x: 146, endPoint y: 426, distance: 124.6
click at [146, 426] on div "1 Kaddour Utrecht Haroekoeplein 111, Delivery — 11:06 2 Water & meel Haroekoepl…" at bounding box center [184, 412] width 367 height 587
click at [18, 84] on button "button" at bounding box center [29, 87] width 33 height 33
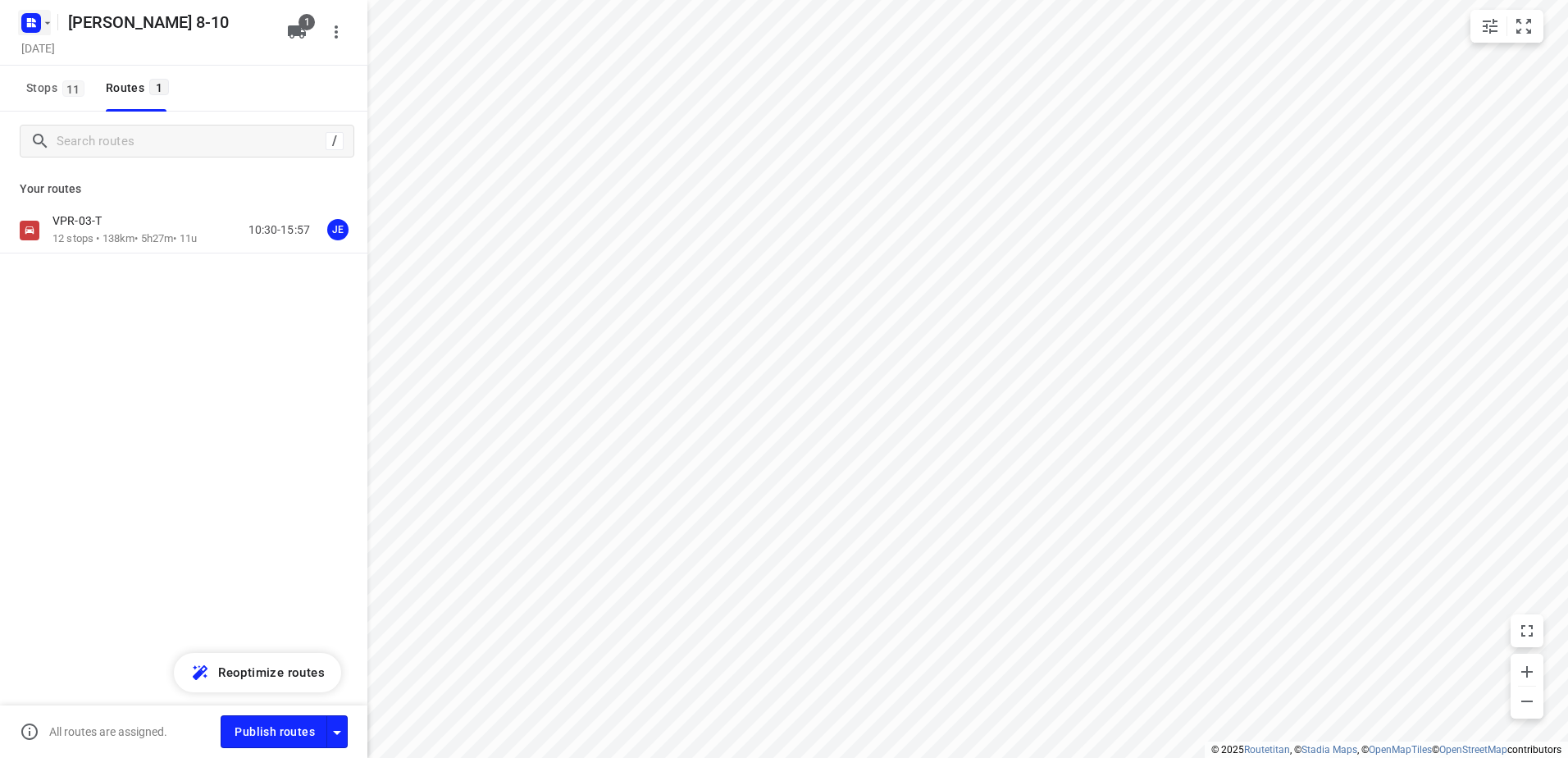
click at [49, 24] on icon "button" at bounding box center [47, 22] width 13 height 13
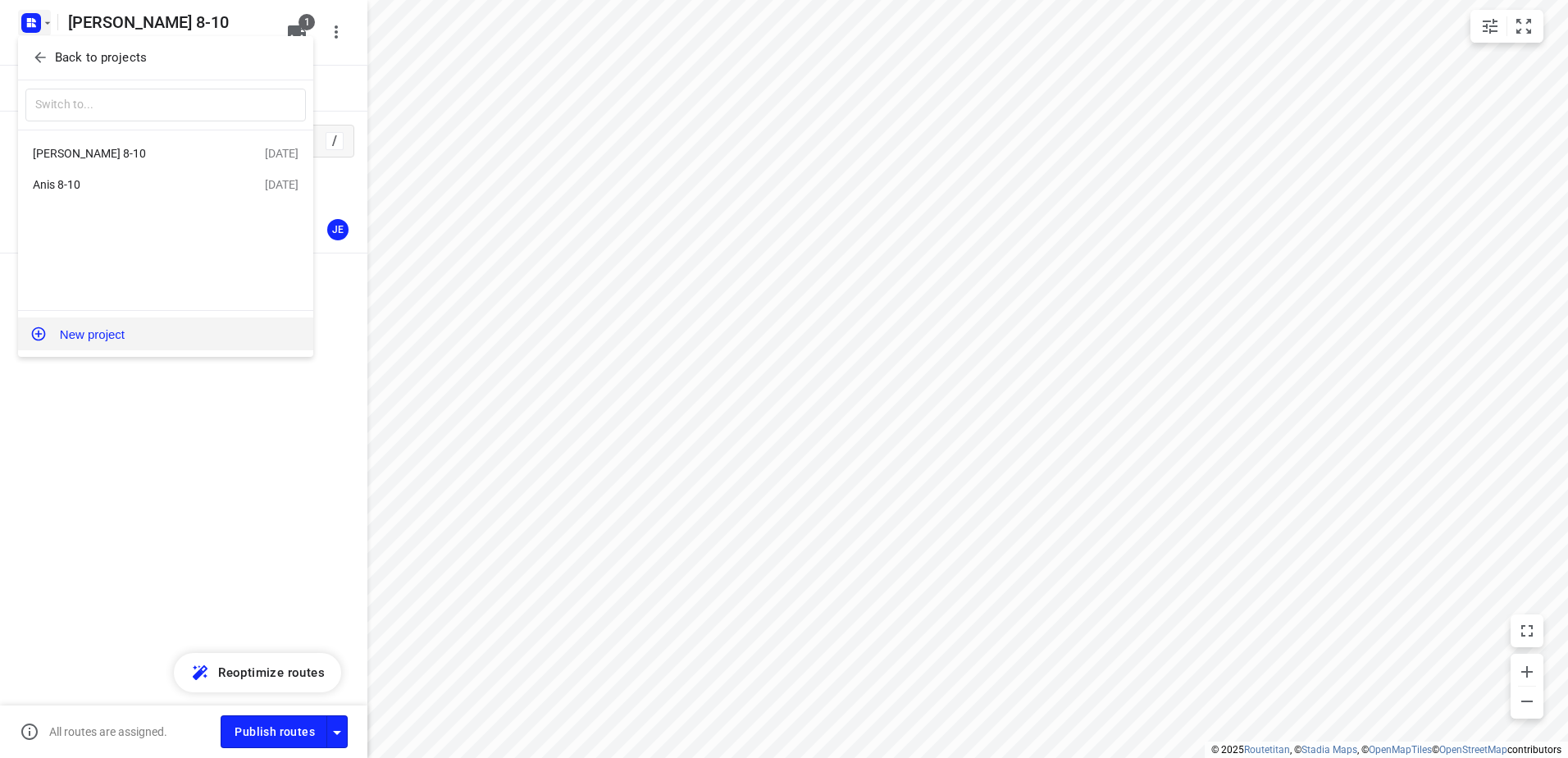
click at [97, 333] on button "New project" at bounding box center [166, 334] width 295 height 33
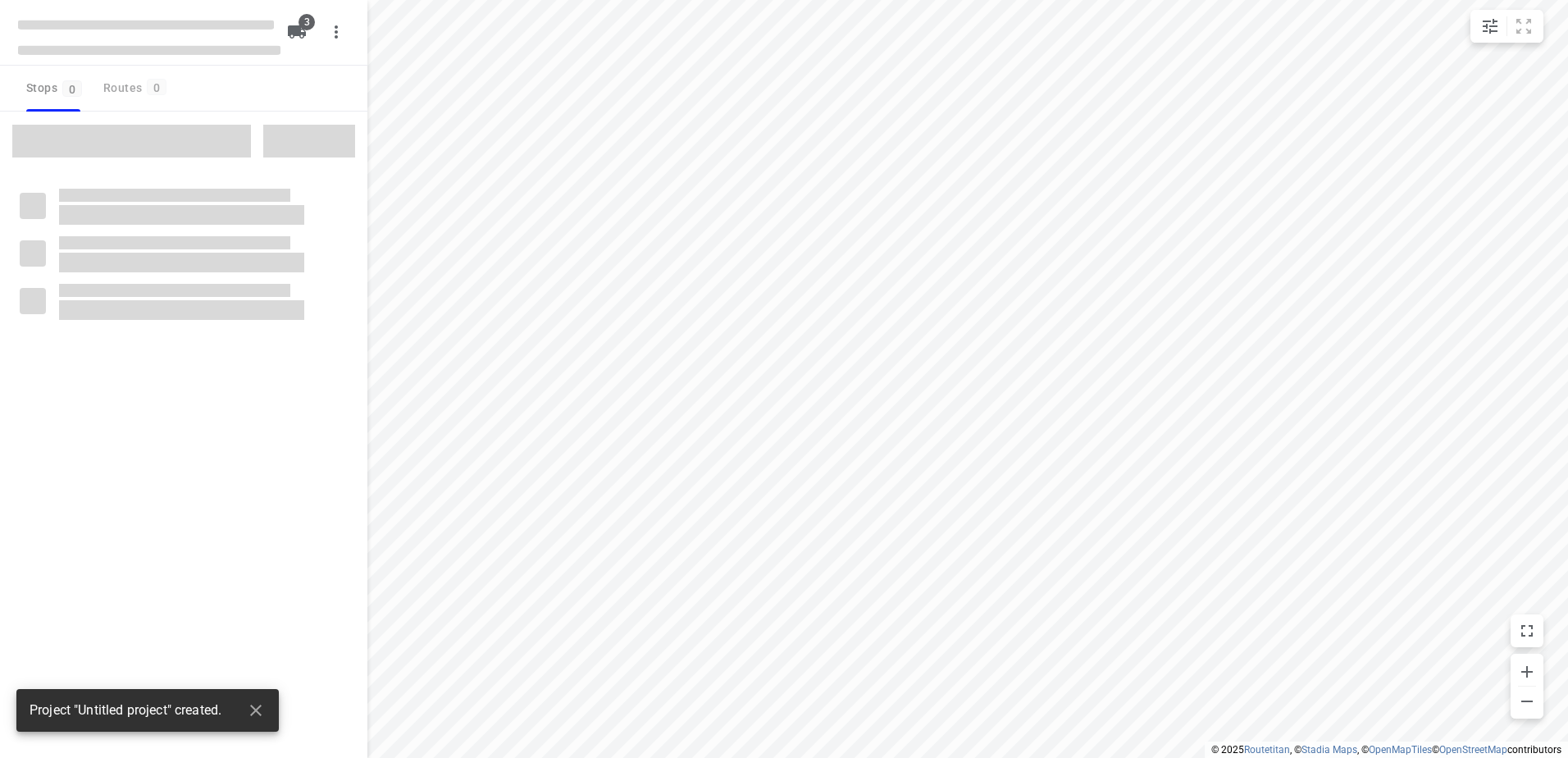
type input "distance"
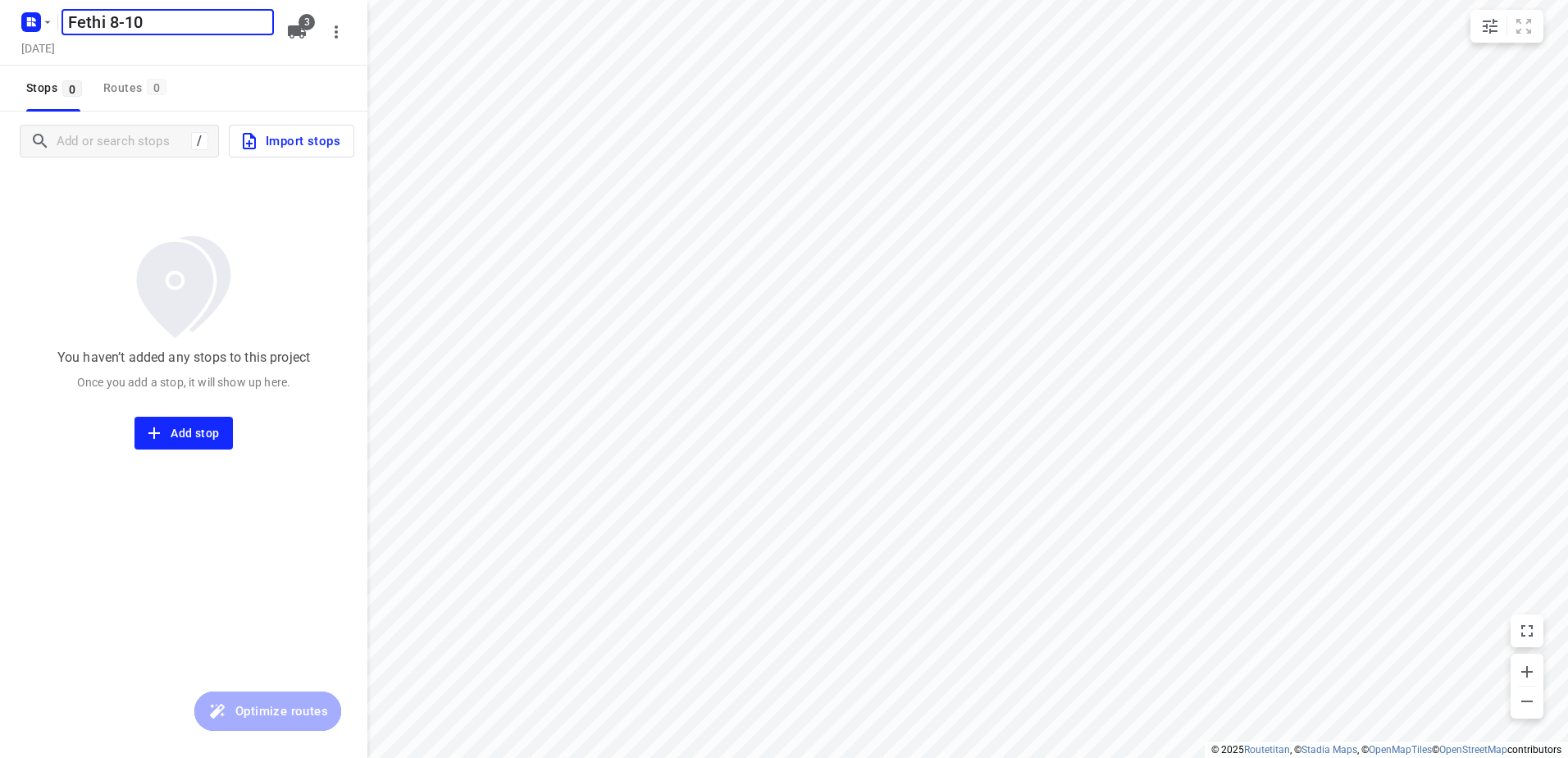
type input "Fethi 8-10"
click at [307, 26] on span "3" at bounding box center [306, 22] width 16 height 16
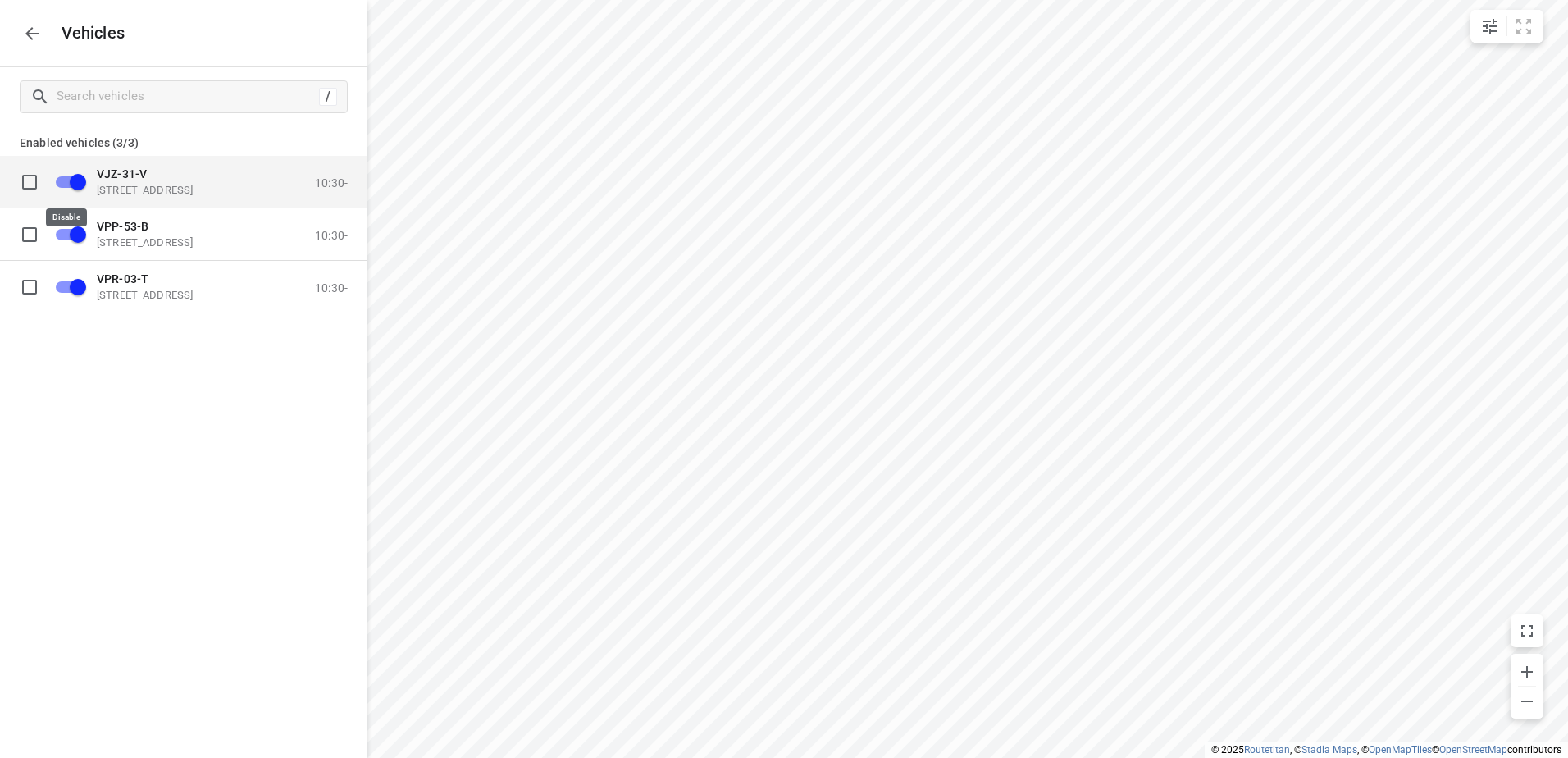
click at [77, 176] on input "grid" at bounding box center [78, 181] width 94 height 31
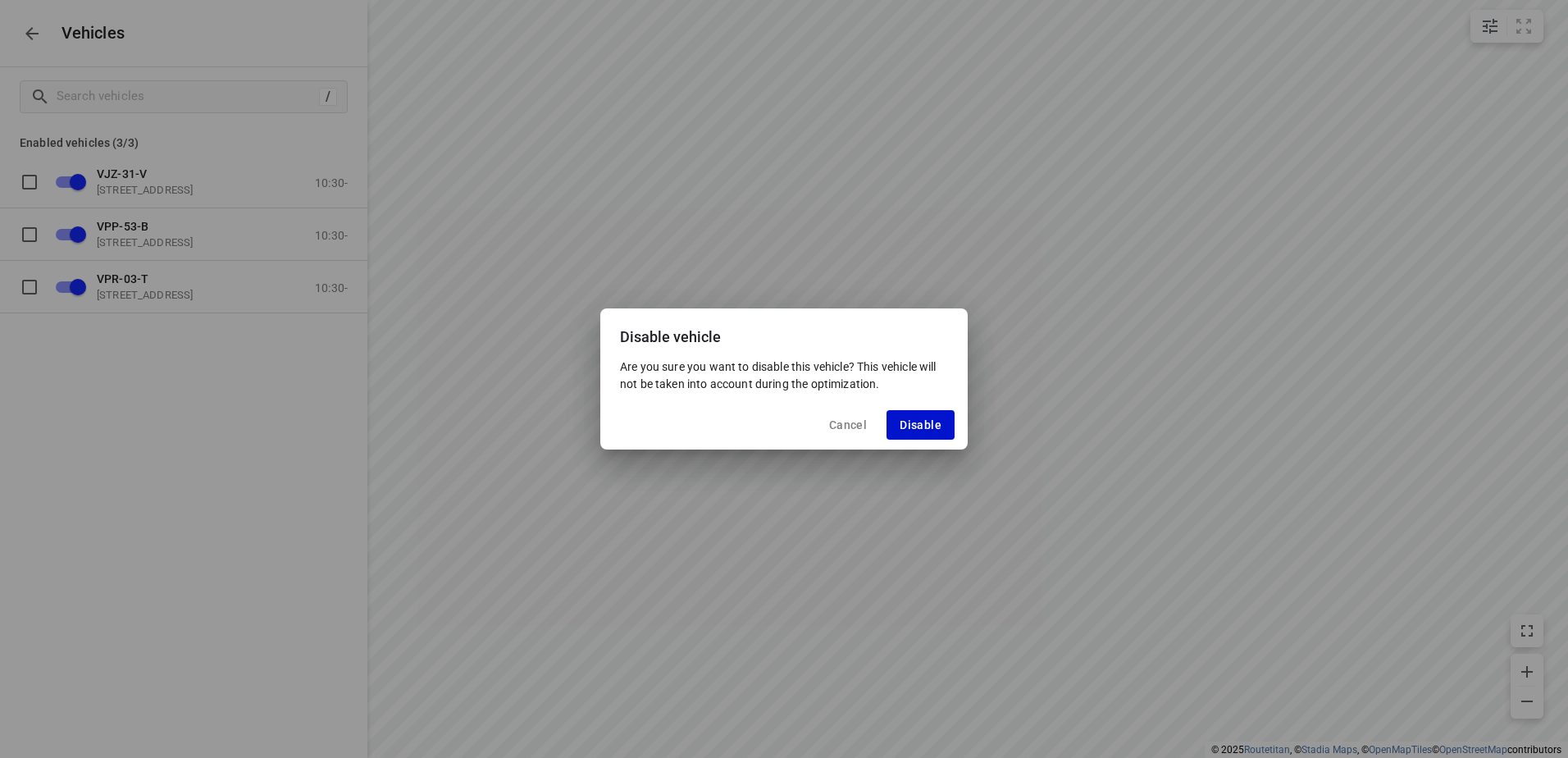
click at [922, 418] on span "Disable" at bounding box center [920, 424] width 42 height 13
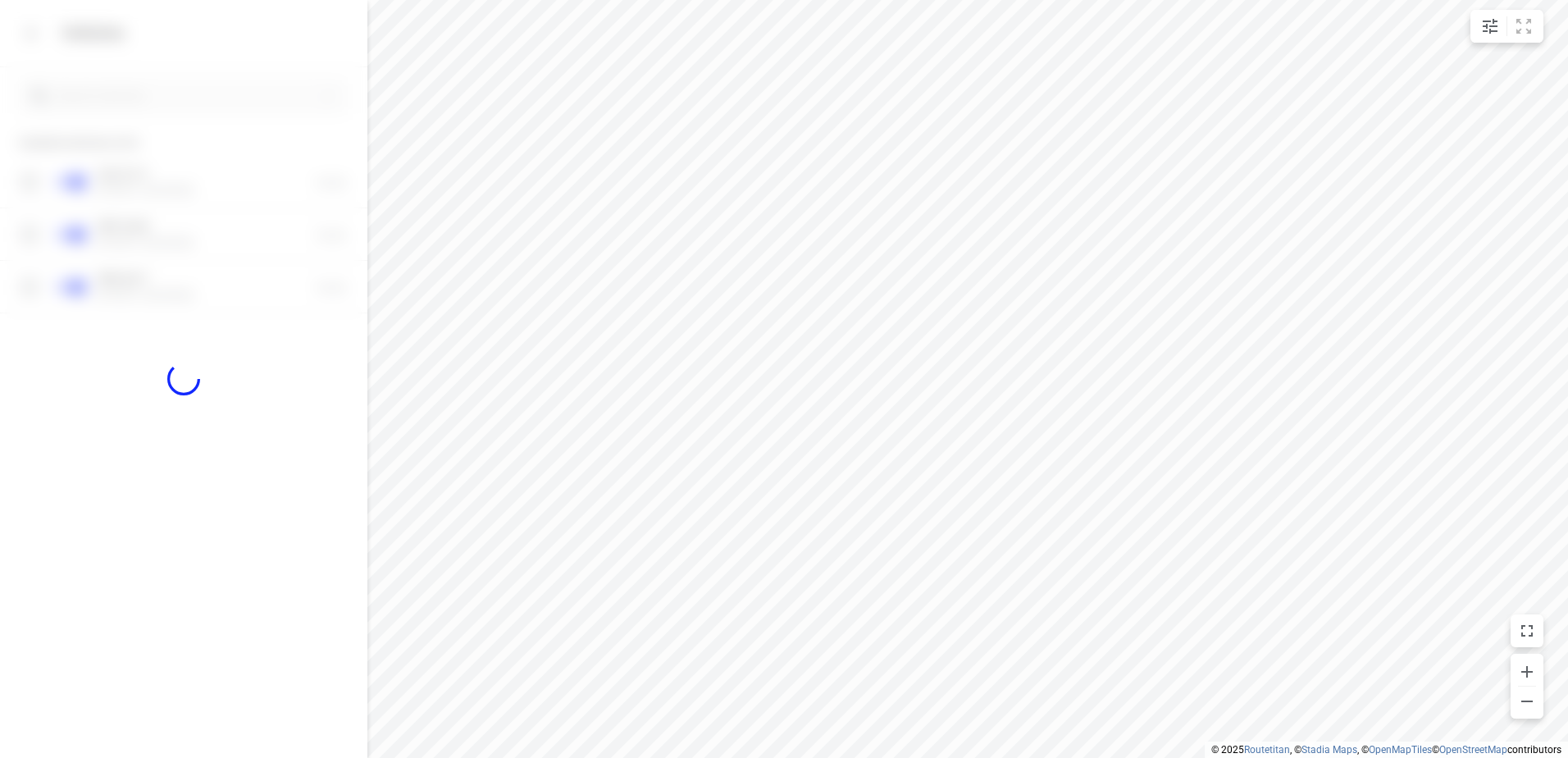
checkbox input "false"
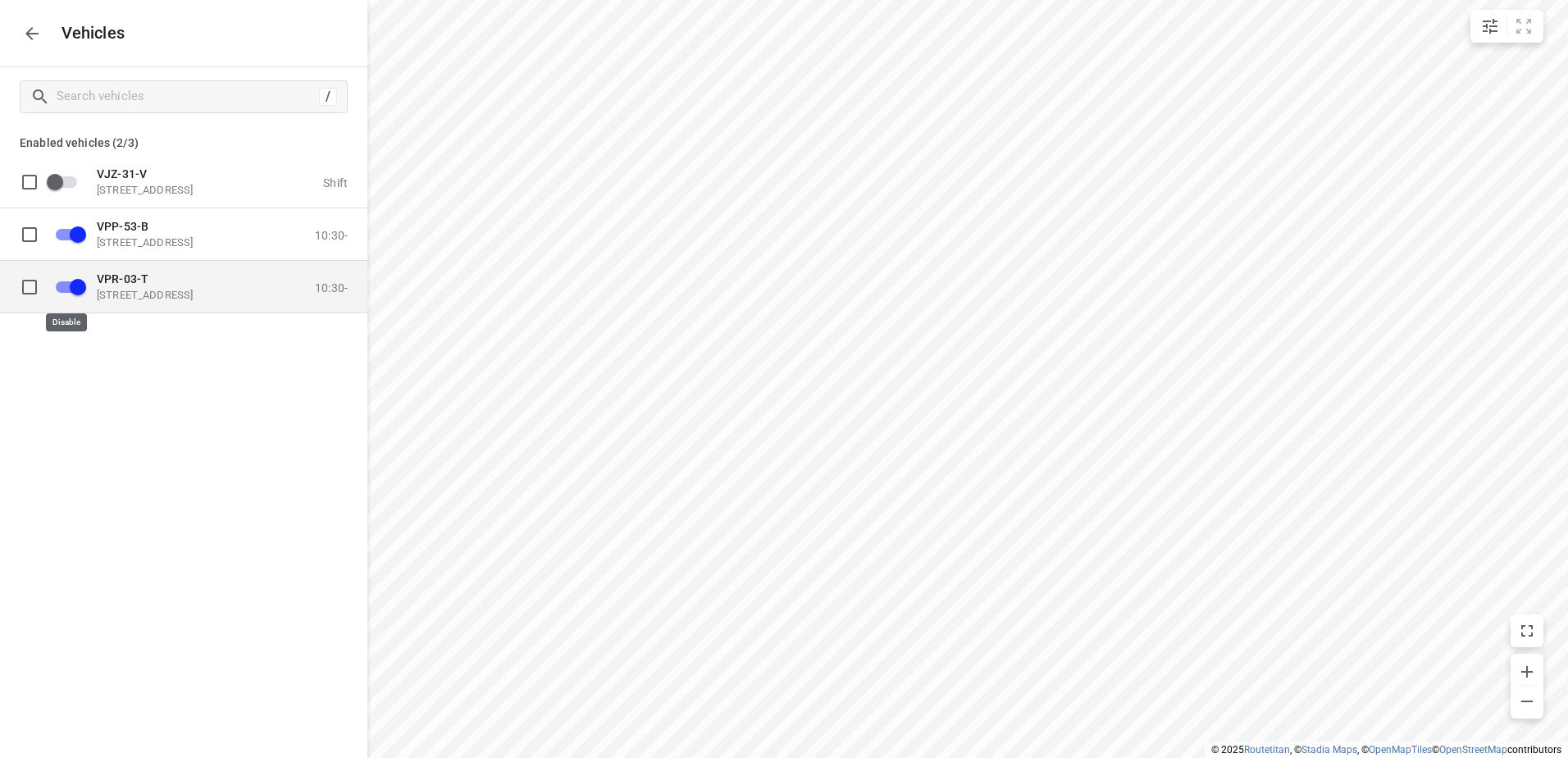
click at [63, 279] on input "grid" at bounding box center [78, 286] width 94 height 31
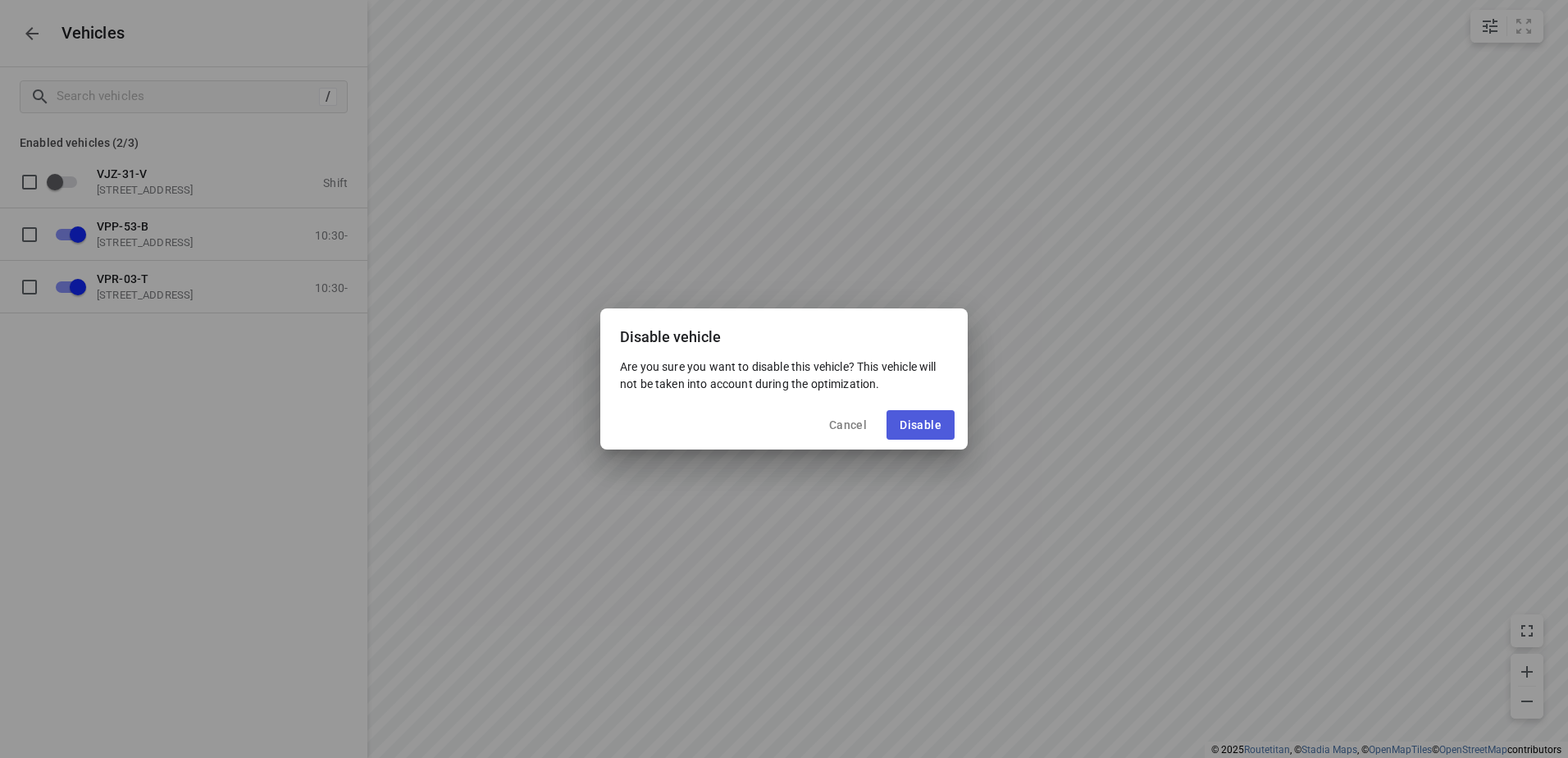
click at [938, 423] on span "Disable" at bounding box center [920, 424] width 42 height 13
checkbox input "false"
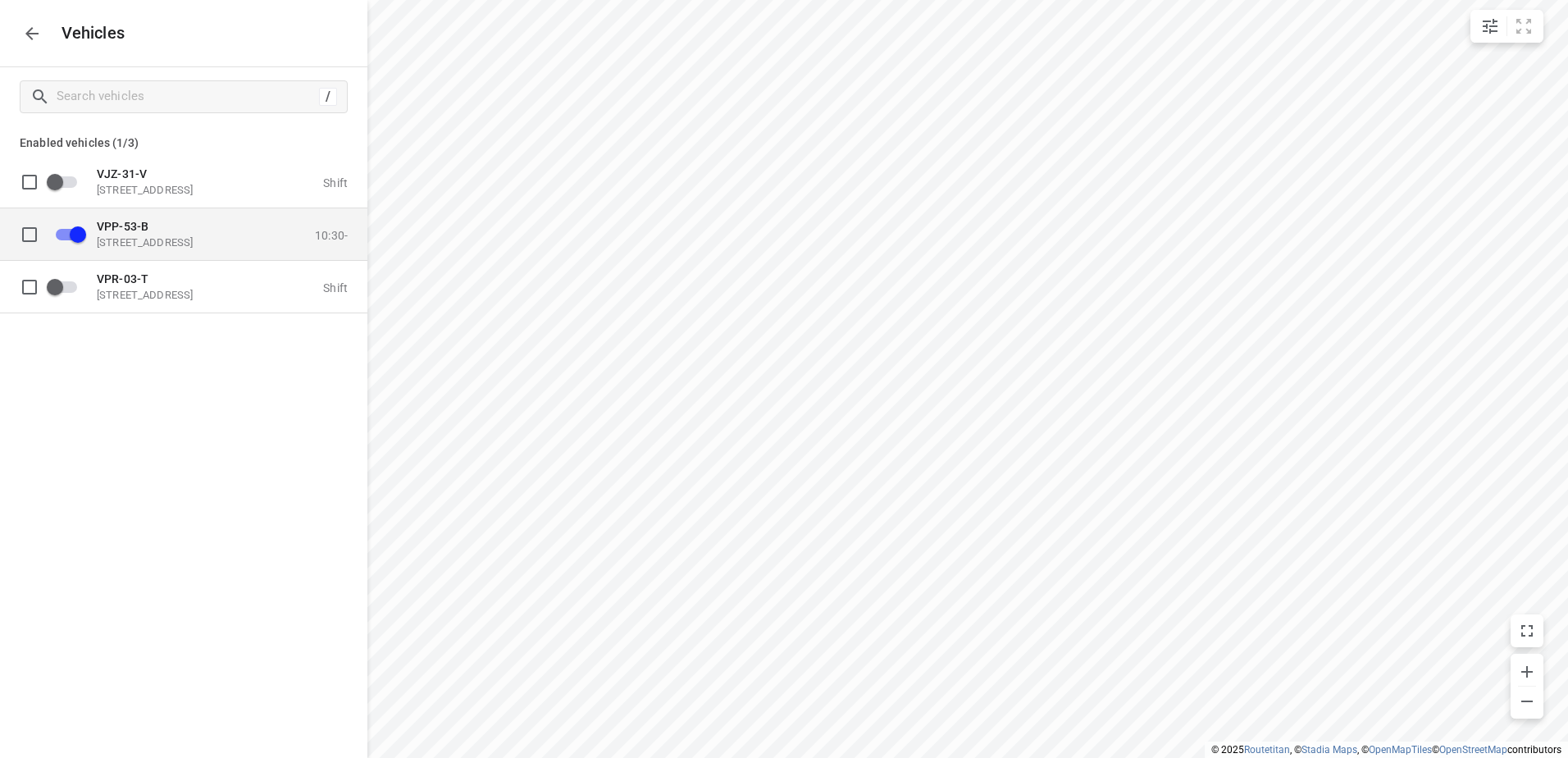
click at [145, 226] on span "VPP-53-B" at bounding box center [123, 225] width 52 height 13
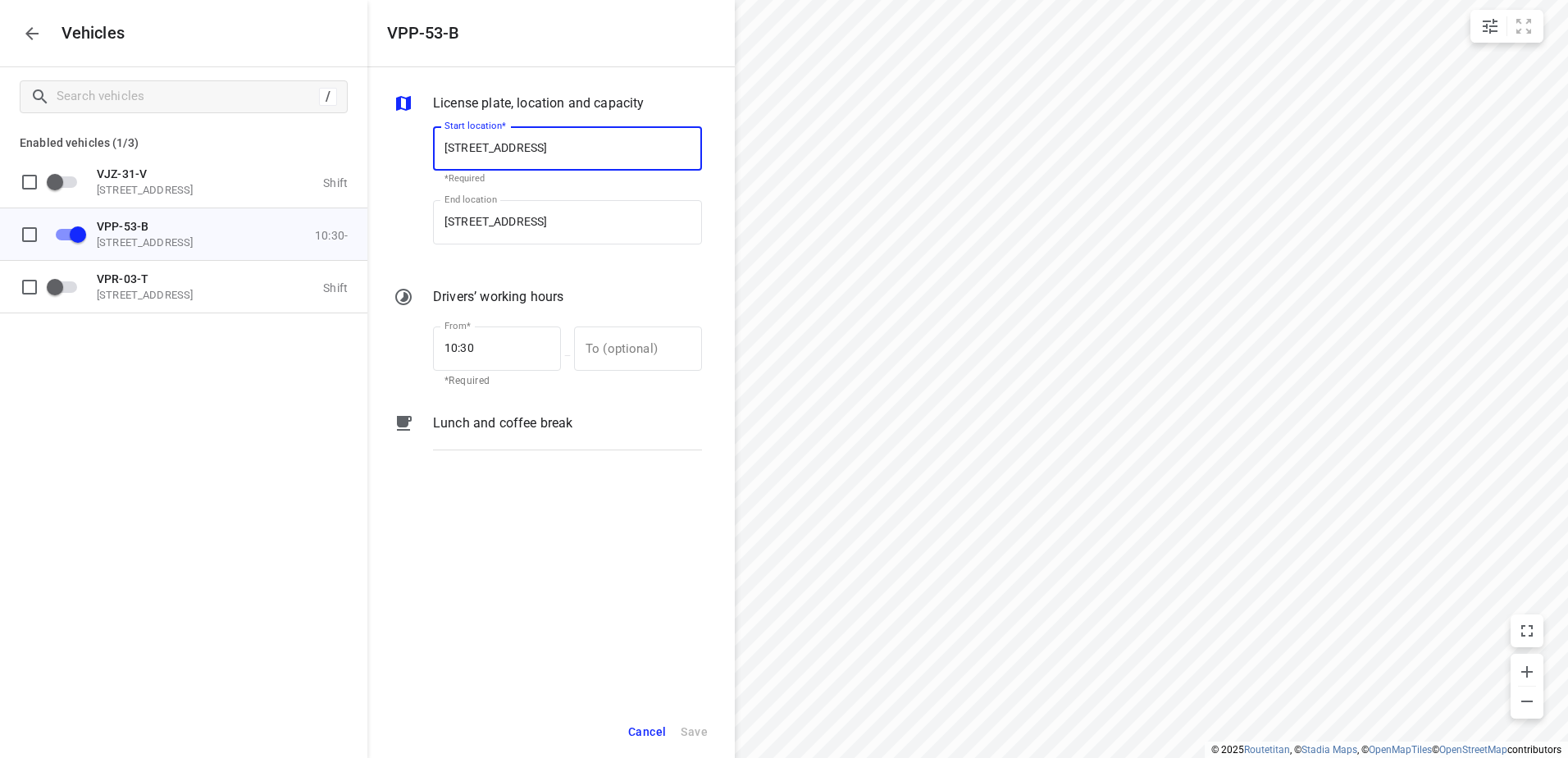
click at [521, 429] on p "Lunch and coffee break" at bounding box center [503, 423] width 140 height 20
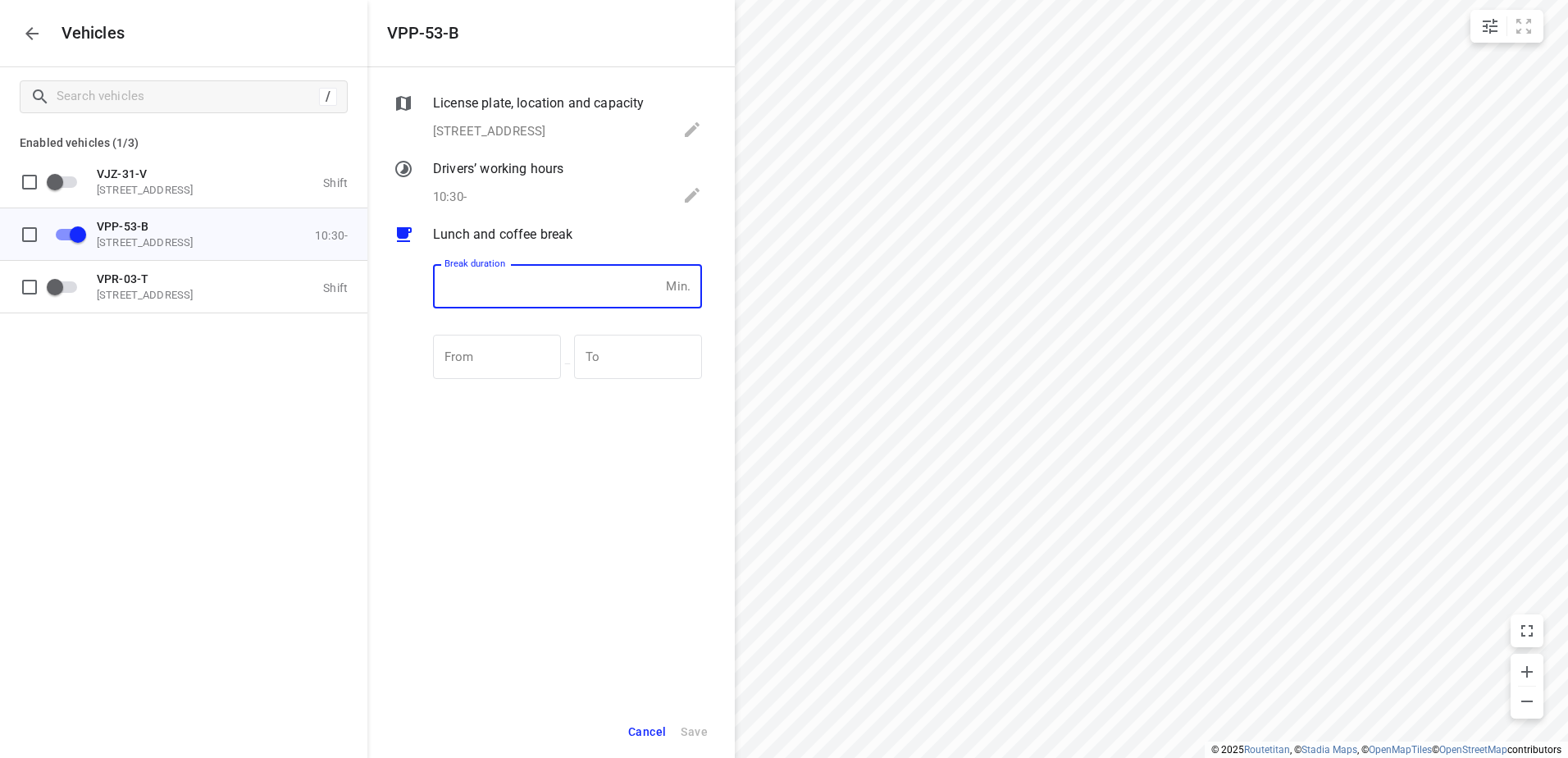
click at [536, 288] on input "number" at bounding box center [546, 287] width 227 height 44
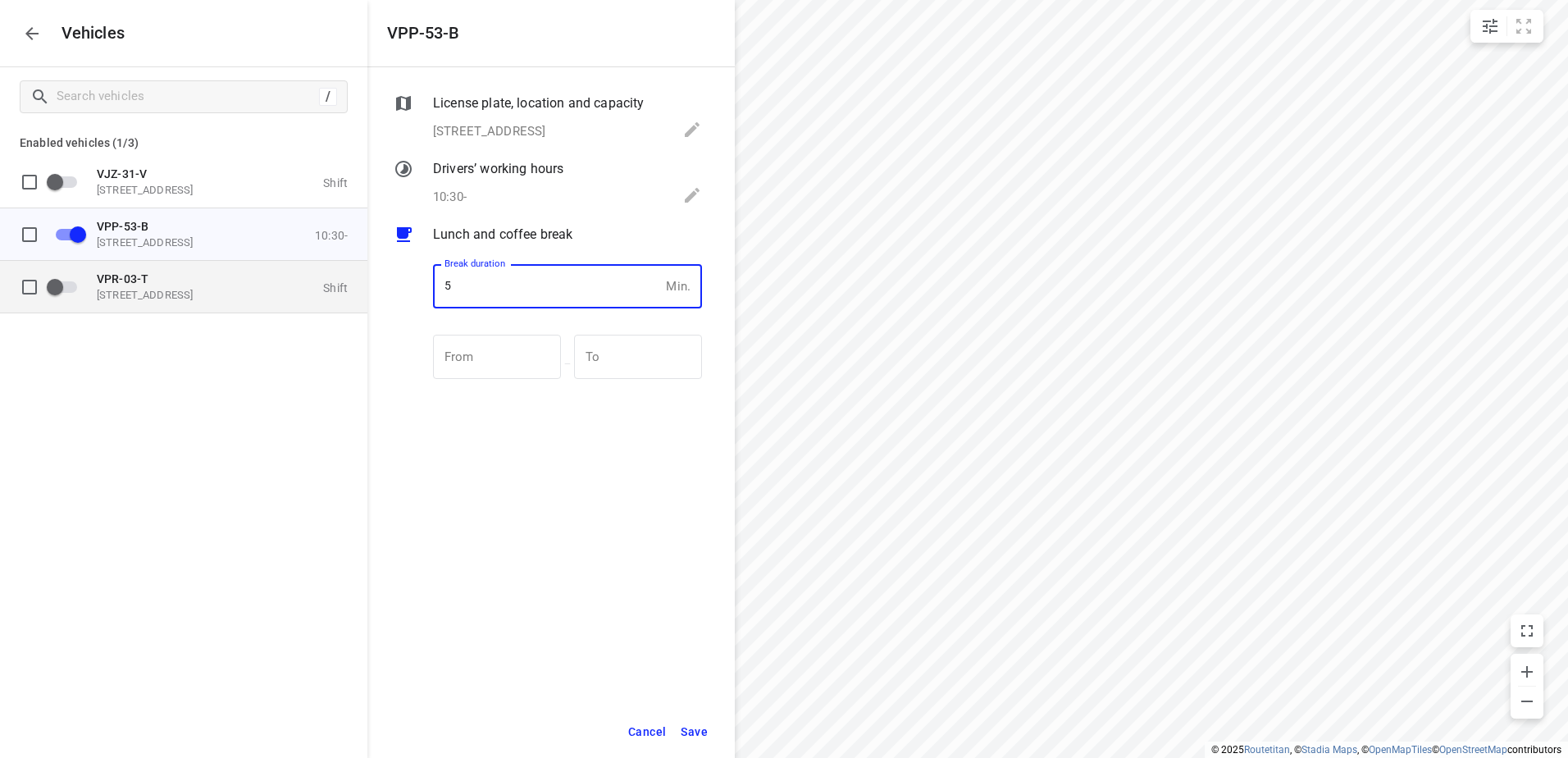
drag, startPoint x: 432, startPoint y: 288, endPoint x: 317, endPoint y: 285, distance: 115.0
click at [320, 288] on div "VPP-53-B License plate, location and capacity Eemmeerlaan 9, 1382 KA Weesp, Net…" at bounding box center [184, 379] width 367 height 758
type input "5"
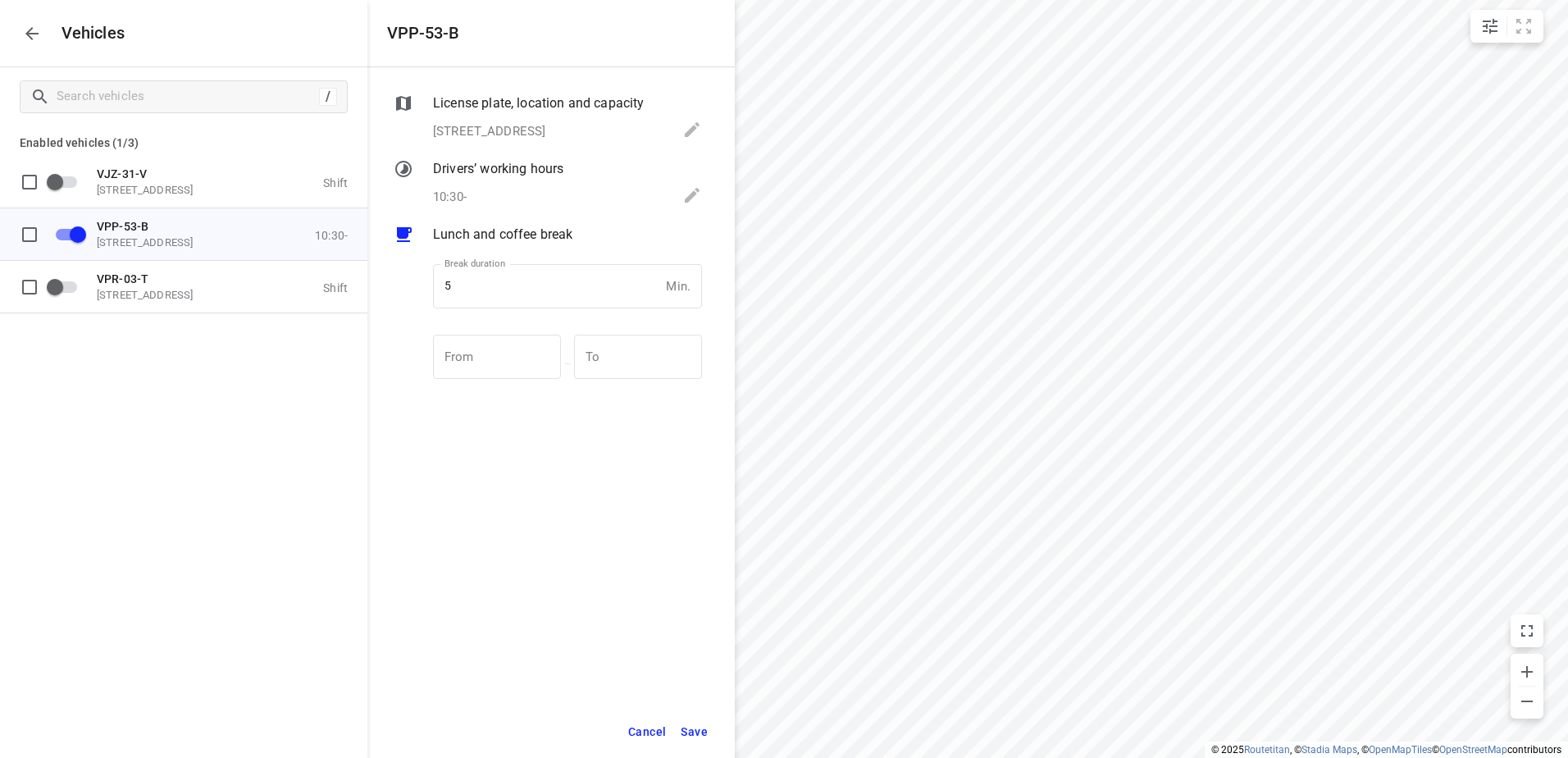
click at [526, 423] on div "License plate, location and capacity Eemmeerlaan 9, 1382 KA Weesp, Netherlands …" at bounding box center [551, 385] width 367 height 638
drag, startPoint x: 466, startPoint y: 287, endPoint x: 365, endPoint y: 282, distance: 101.1
click at [374, 285] on div "License plate, location and capacity Eemmeerlaan 9, 1382 KA Weesp, Netherlands …" at bounding box center [551, 385] width 367 height 638
click at [498, 620] on div "License plate, location and capacity Eemmeerlaan 9, 1382 KA Weesp, Netherlands …" at bounding box center [551, 385] width 367 height 638
click at [693, 726] on span "Save" at bounding box center [694, 732] width 27 height 21
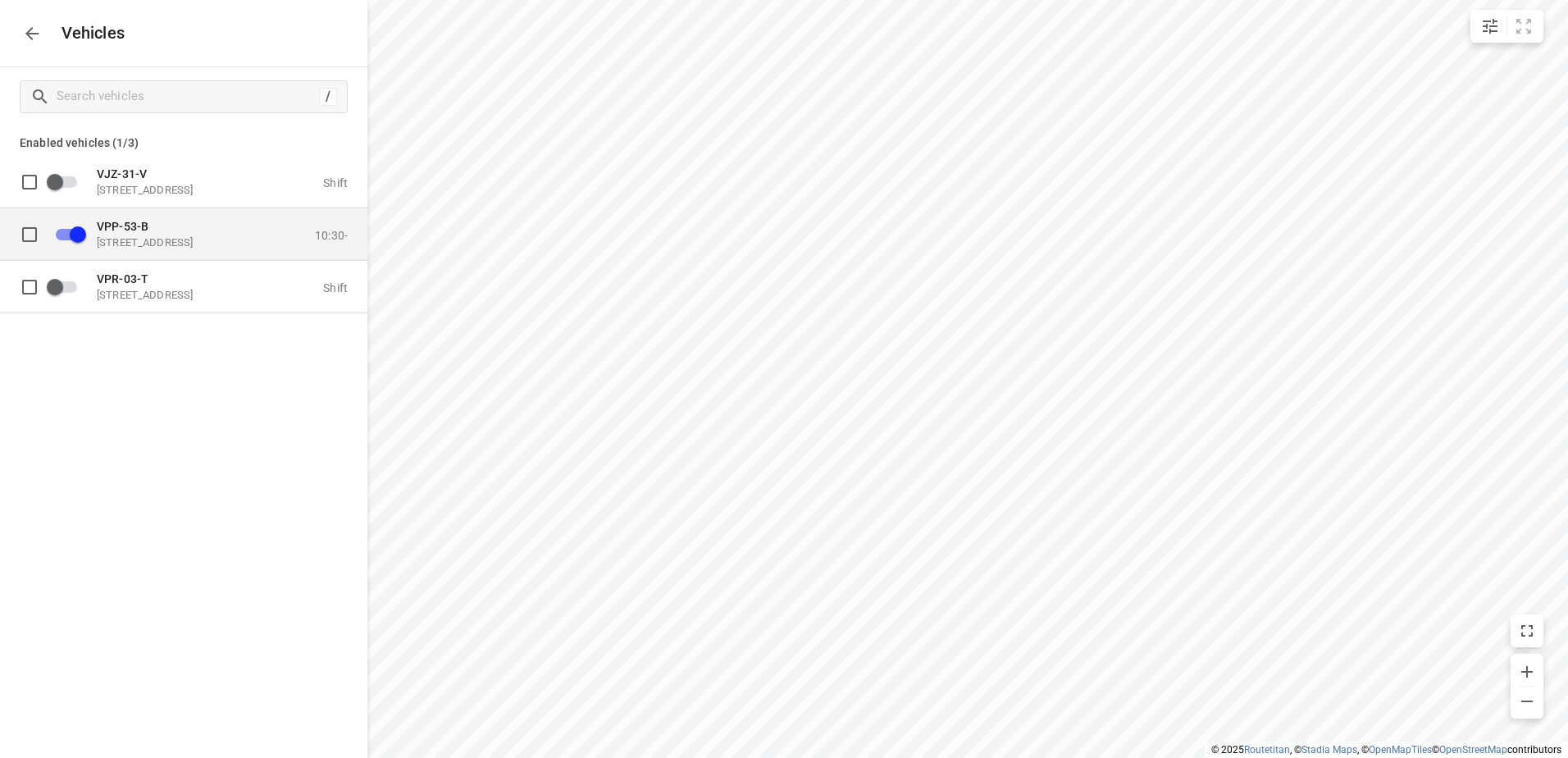
click at [173, 213] on div "VPP-53-B Eemmeerlaan 9, 1382 KA Weesp, Netherlands 10:30-" at bounding box center [197, 235] width 301 height 52
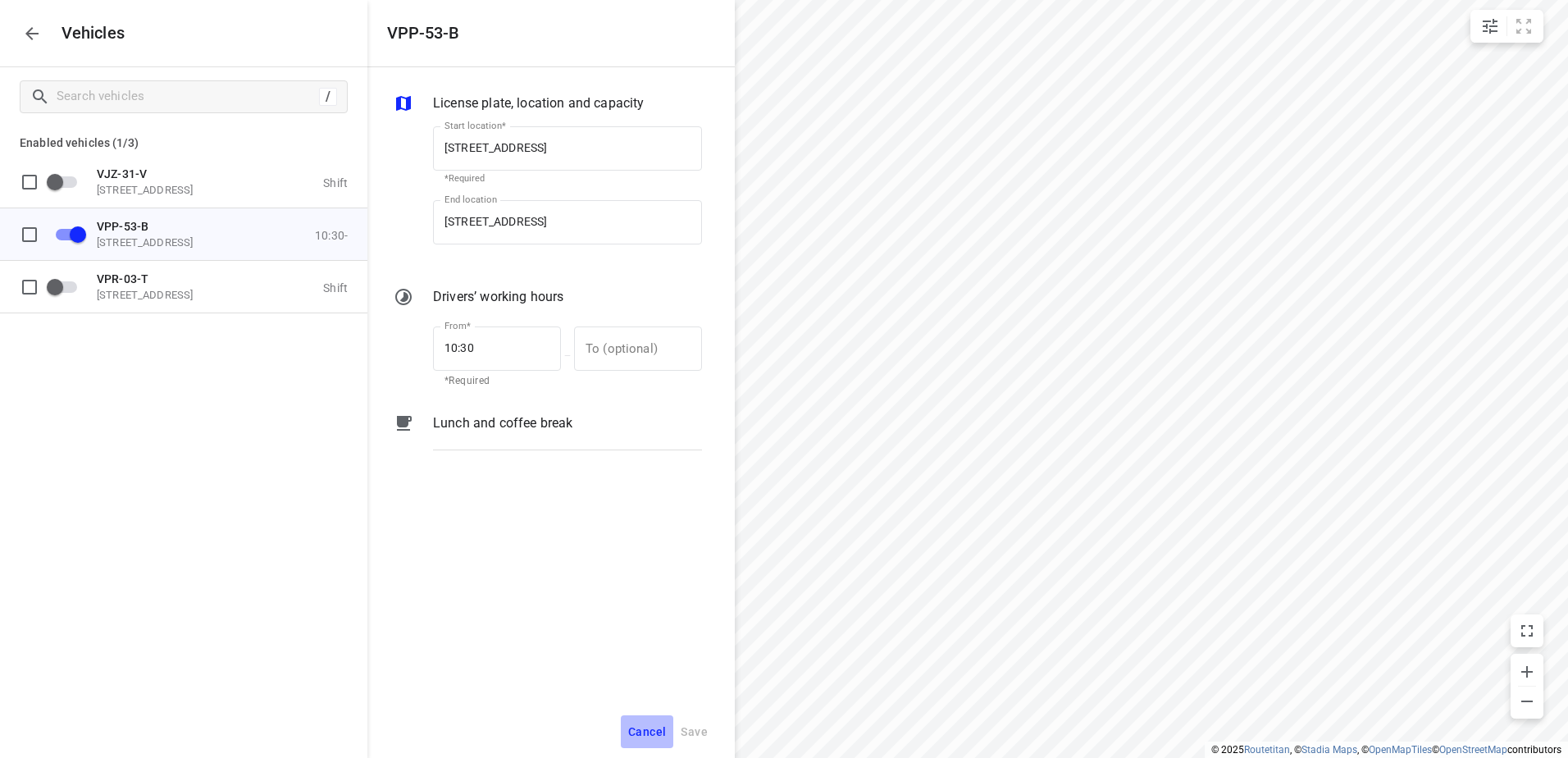
click at [658, 730] on span "Cancel" at bounding box center [647, 732] width 38 height 21
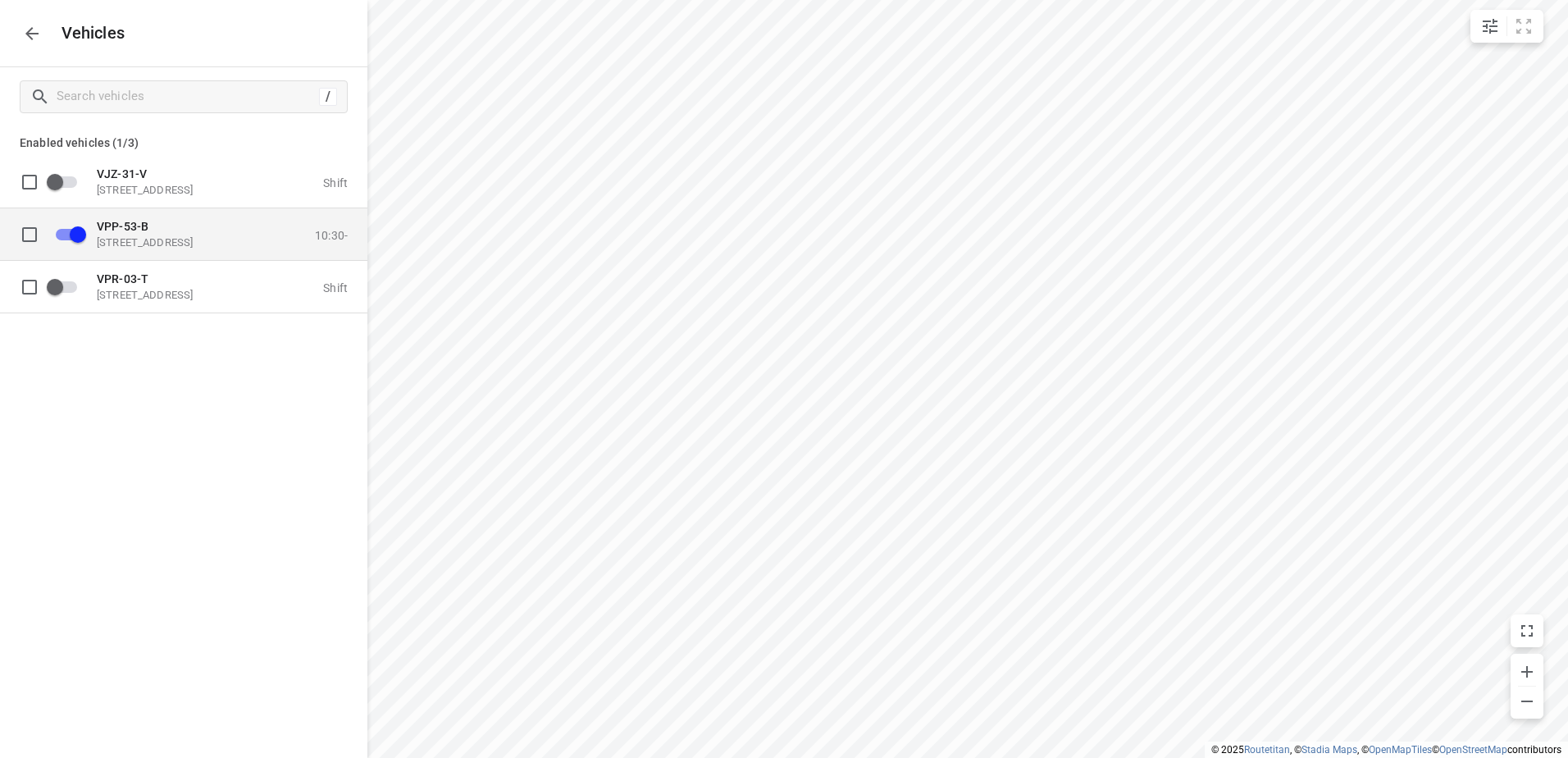
click at [166, 220] on p "VPP-53-B" at bounding box center [179, 225] width 164 height 13
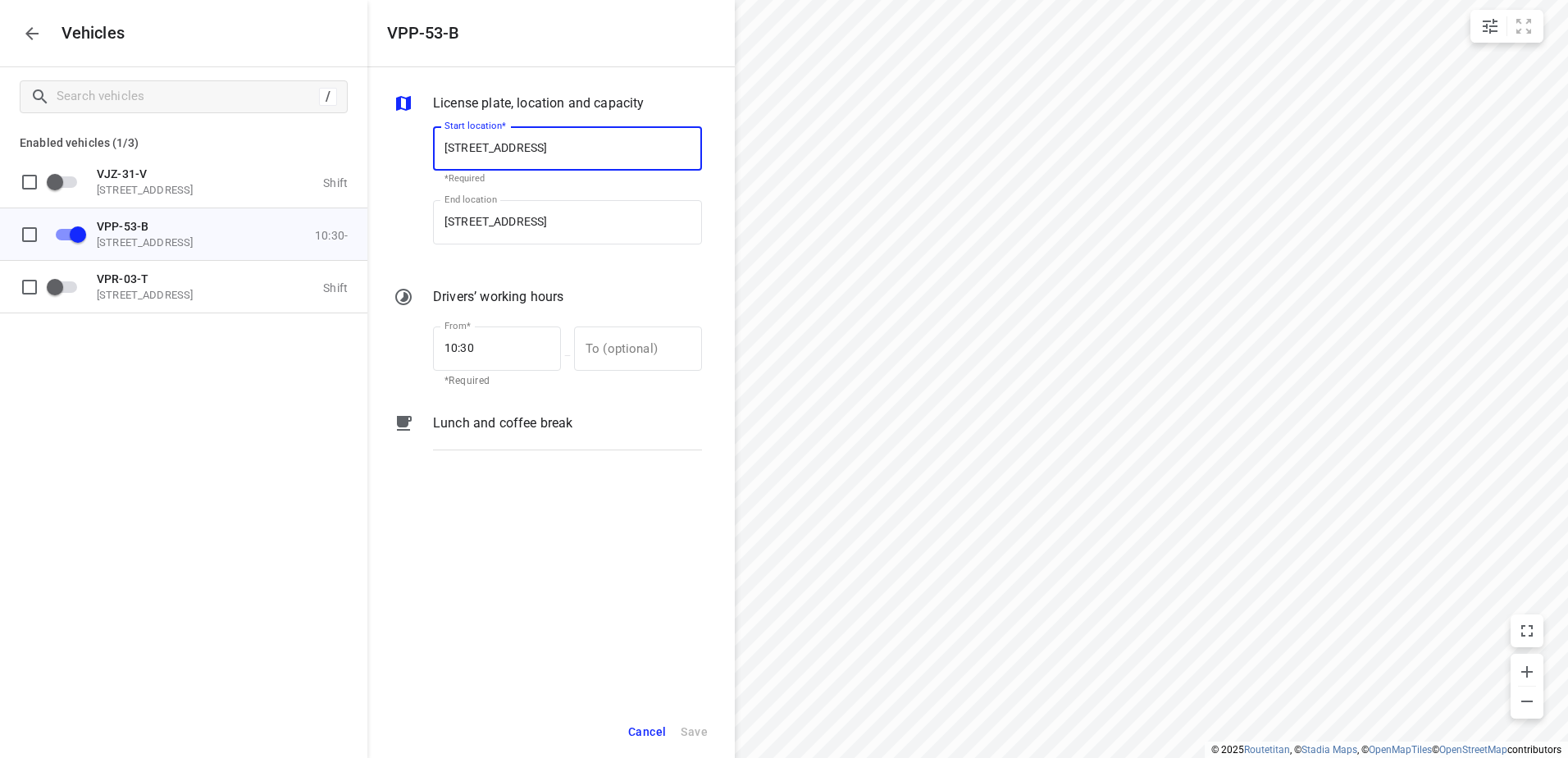
click at [486, 422] on p "Lunch and coffee break" at bounding box center [503, 423] width 140 height 20
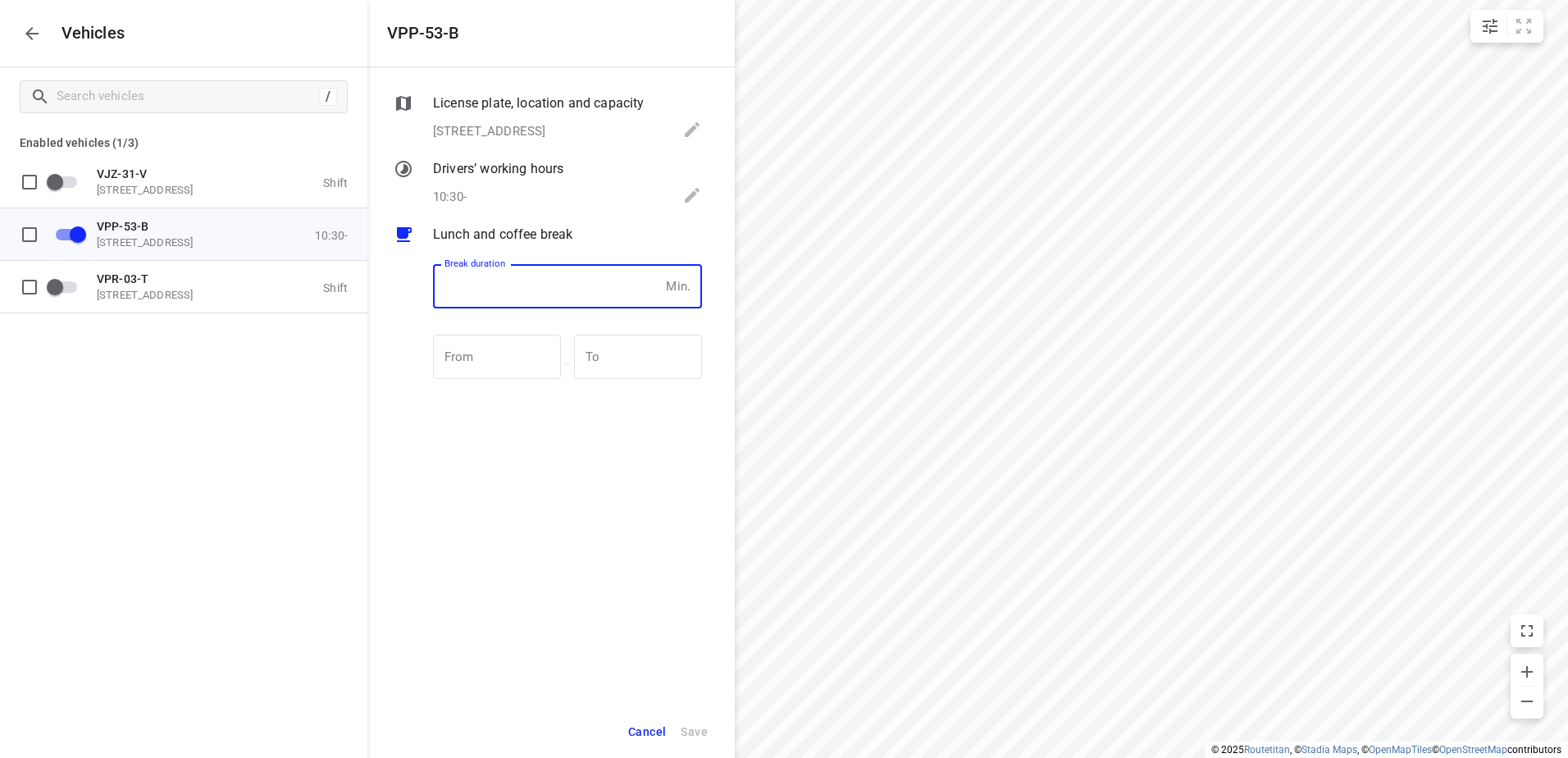
click at [495, 287] on input "number" at bounding box center [546, 287] width 227 height 44
type input "5"
click at [541, 581] on div "License plate, location and capacity Eemmeerlaan 9, 1382 KA Weesp, Netherlands …" at bounding box center [551, 385] width 367 height 638
click at [699, 735] on span "Save" at bounding box center [694, 732] width 27 height 21
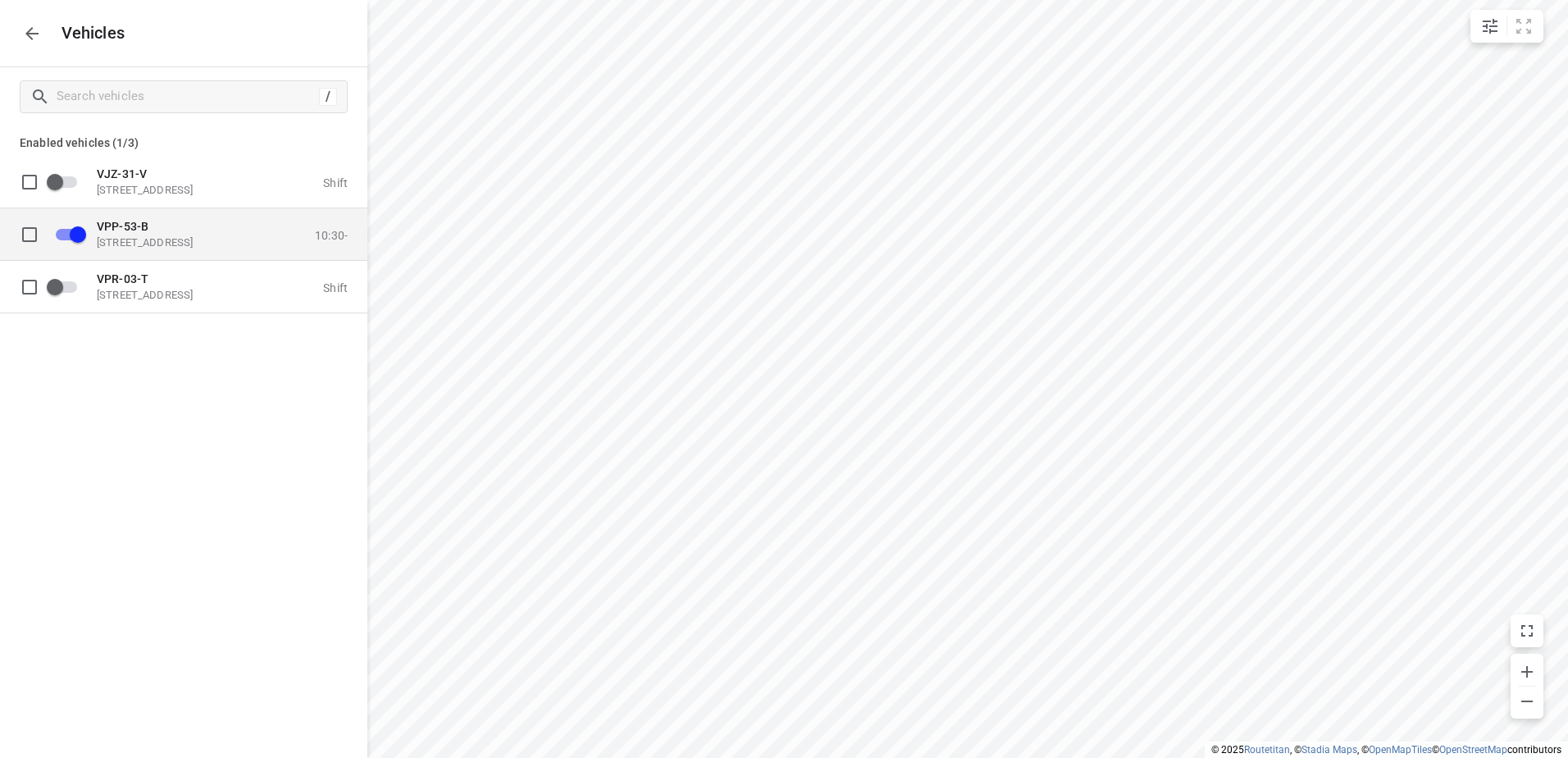
click at [155, 229] on p "VPP-53-B" at bounding box center [179, 225] width 164 height 13
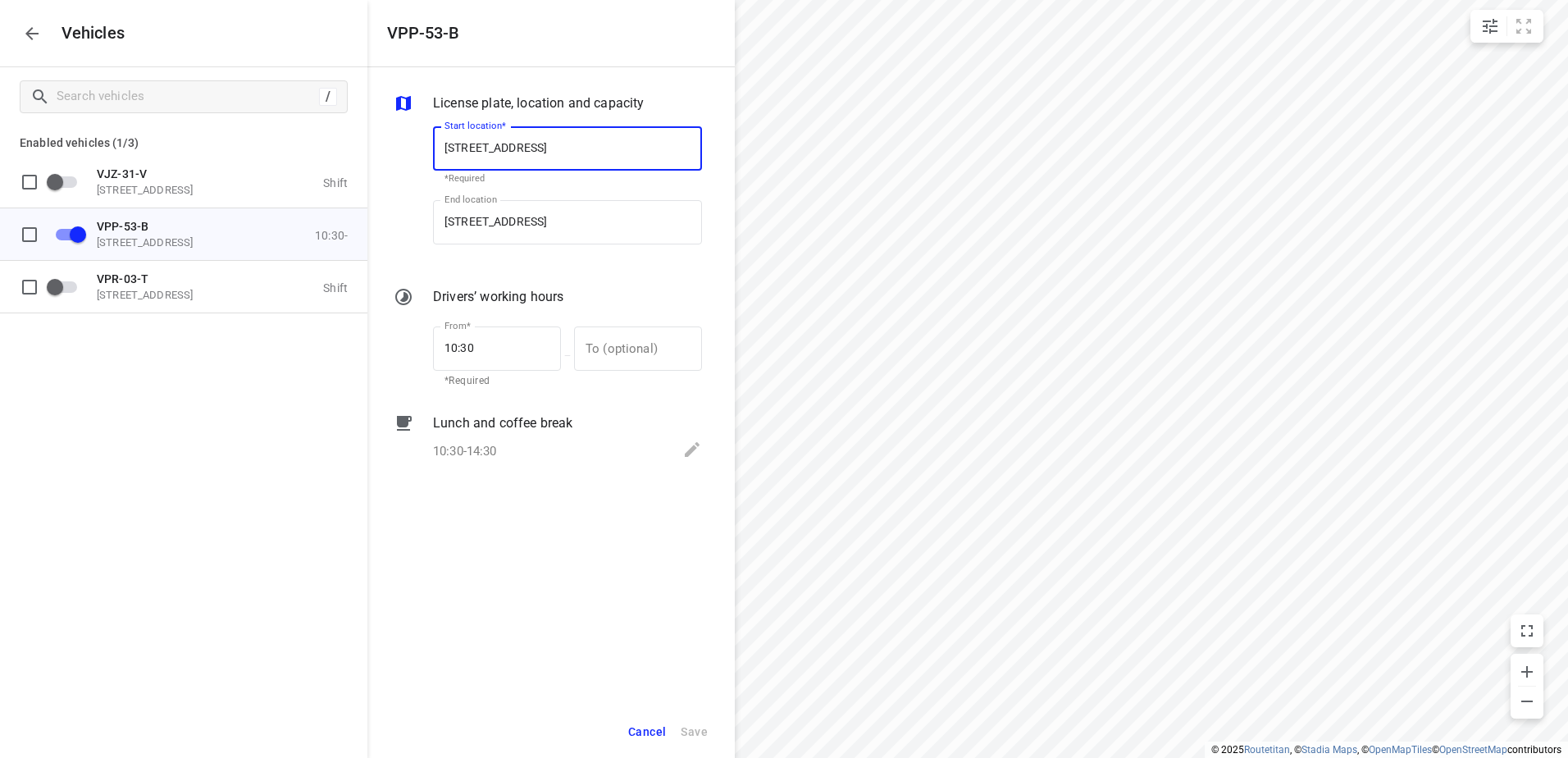
click at [32, 28] on icon "button" at bounding box center [31, 33] width 13 height 13
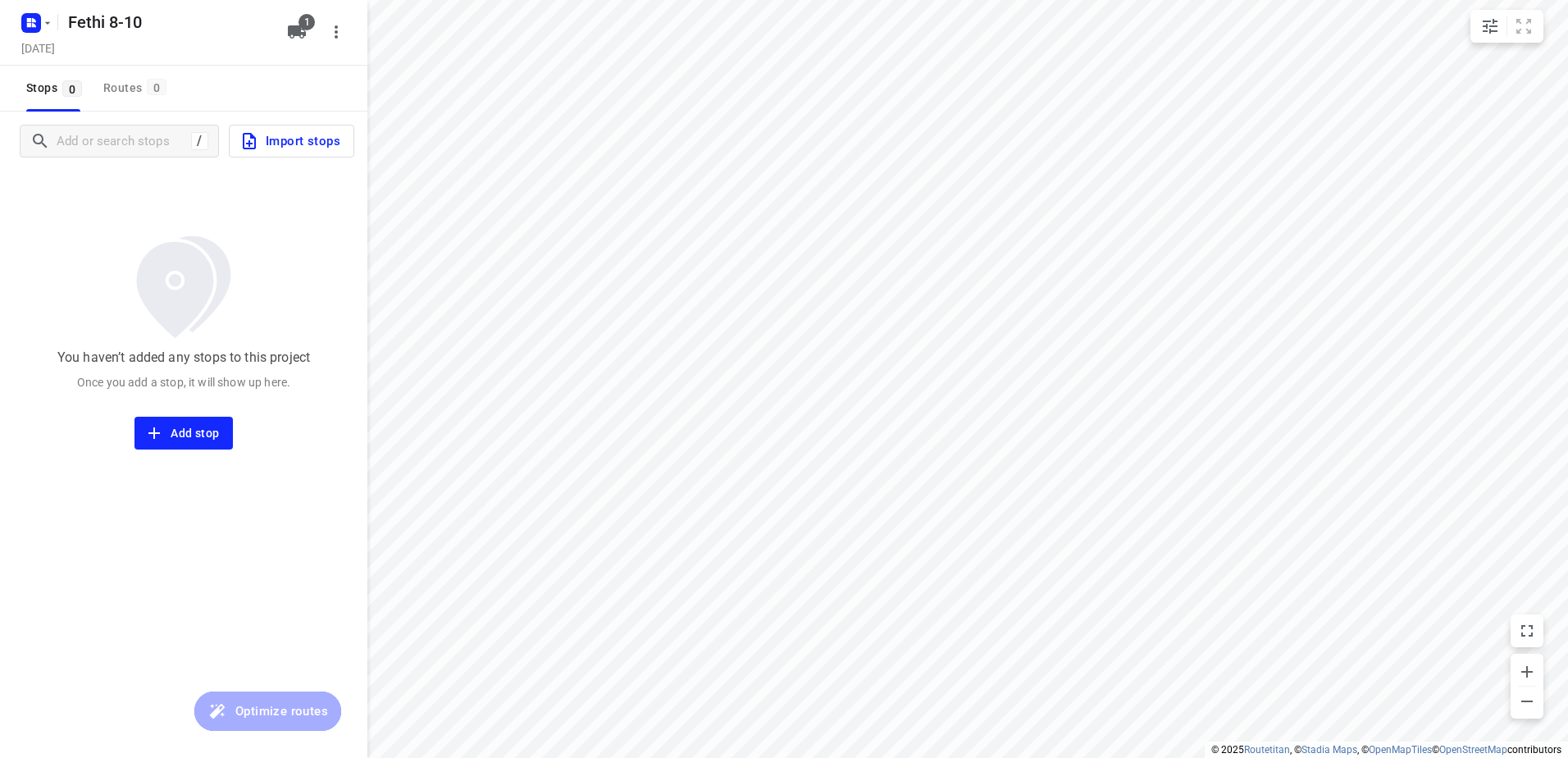
click at [310, 141] on span "Import stops" at bounding box center [289, 141] width 101 height 21
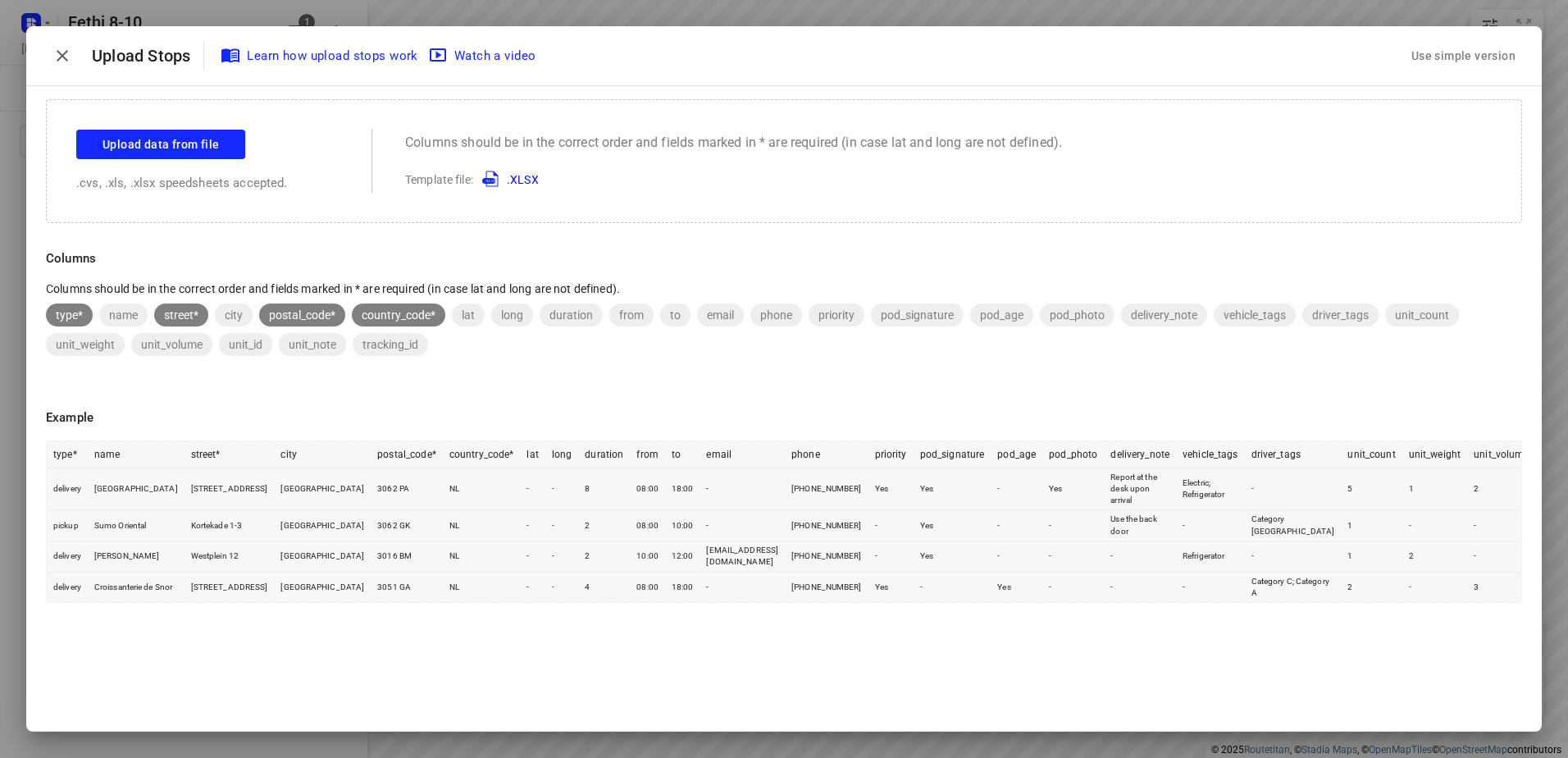
click at [1469, 48] on div "Use simple version" at bounding box center [1463, 56] width 111 height 27
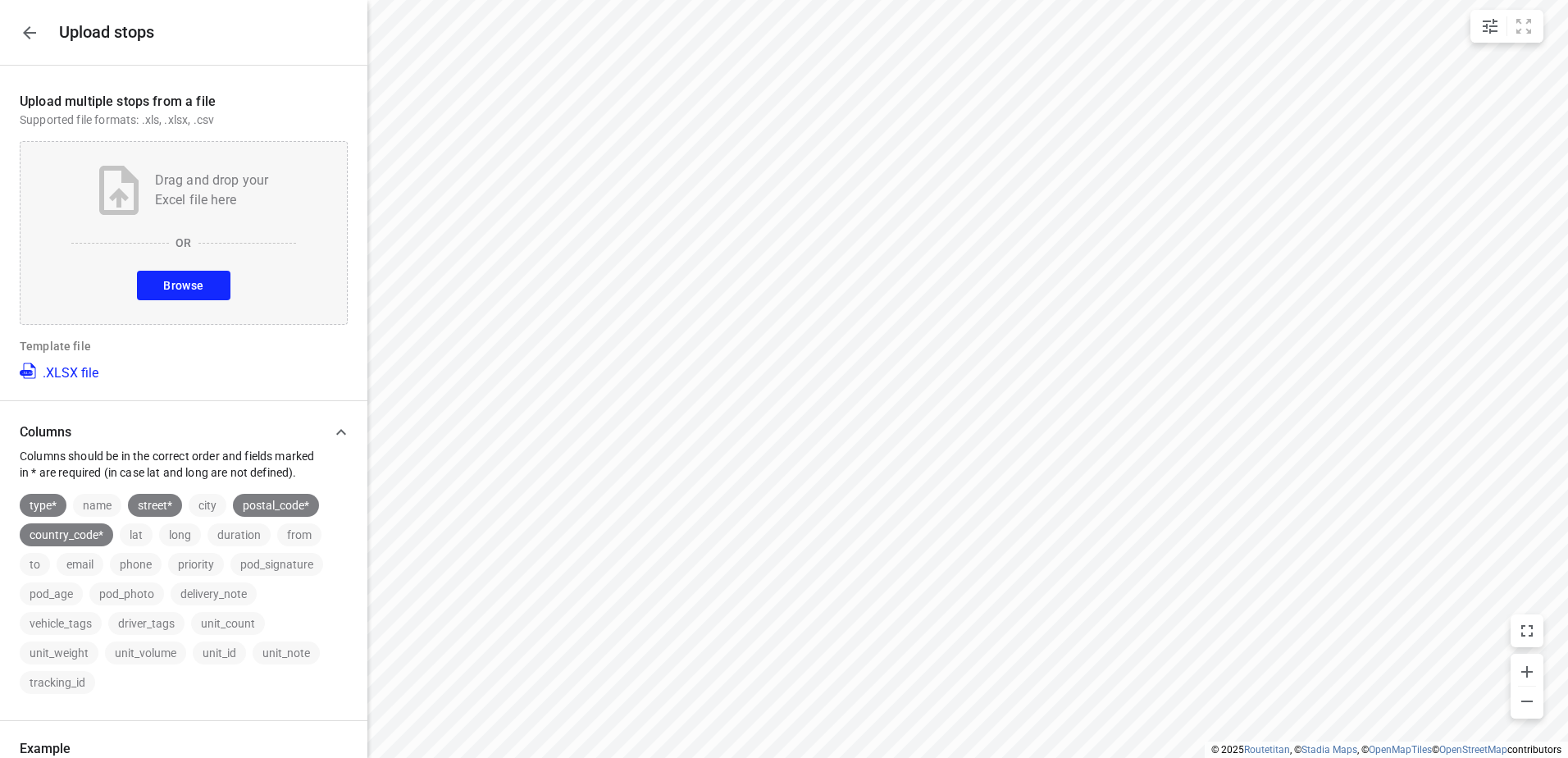
click at [197, 280] on span "Browse" at bounding box center [184, 286] width 40 height 21
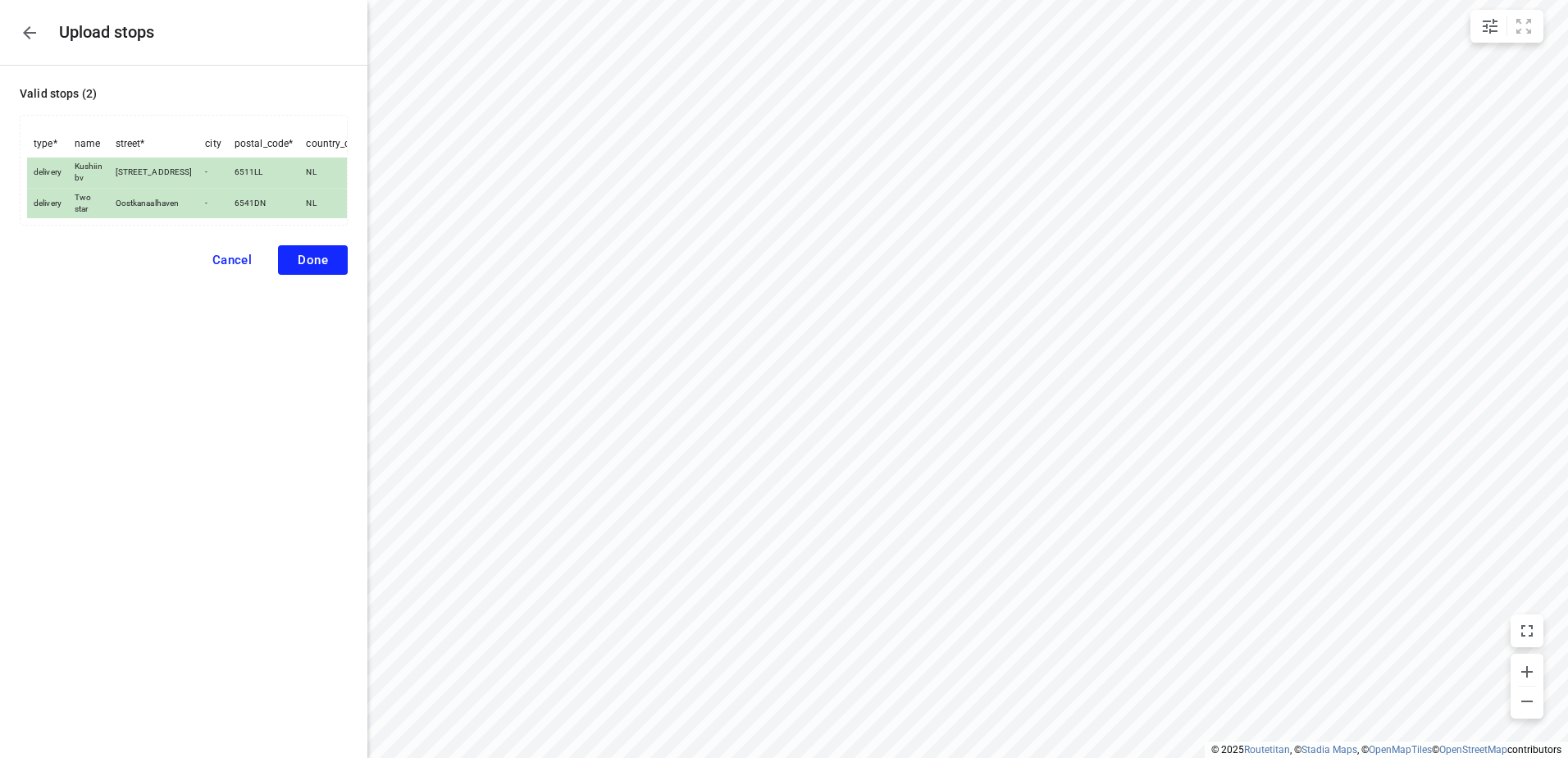
click at [332, 270] on button "Done" at bounding box center [313, 261] width 70 height 30
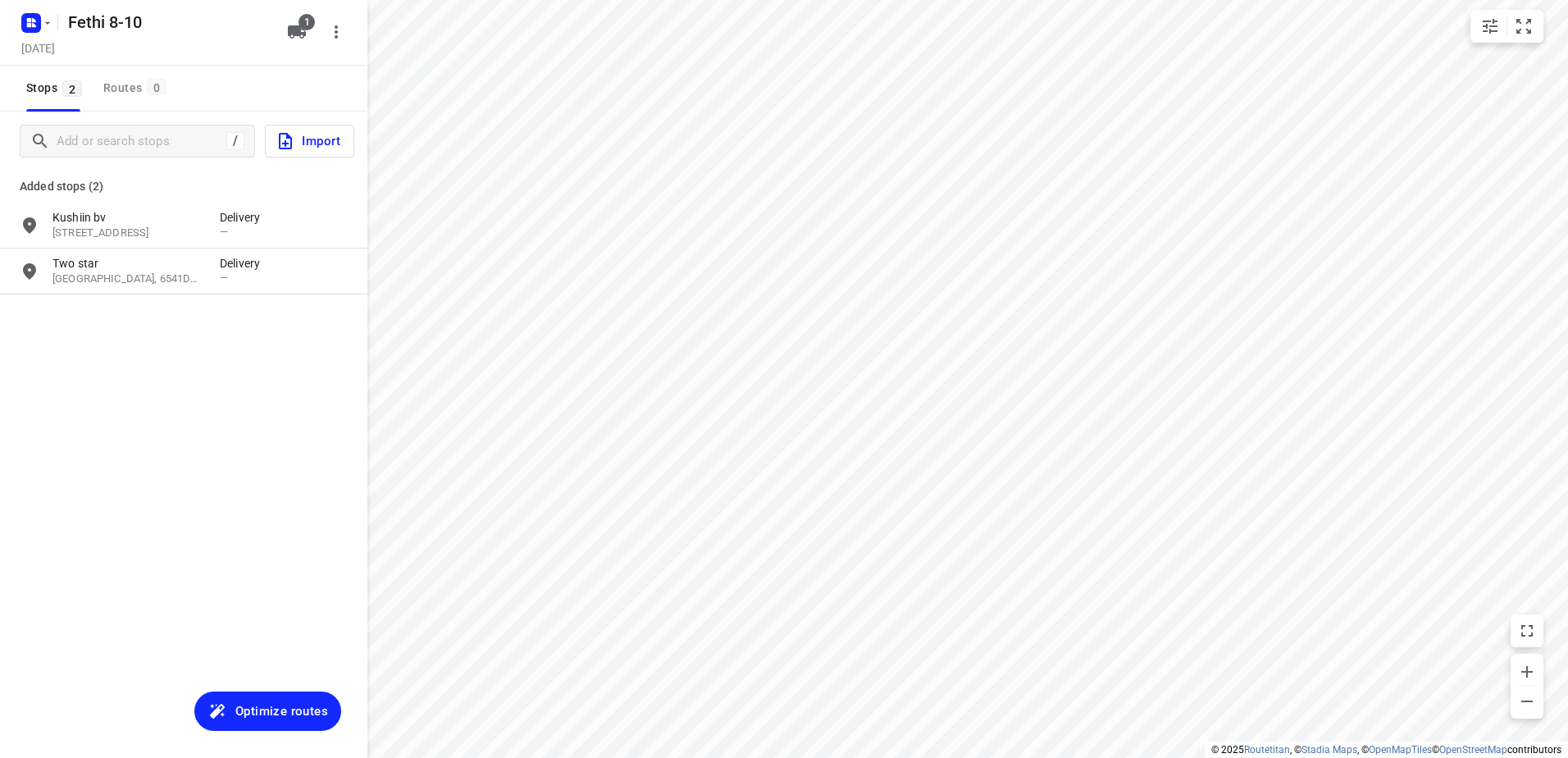
click at [272, 710] on span "Optimize routes" at bounding box center [281, 711] width 93 height 21
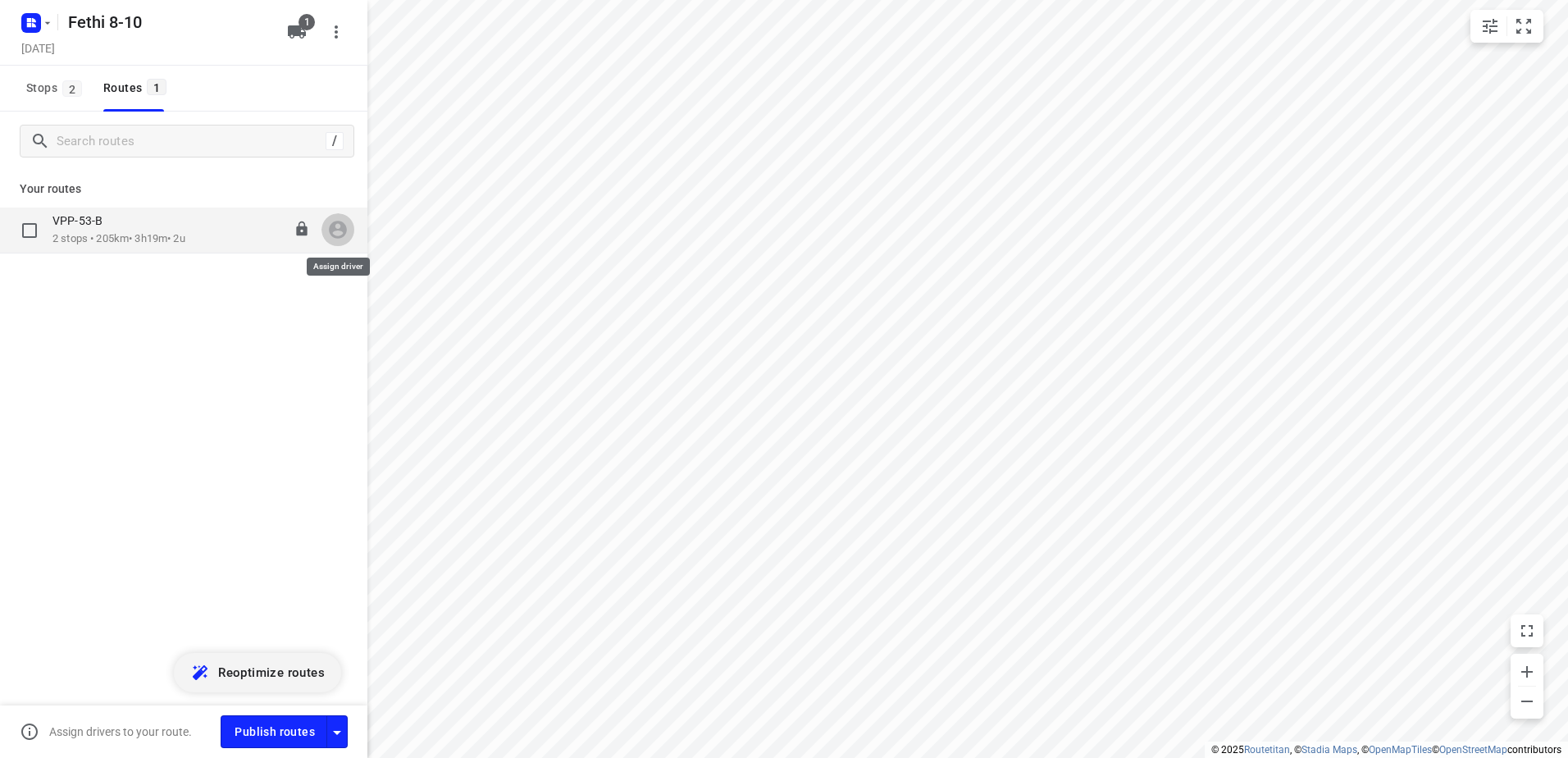
click at [334, 230] on icon "button" at bounding box center [338, 231] width 18 height 18
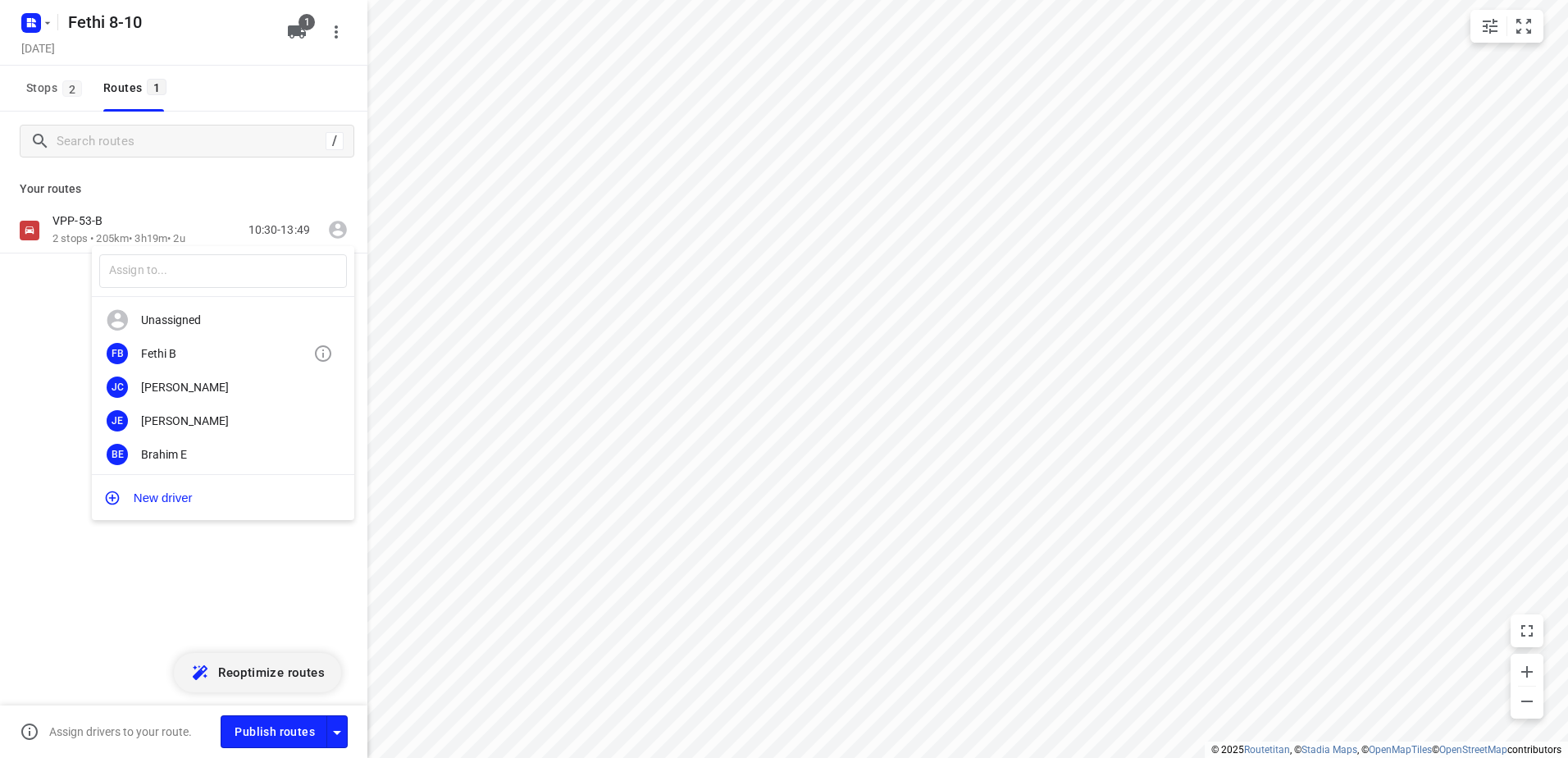
click at [162, 350] on div "Fethi B" at bounding box center [227, 354] width 173 height 13
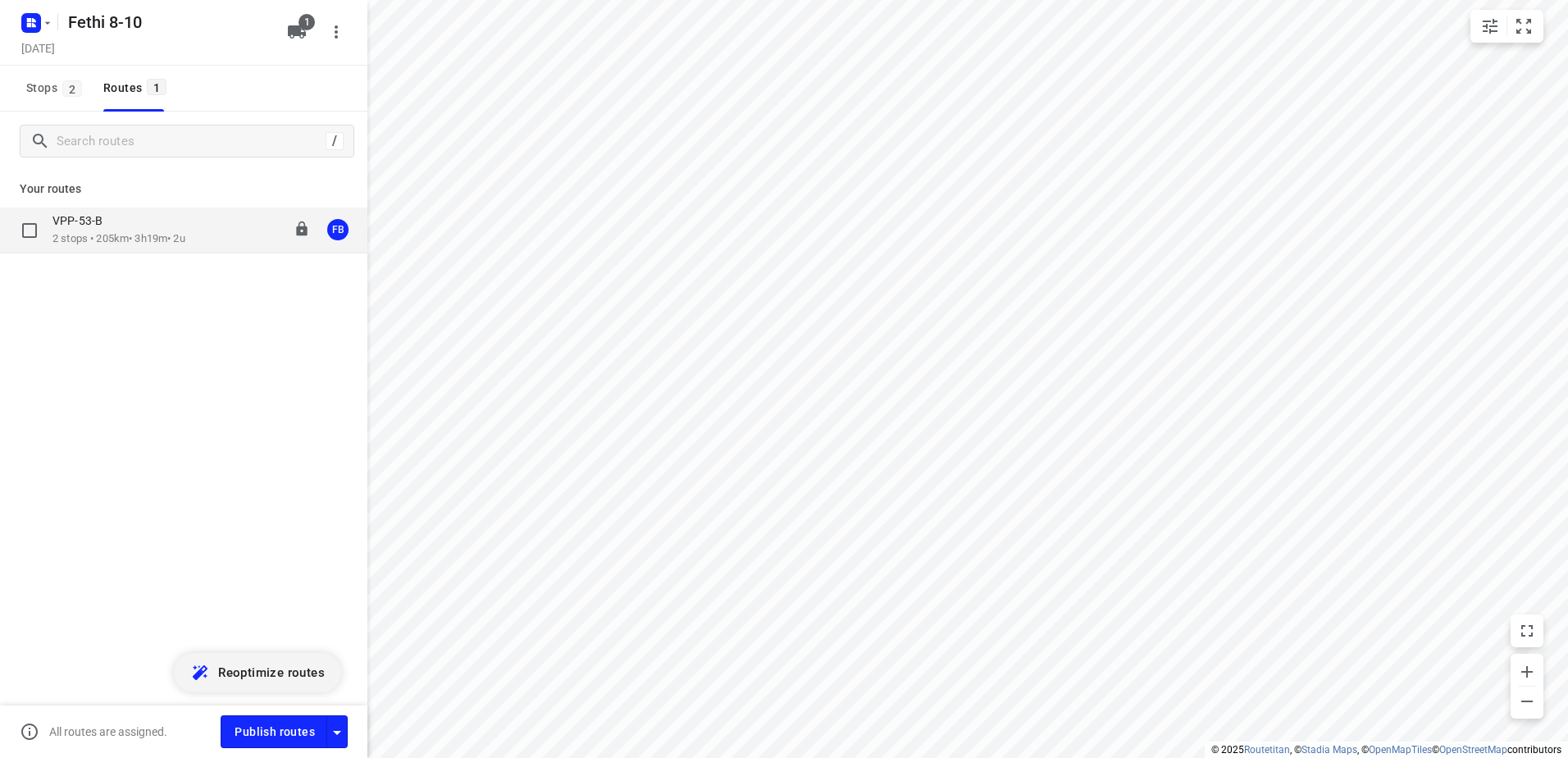
click at [107, 228] on p "VPP-53-B" at bounding box center [83, 221] width 60 height 15
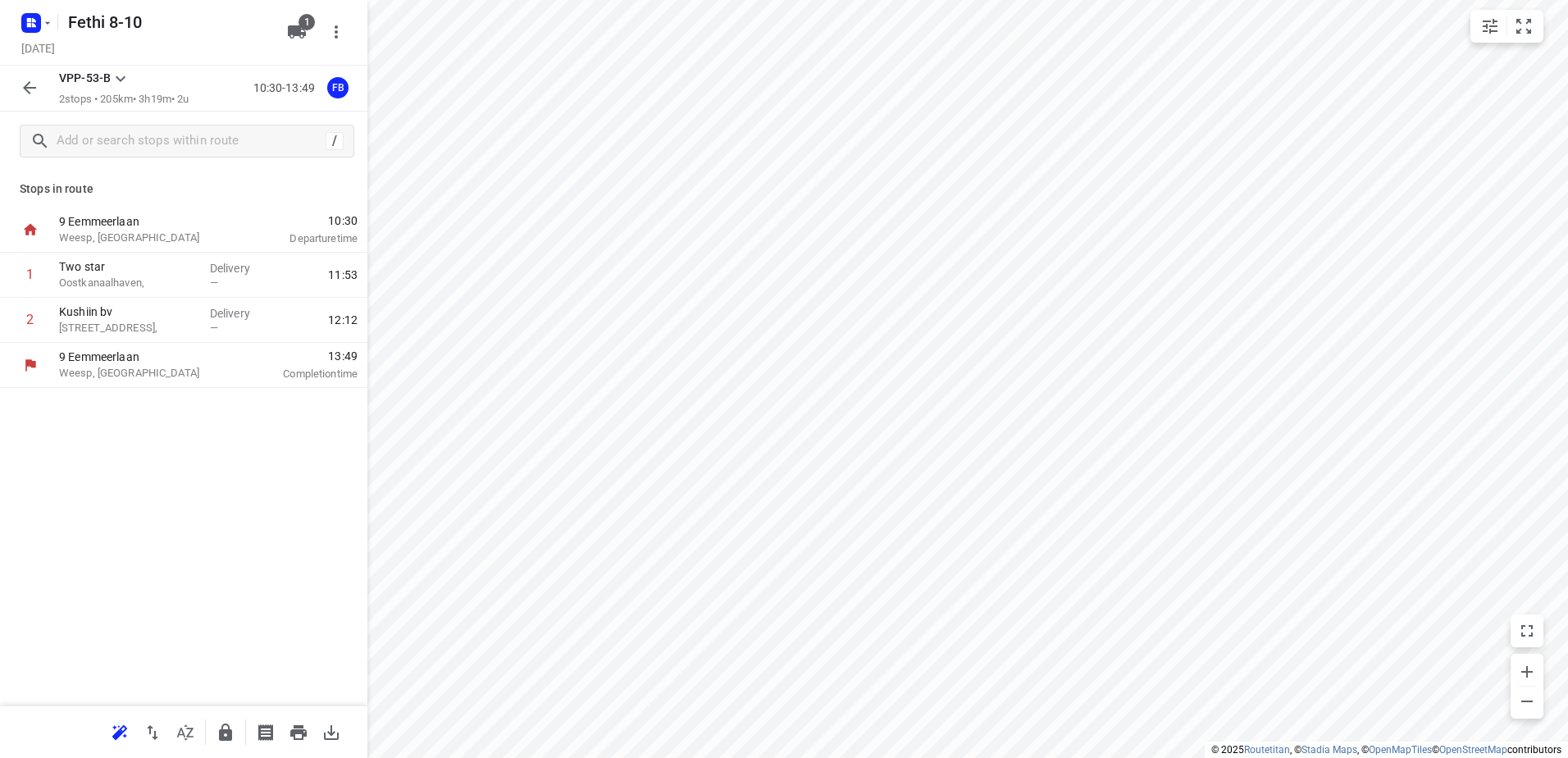
click at [27, 85] on icon "button" at bounding box center [29, 87] width 13 height 13
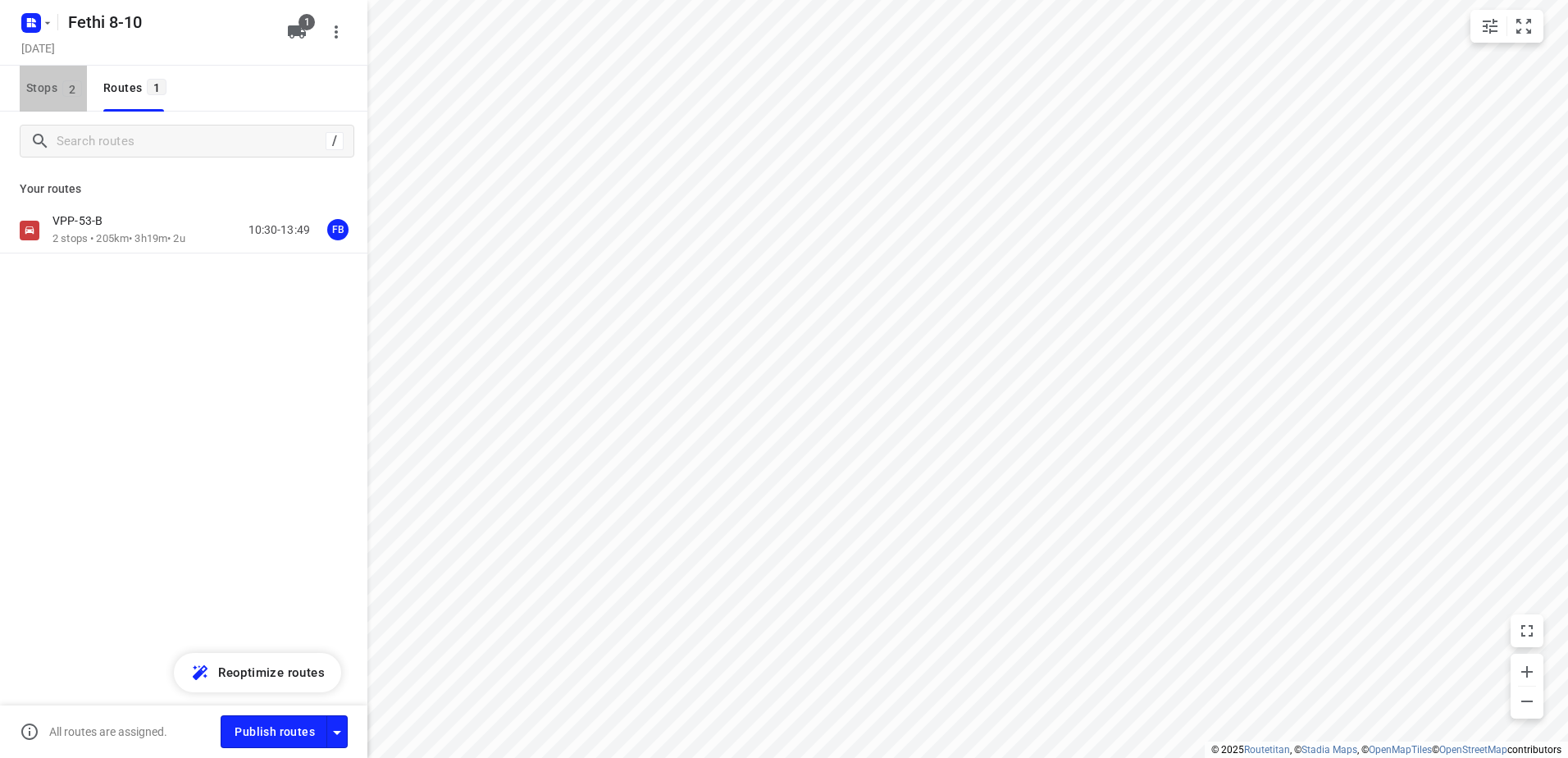
click at [41, 83] on span "Stops 2" at bounding box center [56, 88] width 61 height 21
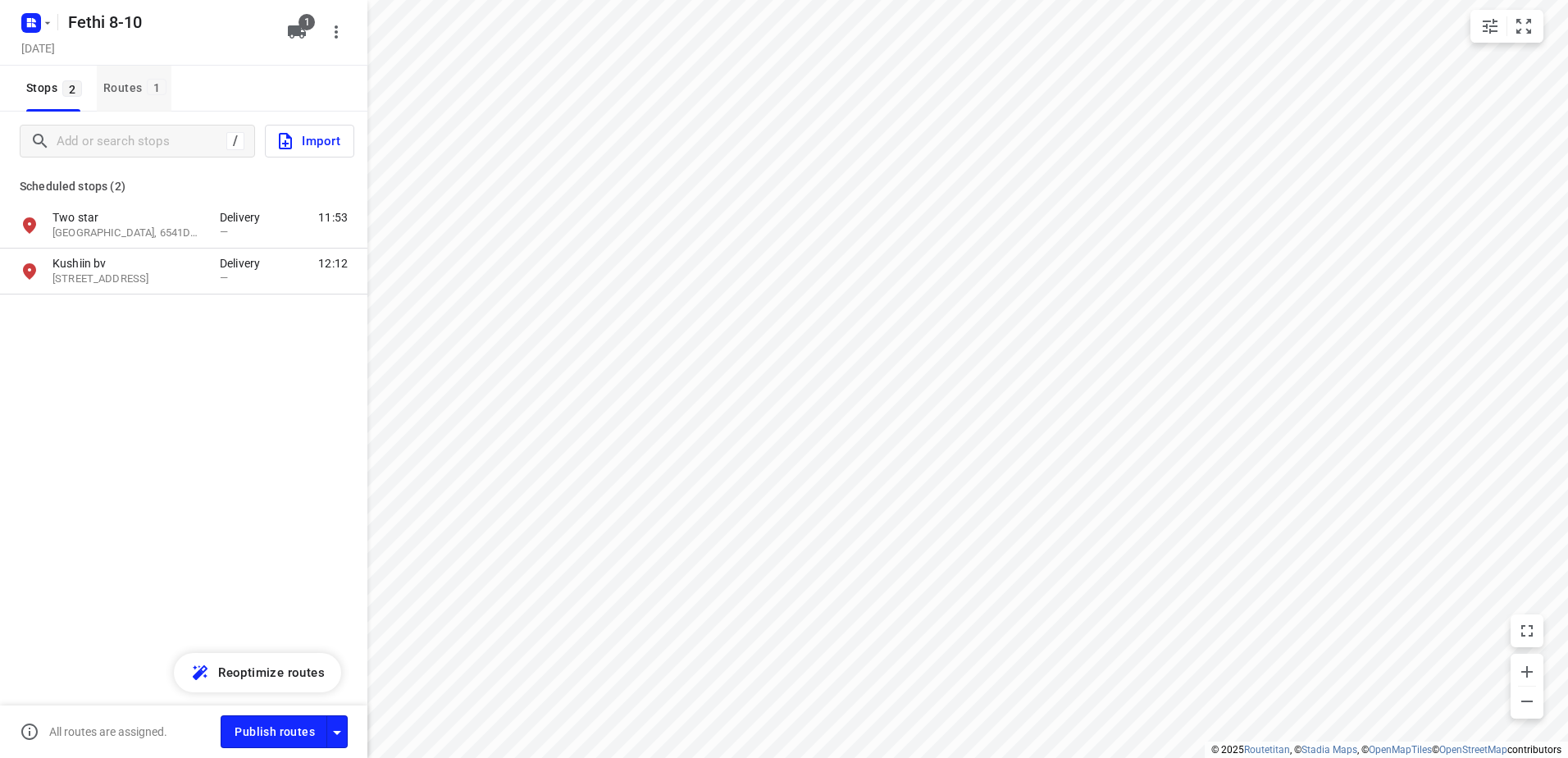
click at [119, 89] on div "Routes 1" at bounding box center [138, 88] width 68 height 21
click at [44, 17] on icon "button" at bounding box center [47, 22] width 13 height 13
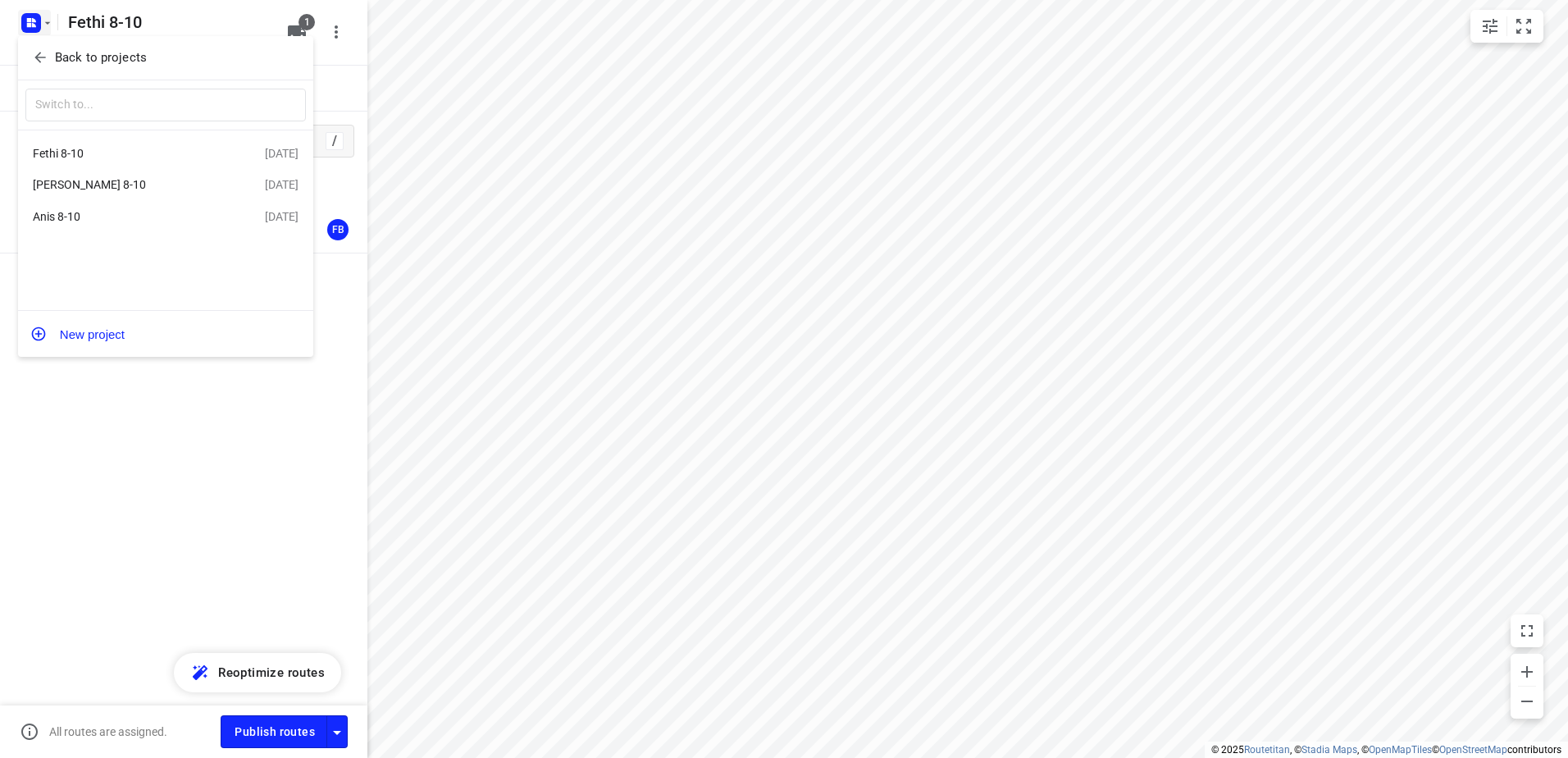
click at [217, 440] on div at bounding box center [784, 379] width 1568 height 758
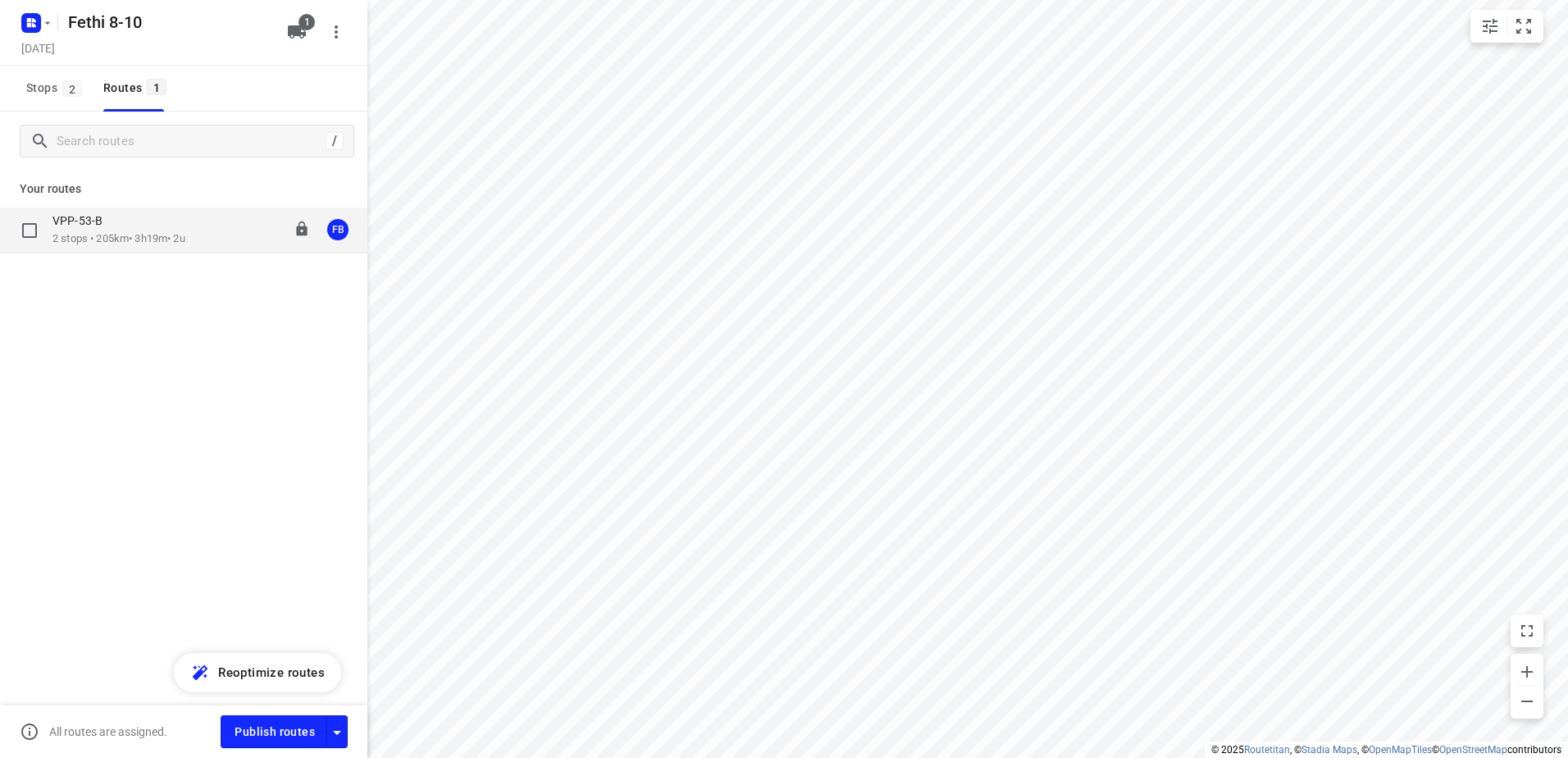
click at [93, 226] on p "VPP-53-B" at bounding box center [83, 221] width 60 height 15
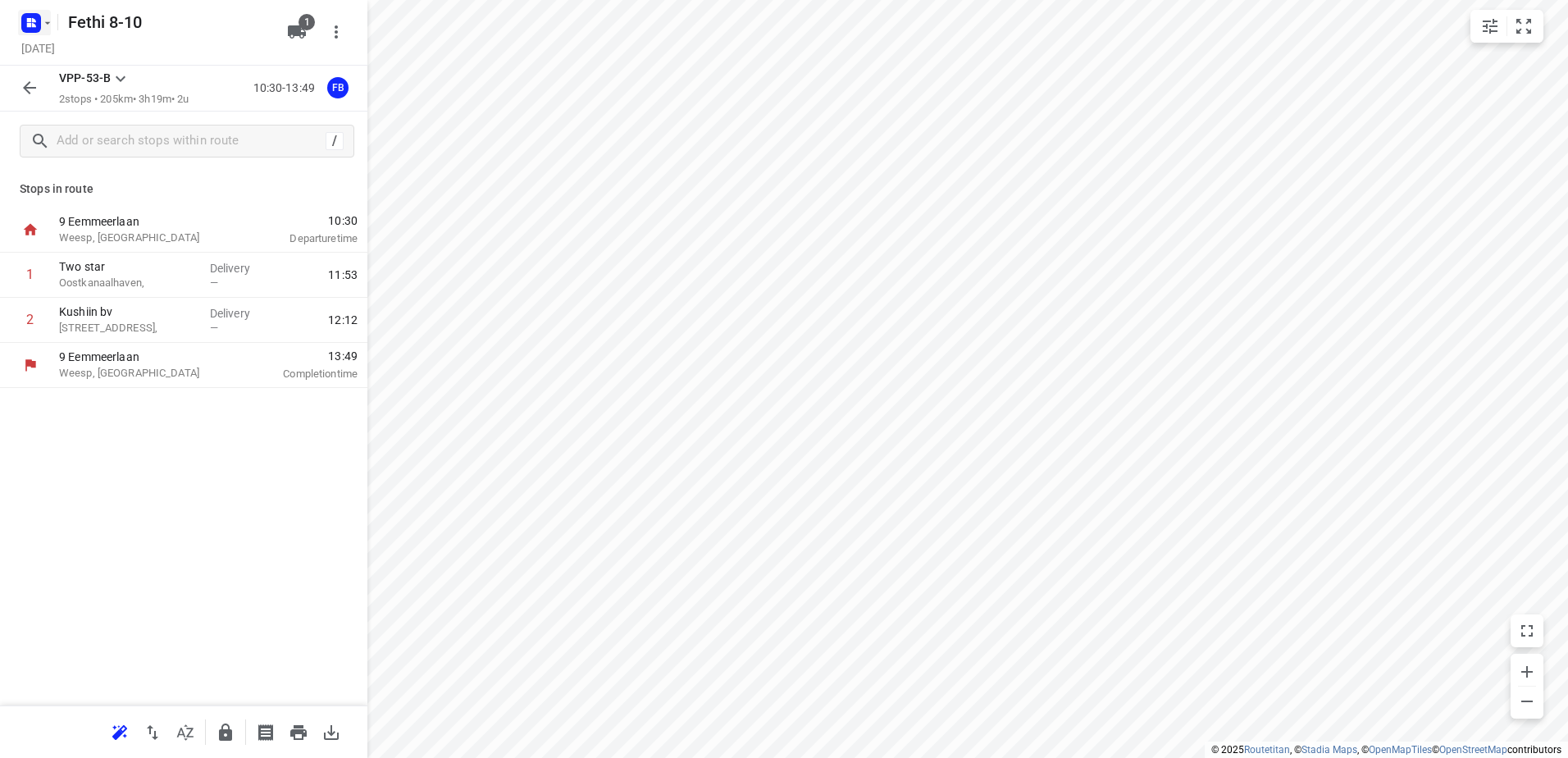
click at [48, 25] on icon "button" at bounding box center [47, 22] width 13 height 13
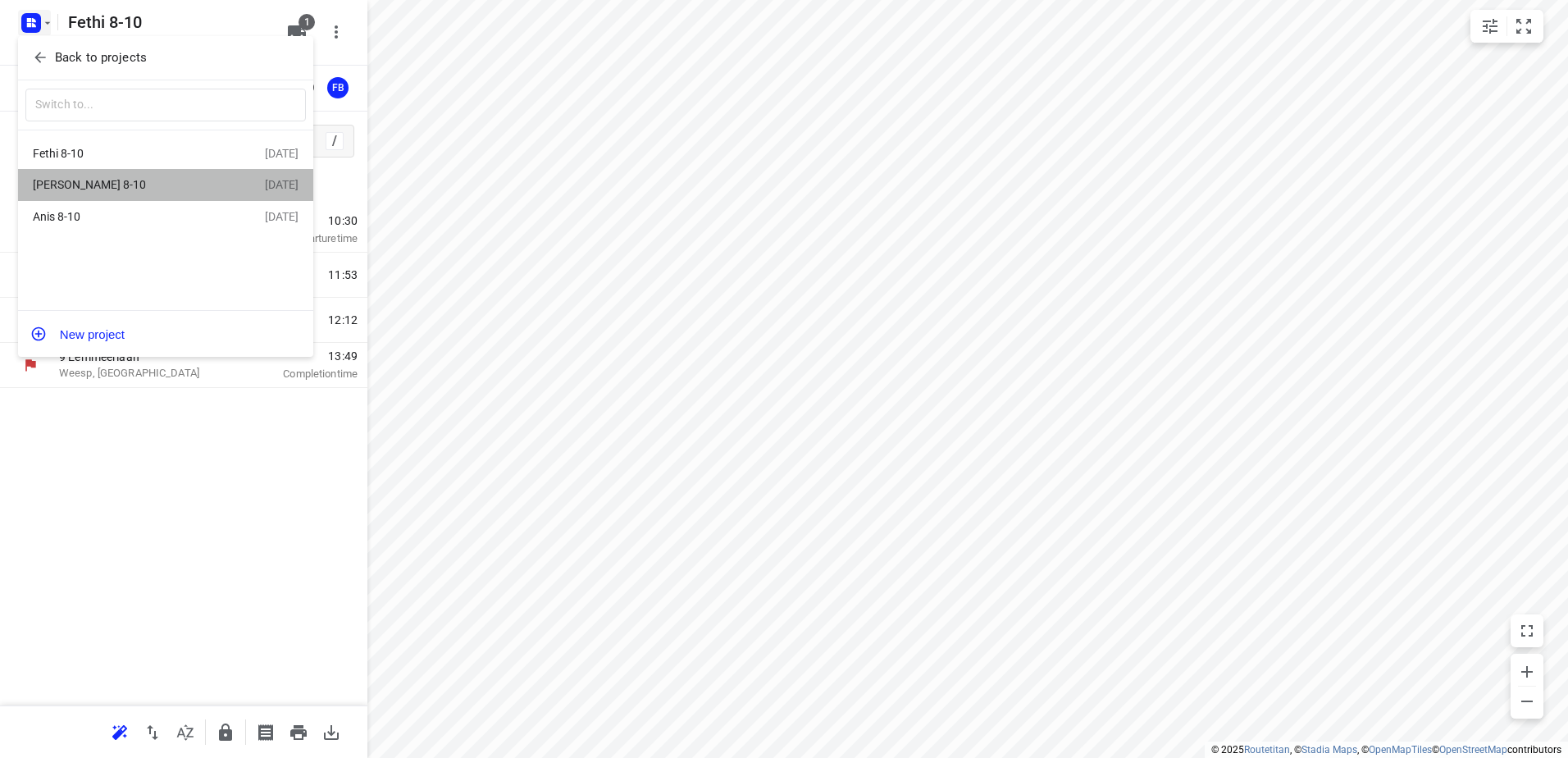
click at [62, 184] on div "Jeffrey 8-10" at bounding box center [127, 184] width 189 height 13
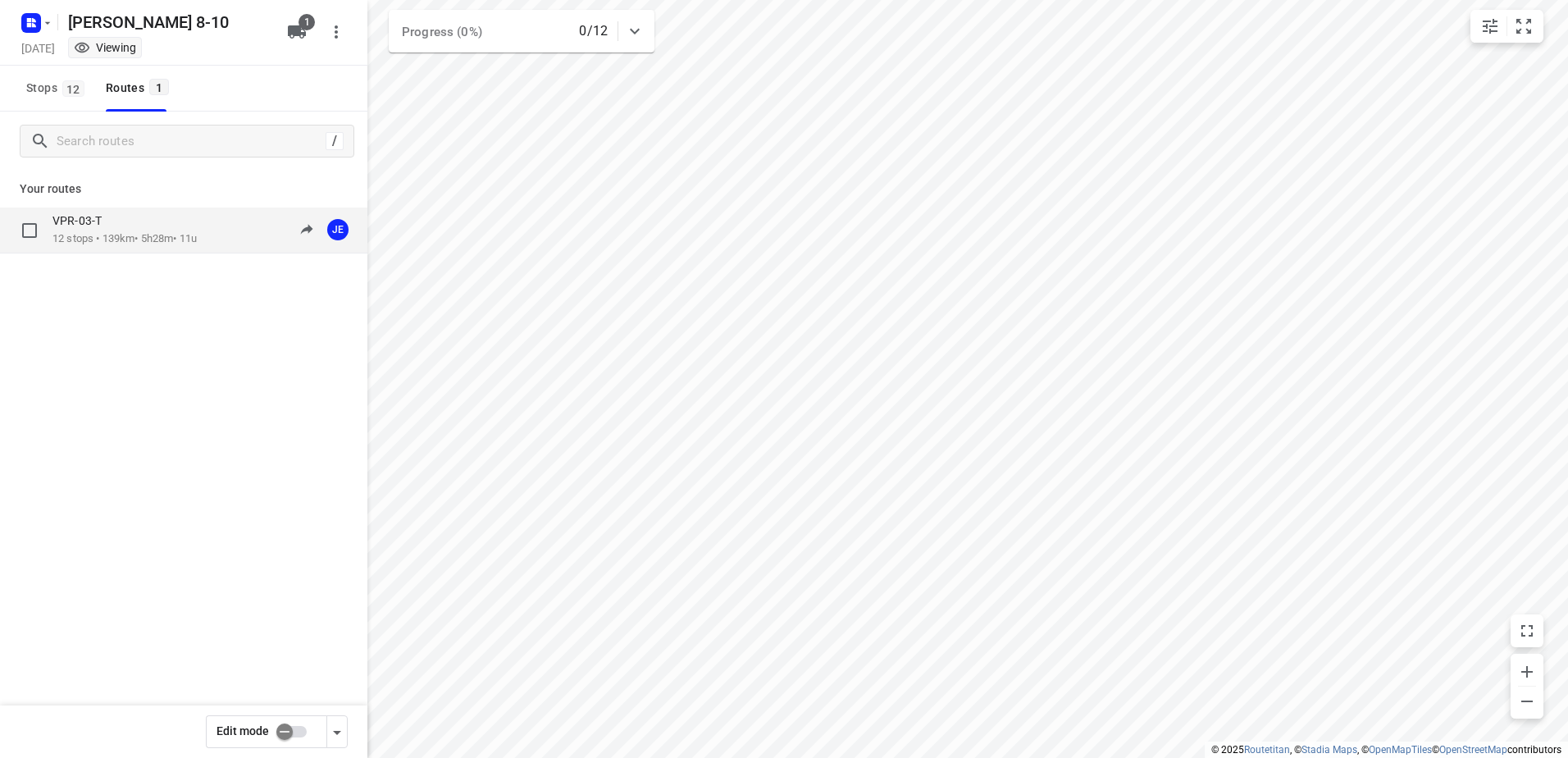
click at [101, 232] on p "12 stops • 139km • 5h28m • 11u" at bounding box center [125, 240] width 145 height 16
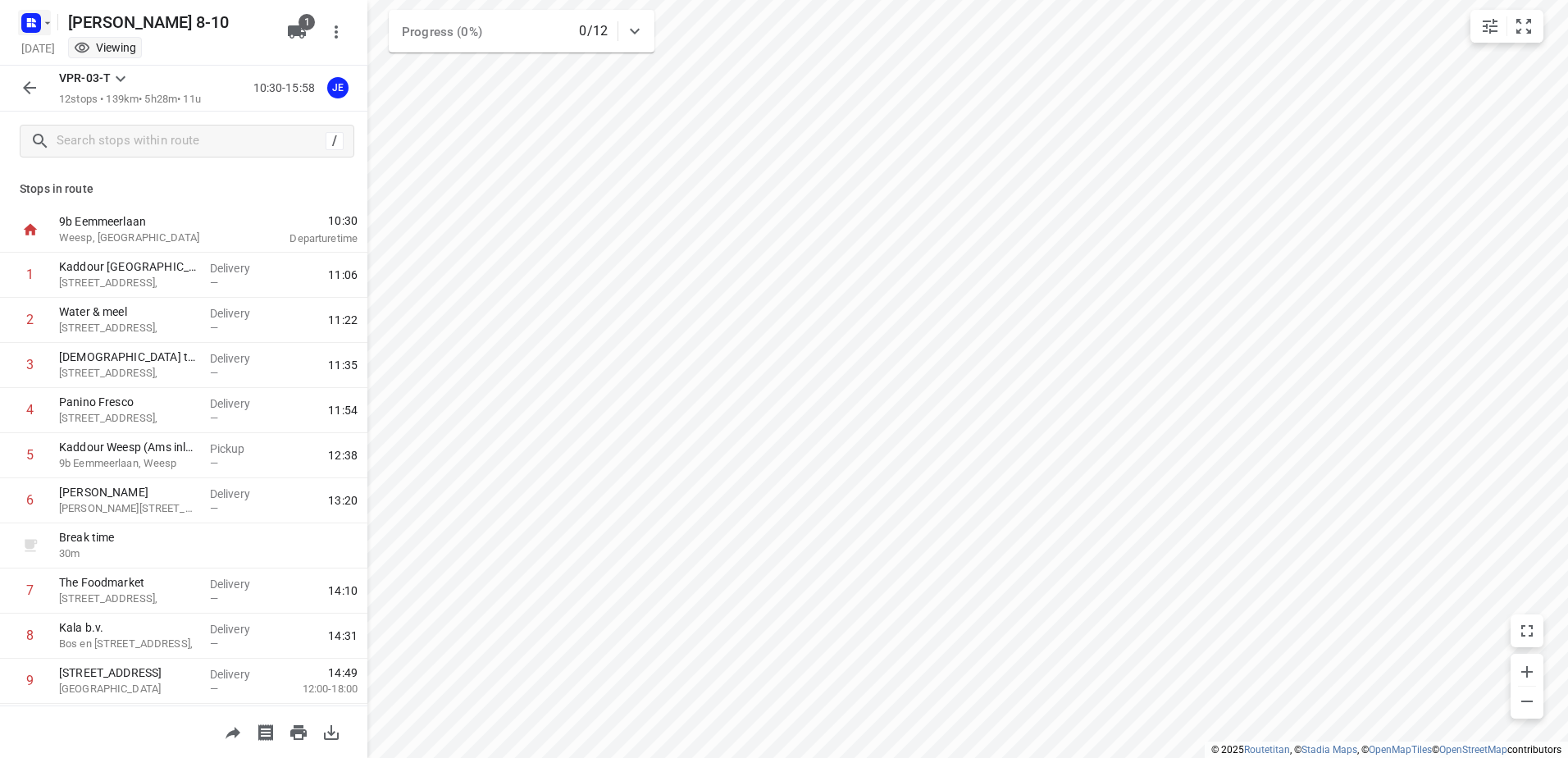
click at [48, 22] on icon "button" at bounding box center [48, 22] width 6 height 2
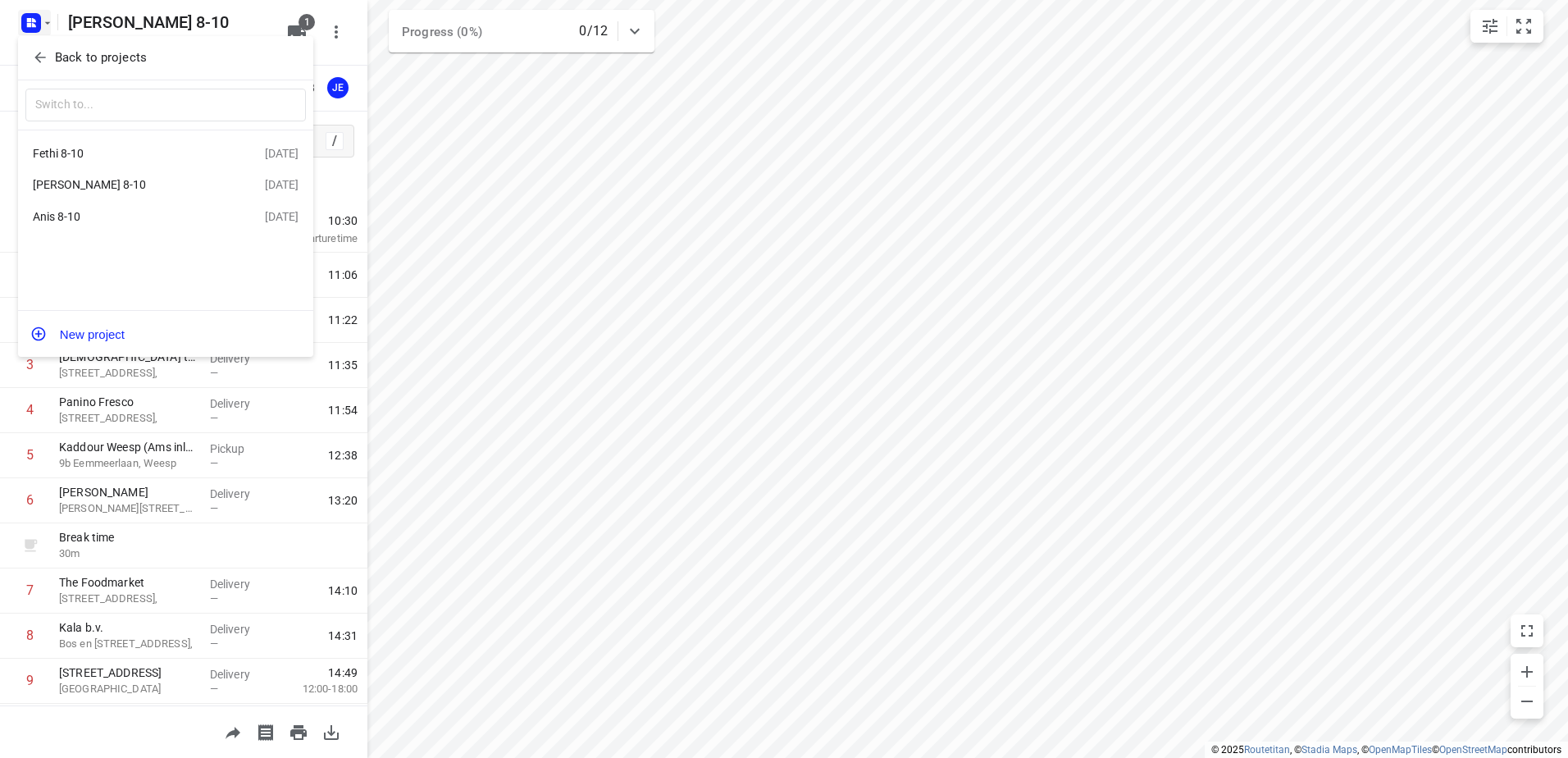
click at [62, 217] on div "Anis 8-10" at bounding box center [127, 216] width 189 height 13
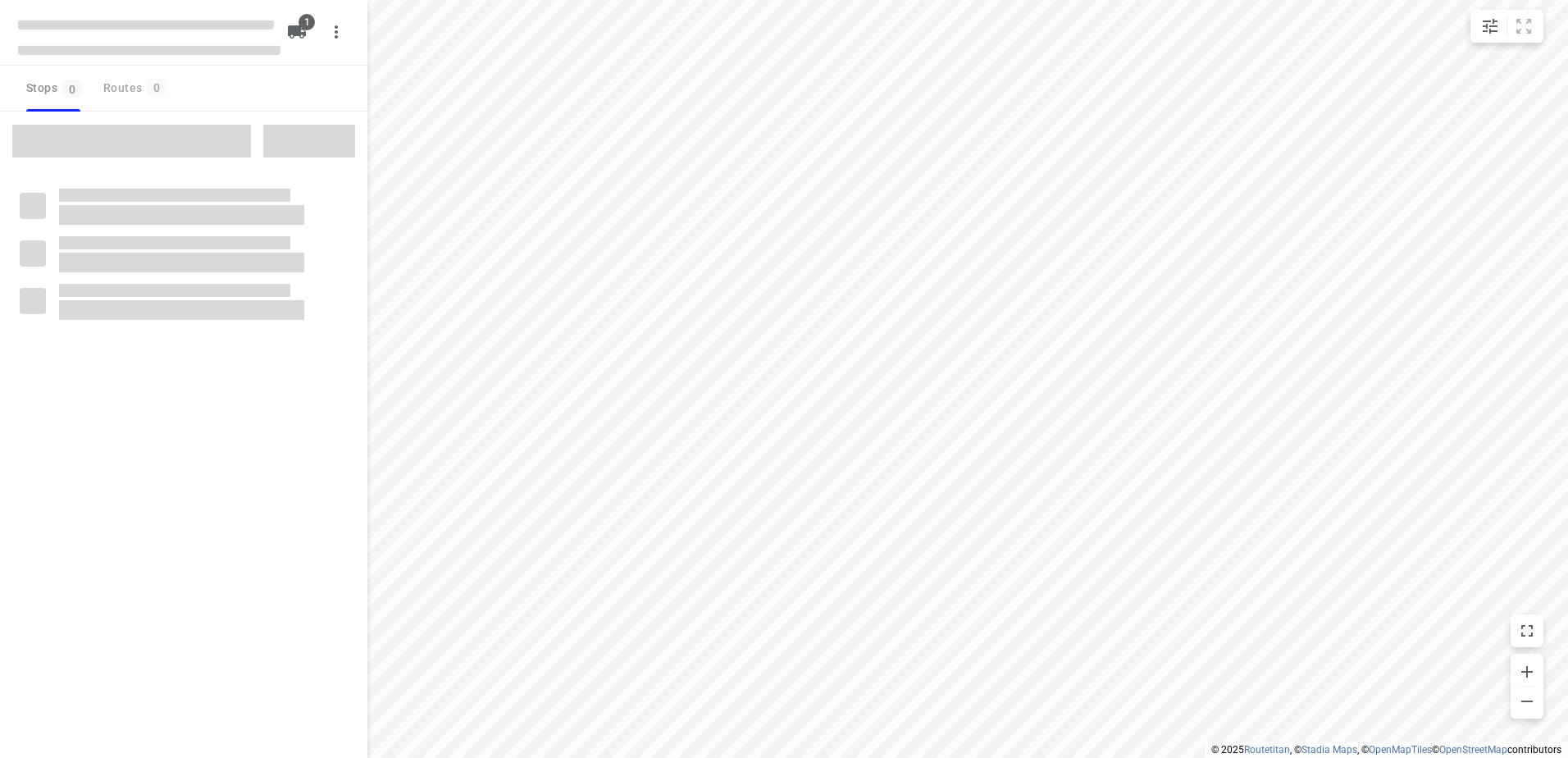
type input "distance"
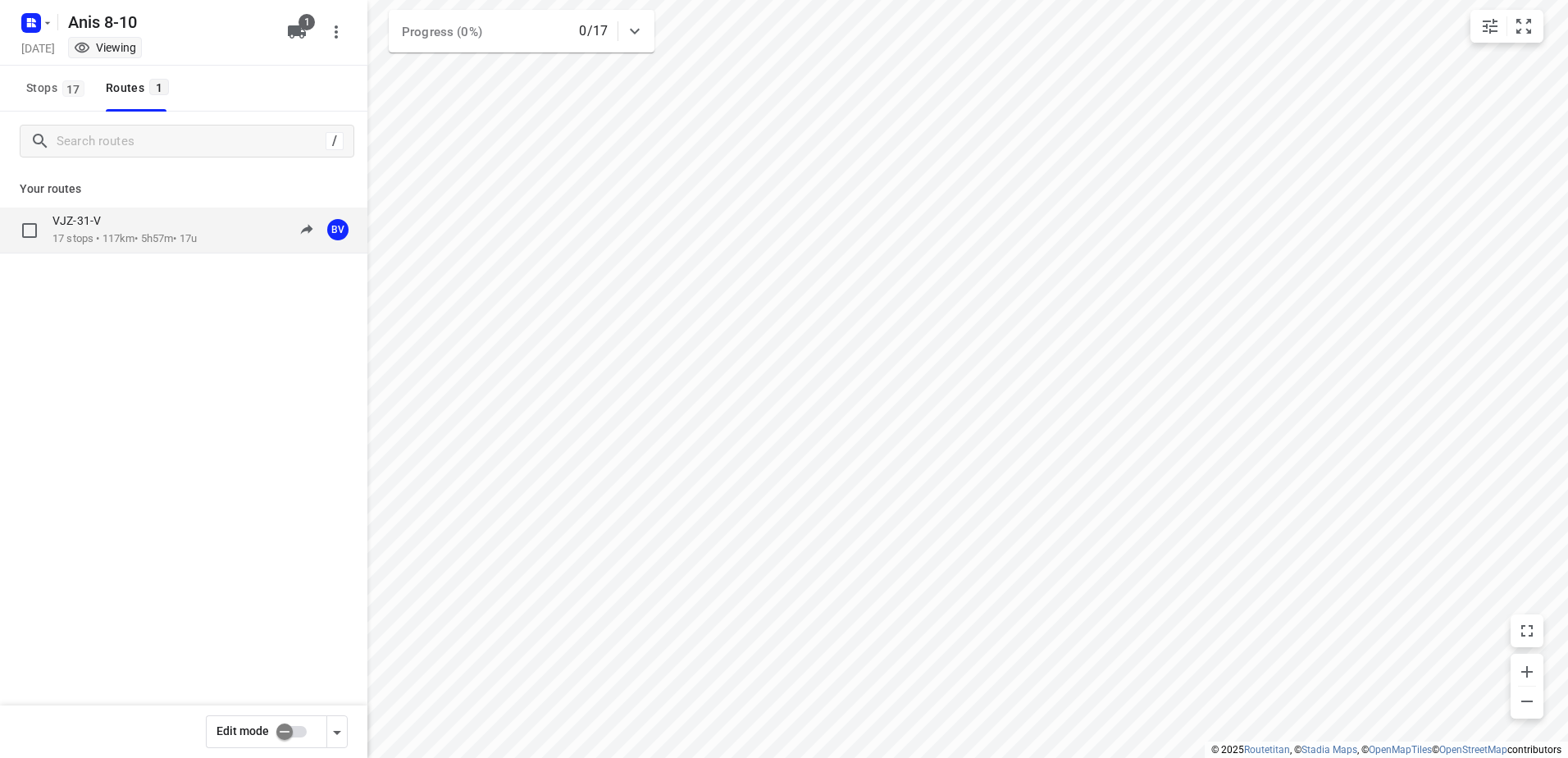
click at [90, 233] on p "17 stops • 117km • 5h57m • 17u" at bounding box center [125, 240] width 145 height 16
